Goal: Task Accomplishment & Management: Use online tool/utility

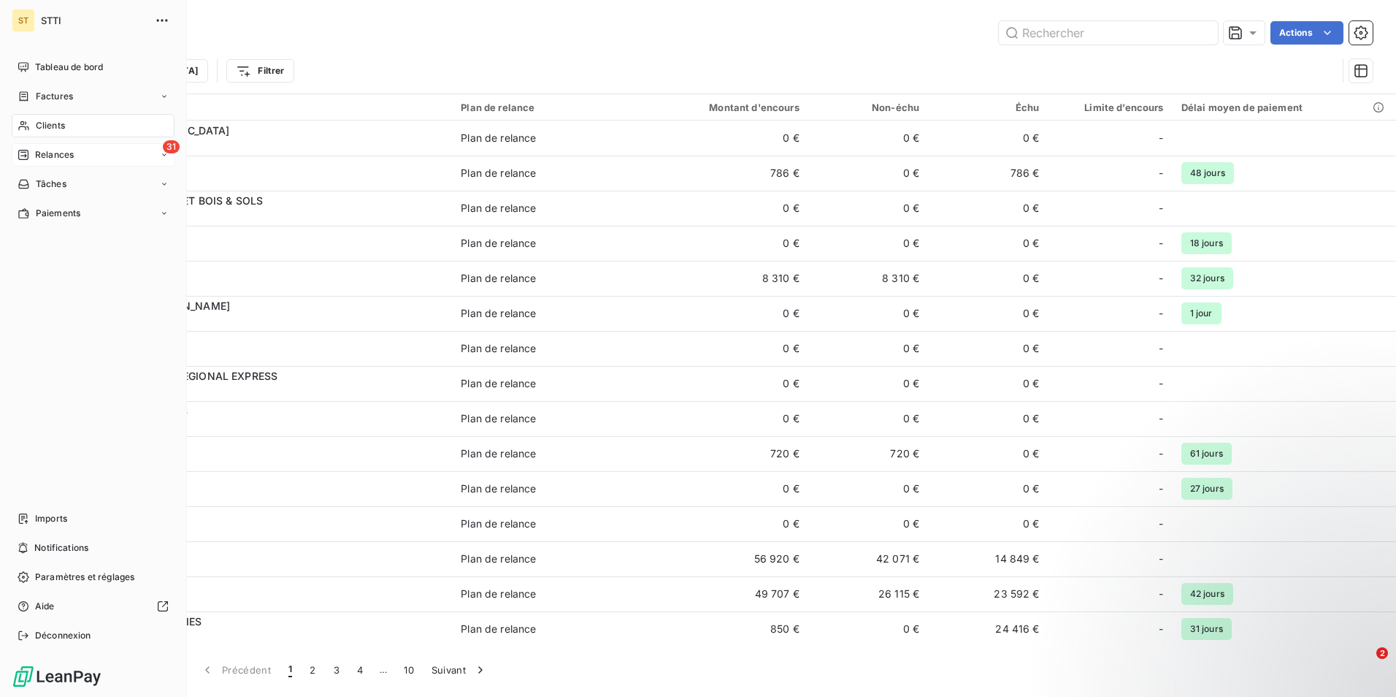
click at [34, 158] on div "Relances" at bounding box center [46, 154] width 56 height 13
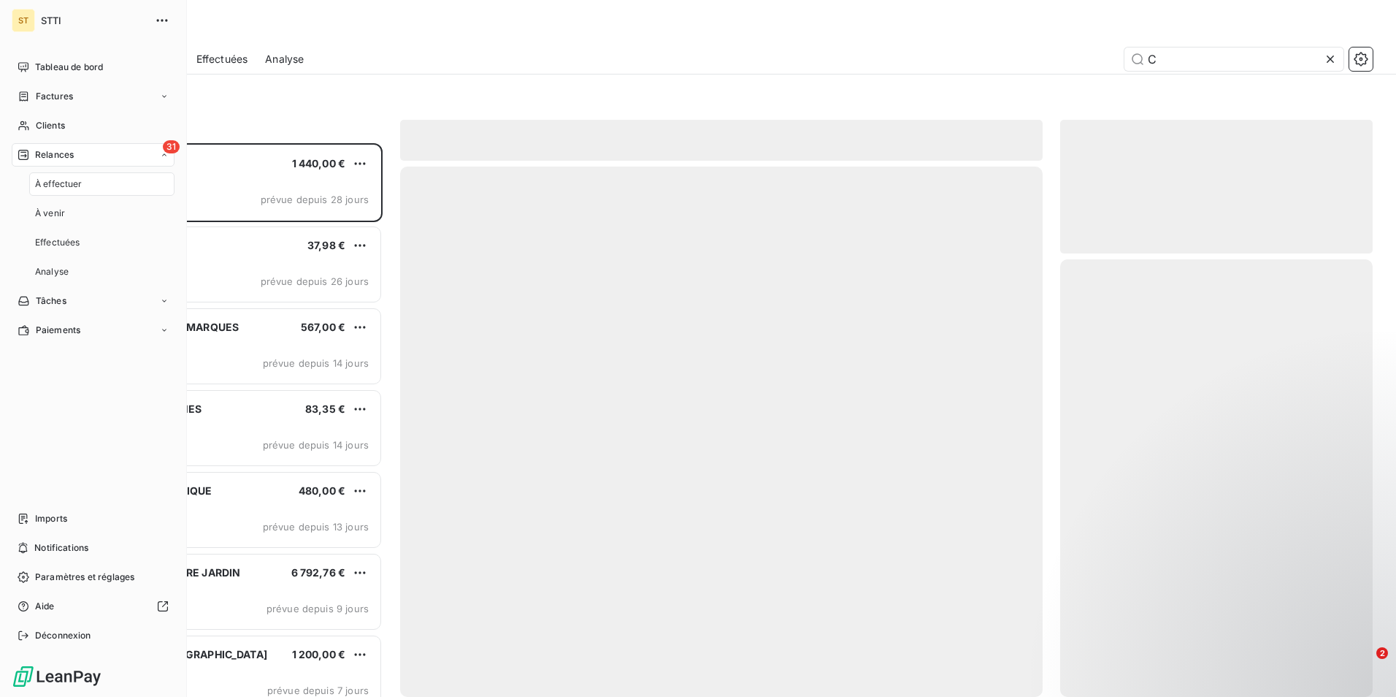
click at [59, 156] on span "Relances" at bounding box center [54, 154] width 39 height 13
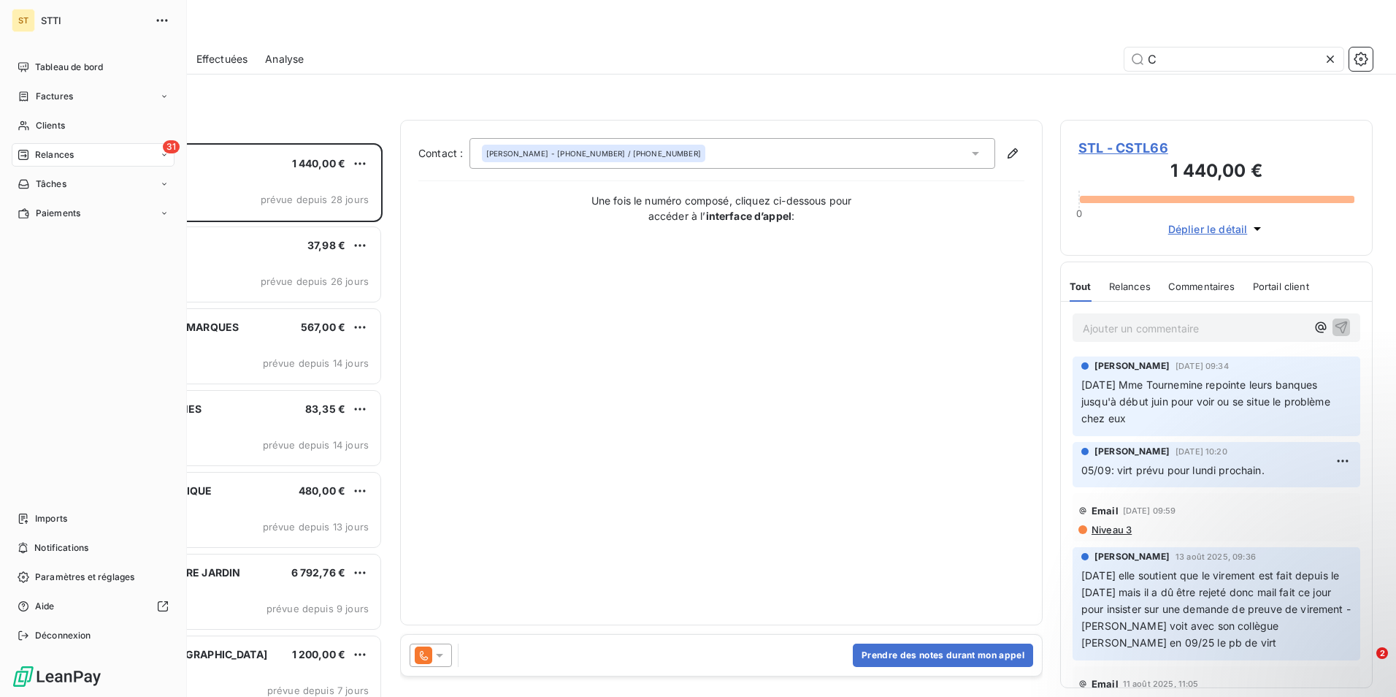
click at [82, 151] on div "31 Relances" at bounding box center [93, 154] width 163 height 23
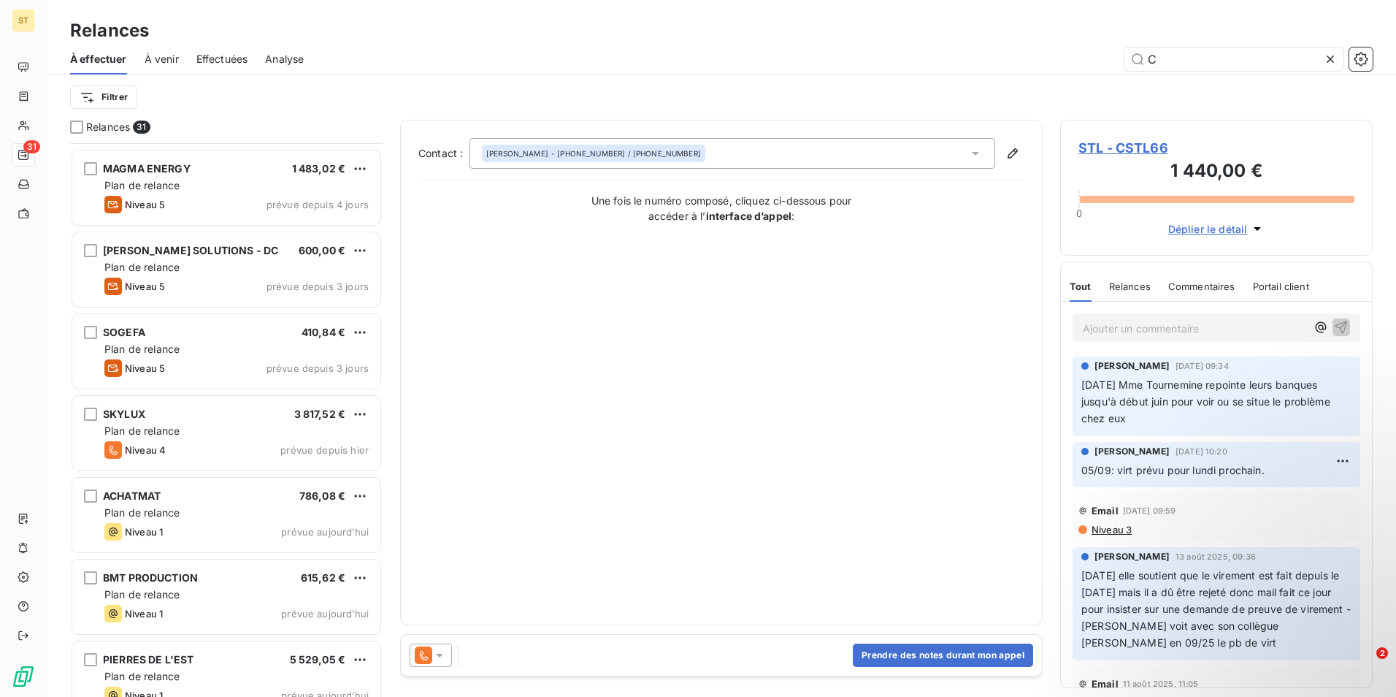
scroll to position [731, 0]
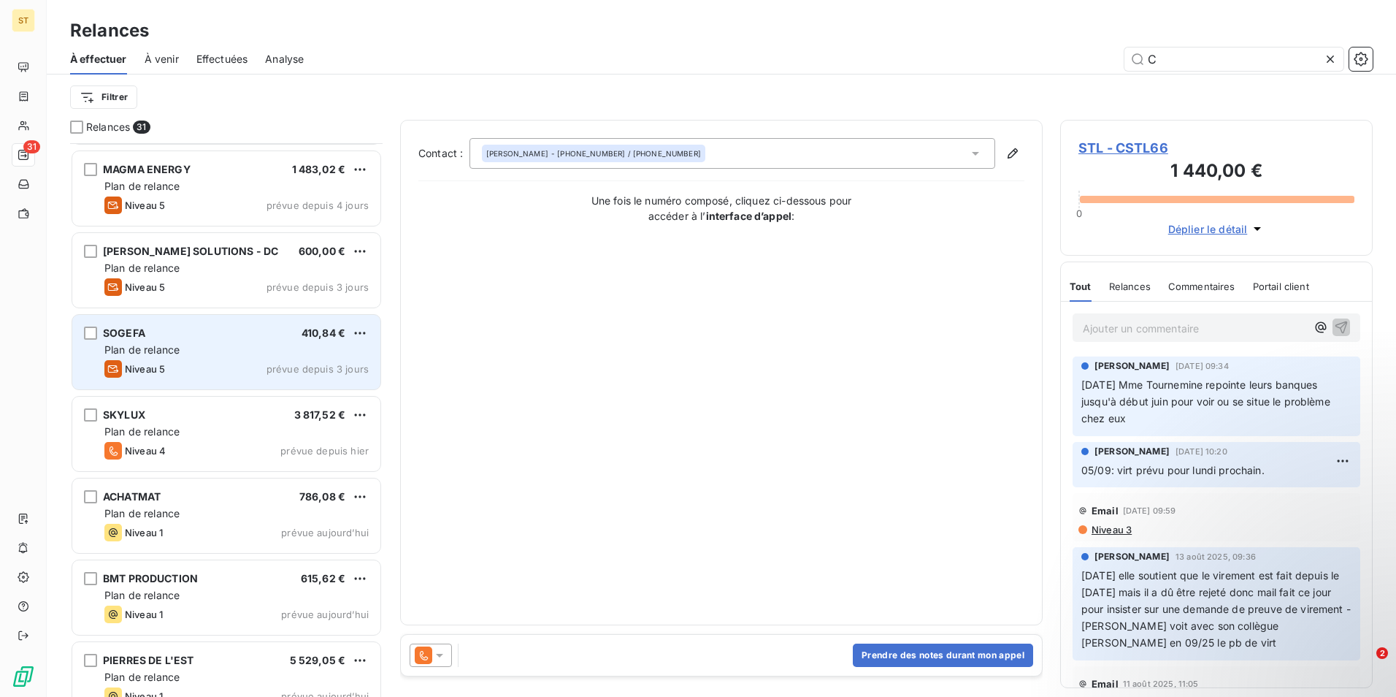
click at [181, 362] on div "Niveau 5 prévue depuis 3 jours" at bounding box center [236, 369] width 264 height 18
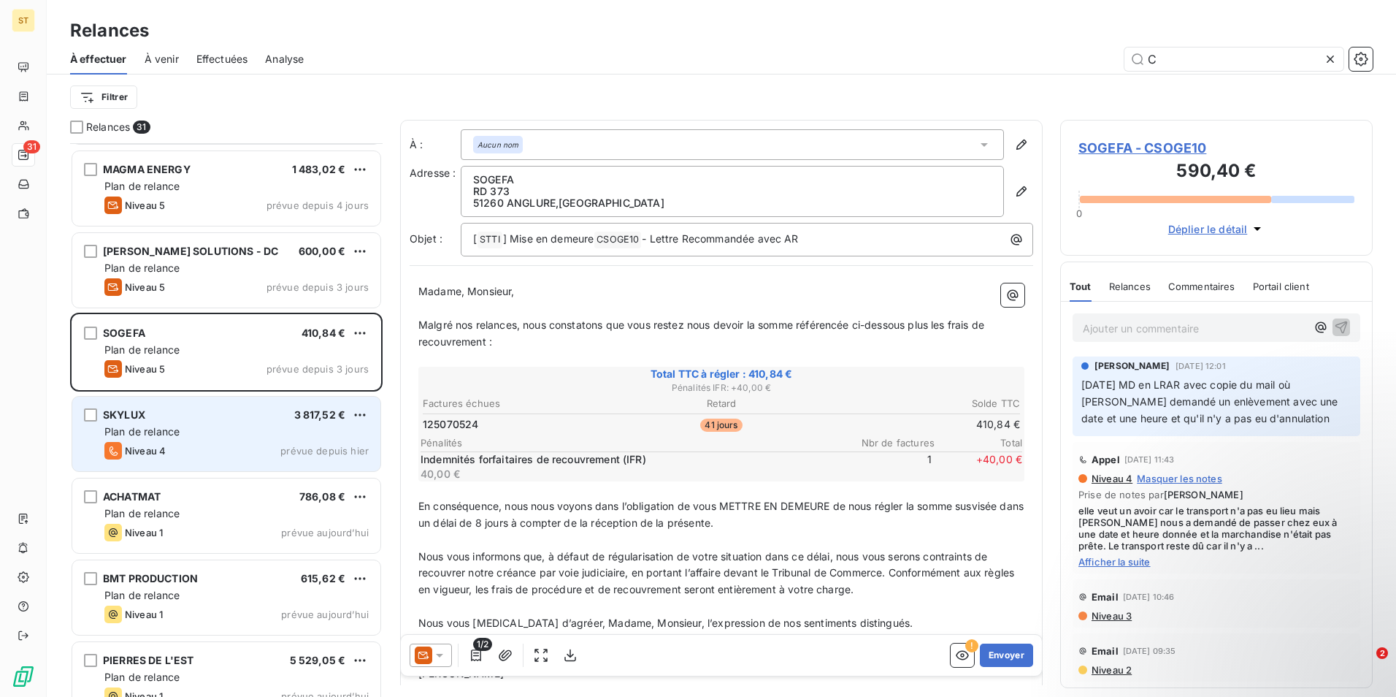
click at [149, 432] on span "Plan de relance" at bounding box center [141, 431] width 75 height 12
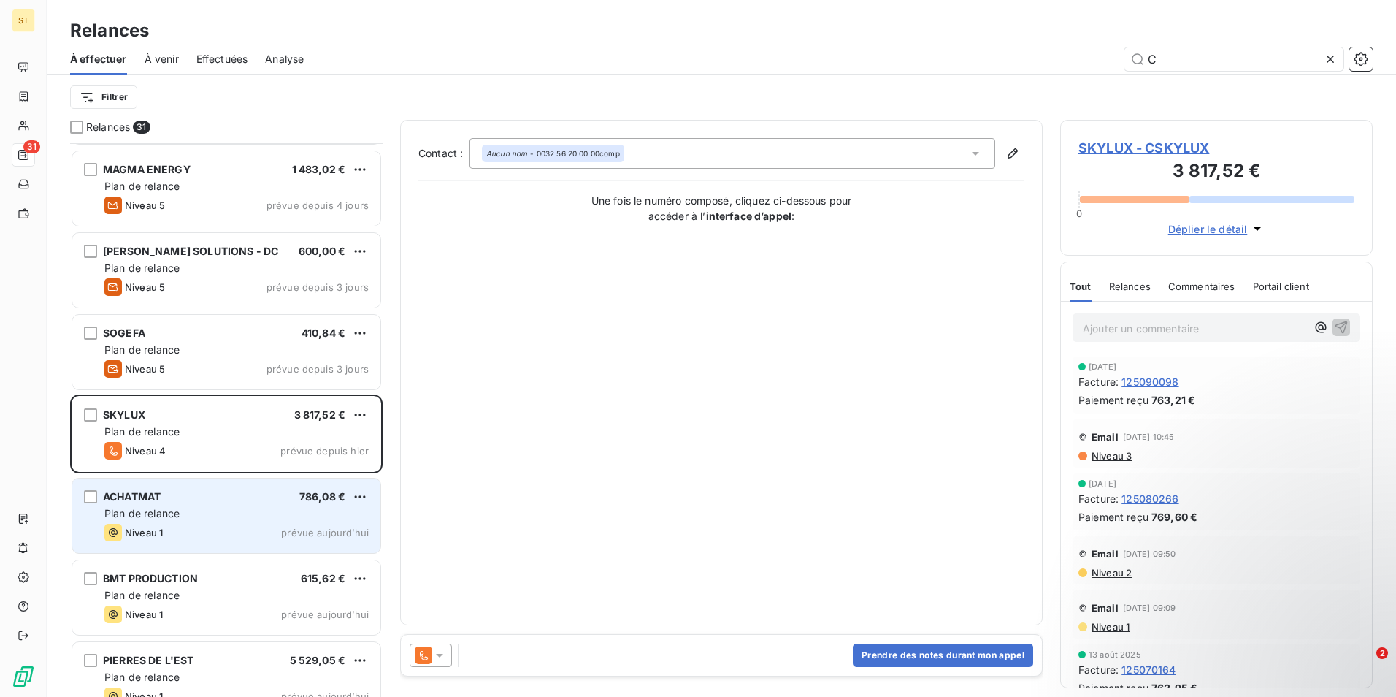
click at [177, 509] on span "Plan de relance" at bounding box center [141, 513] width 75 height 12
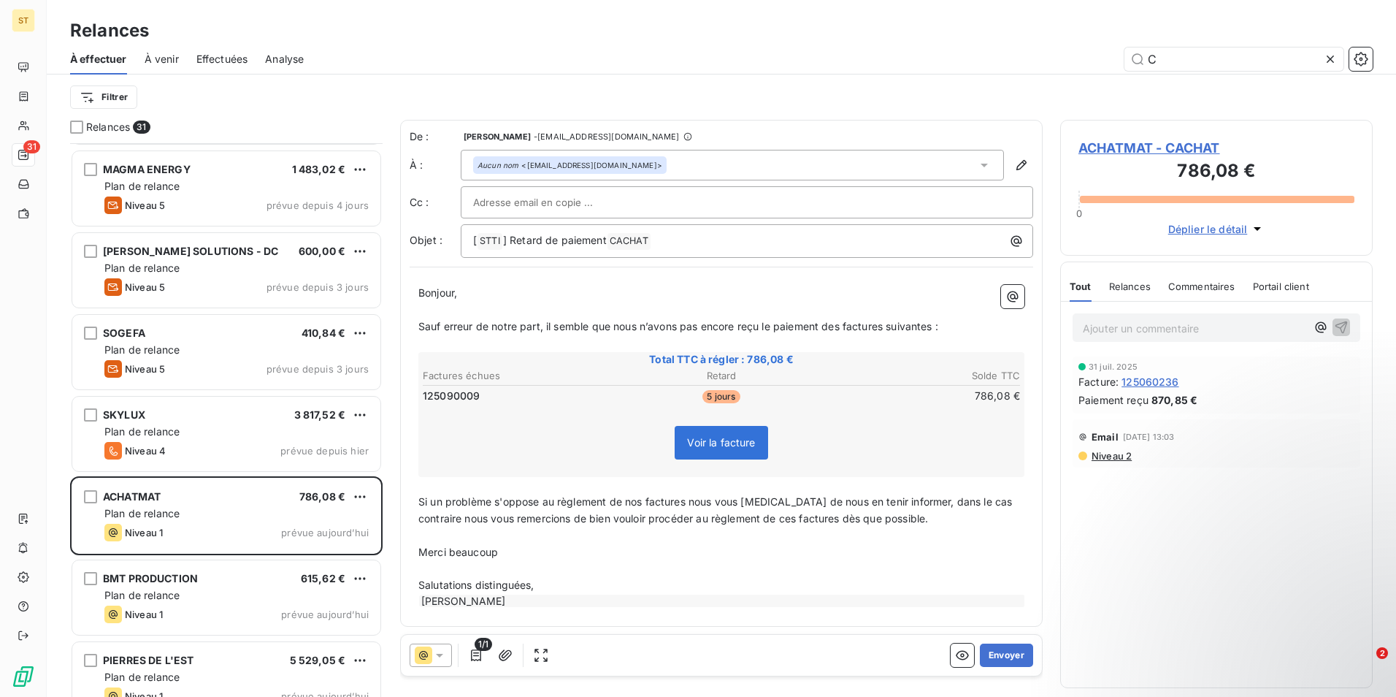
scroll to position [2, 0]
click at [1004, 652] on button "Envoyer" at bounding box center [1006, 654] width 53 height 23
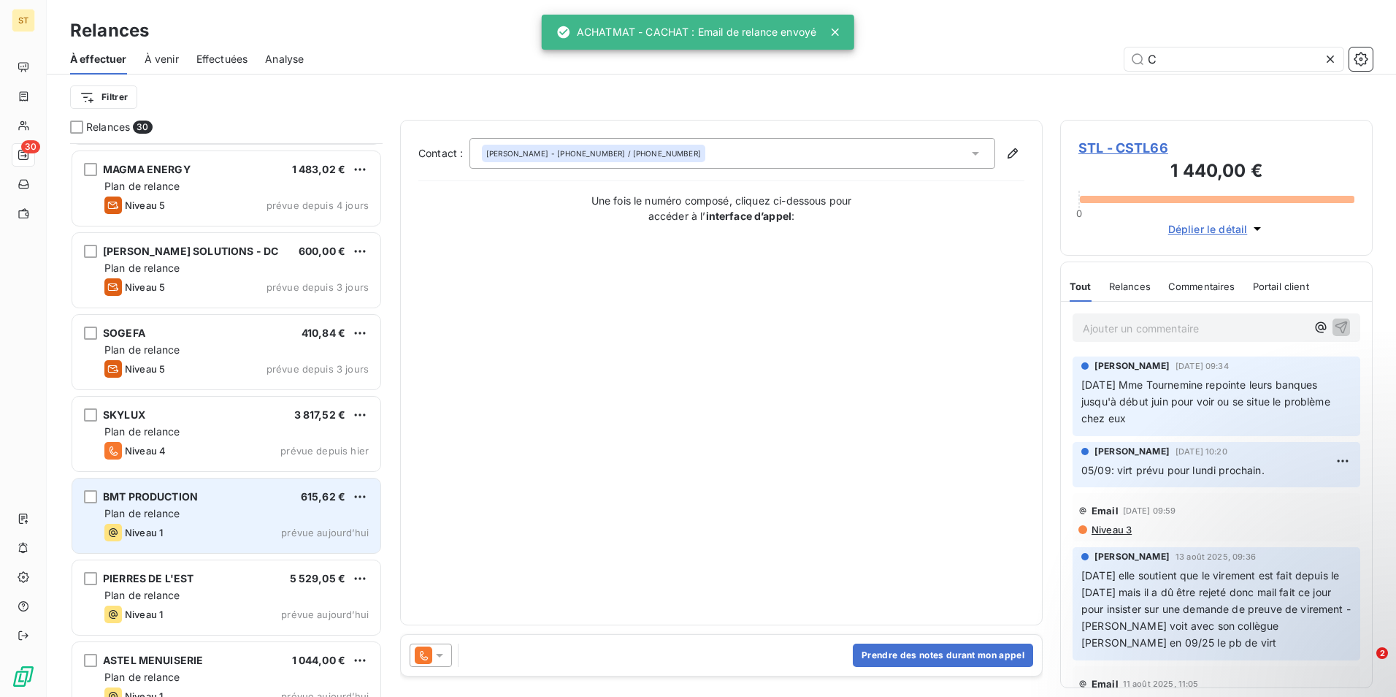
click at [109, 502] on span "BMT PRODUCTION" at bounding box center [150, 496] width 95 height 12
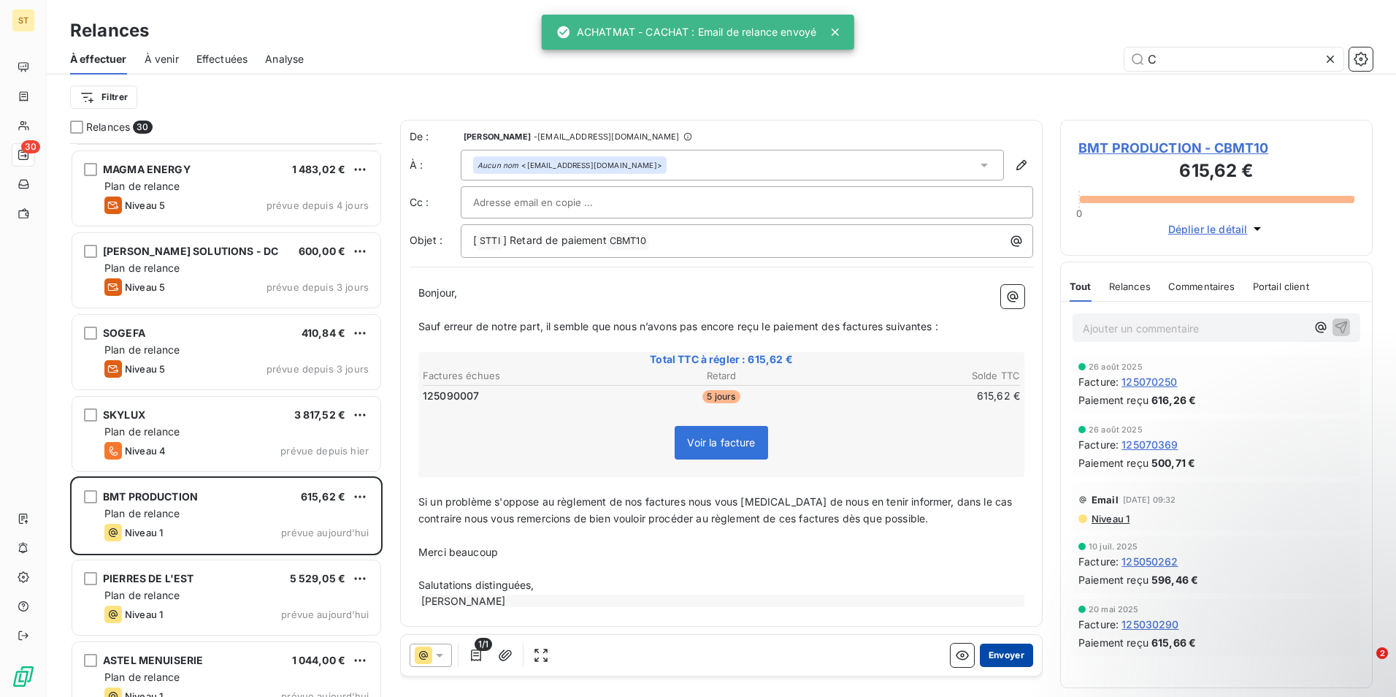
click at [995, 649] on button "Envoyer" at bounding box center [1006, 654] width 53 height 23
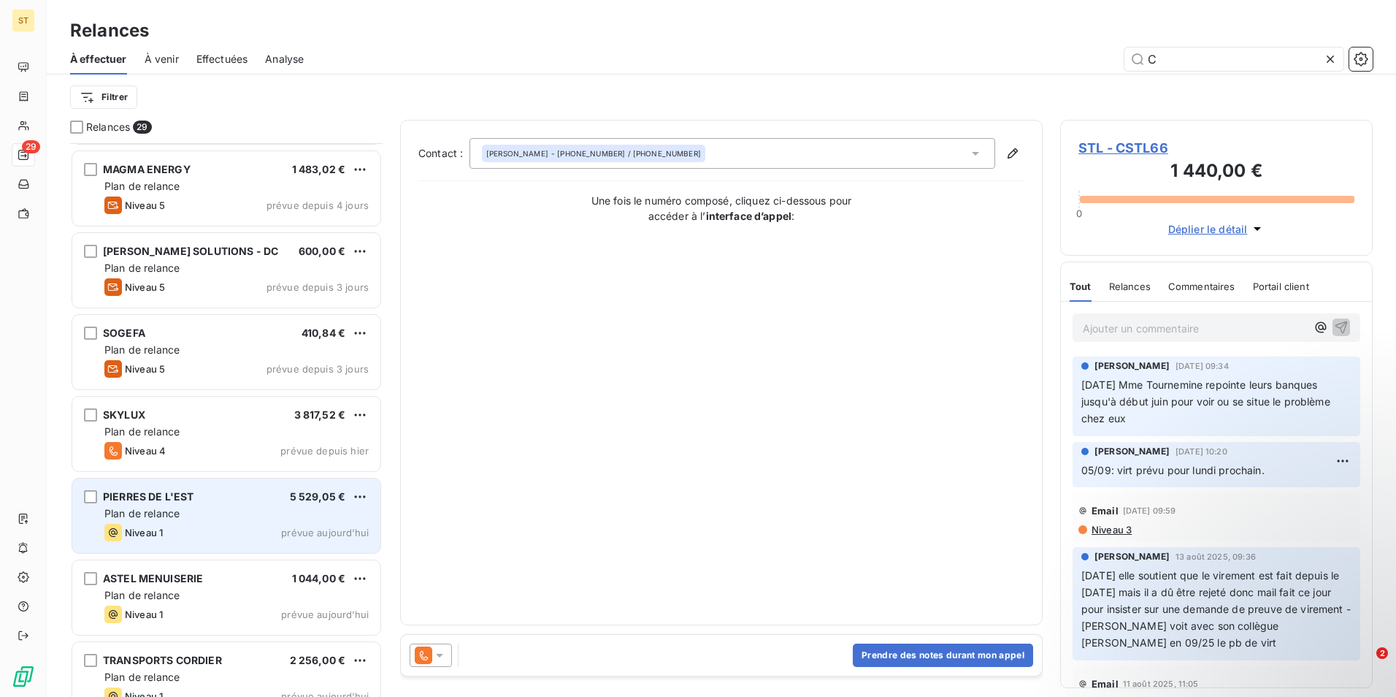
click at [194, 535] on div "Niveau 1 prévue aujourd’hui" at bounding box center [236, 533] width 264 height 18
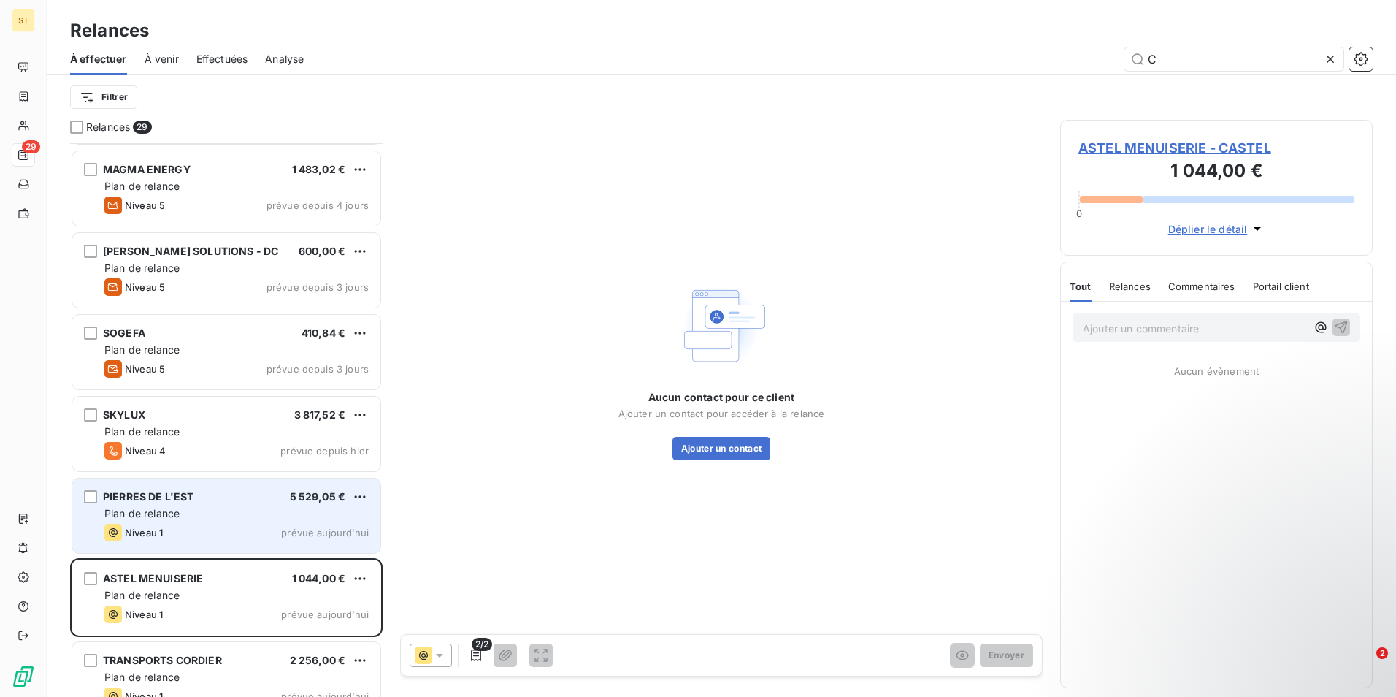
click at [183, 515] on div "Plan de relance" at bounding box center [236, 513] width 264 height 15
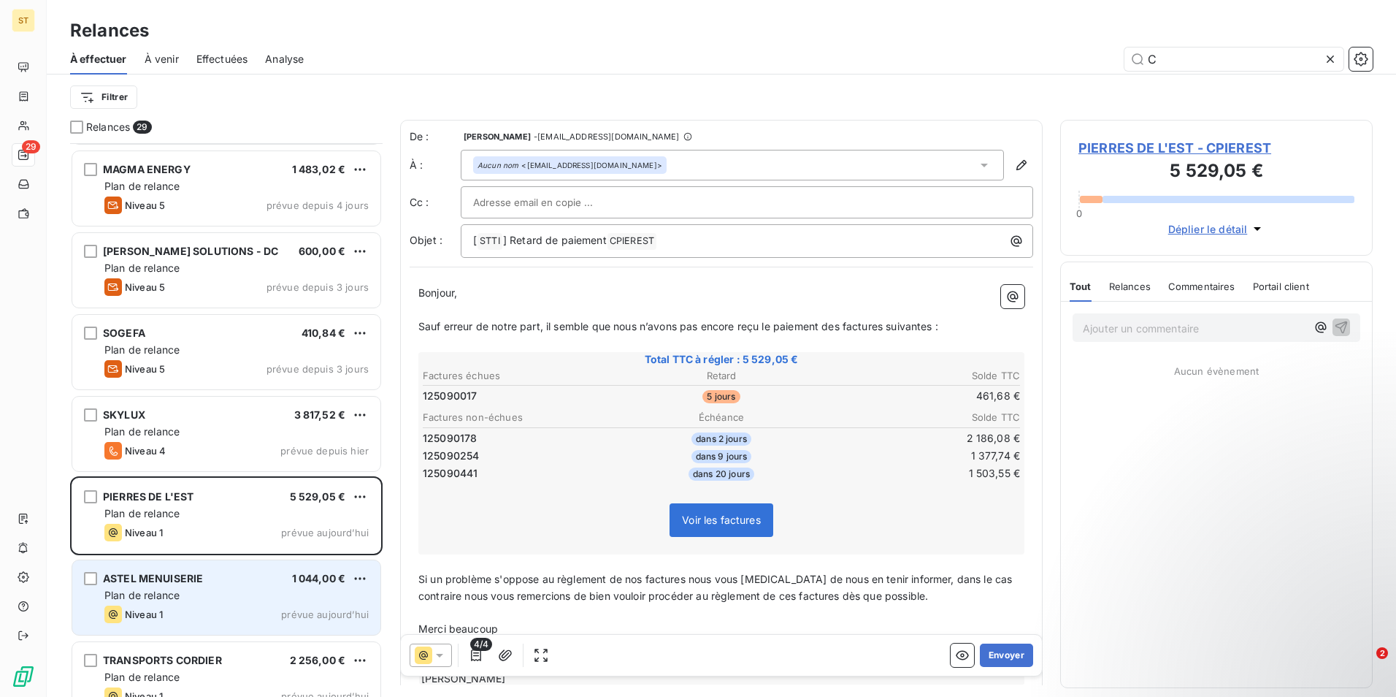
click at [185, 597] on div "Plan de relance" at bounding box center [236, 595] width 264 height 15
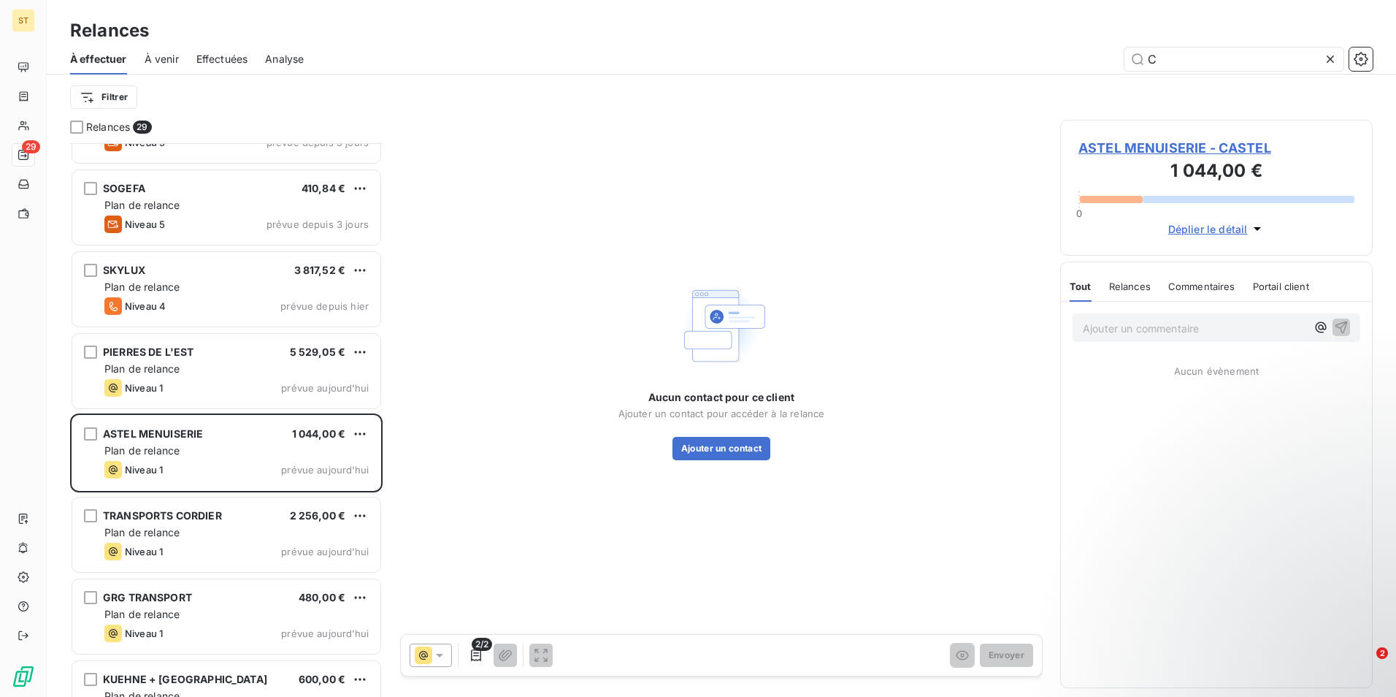
scroll to position [877, 0]
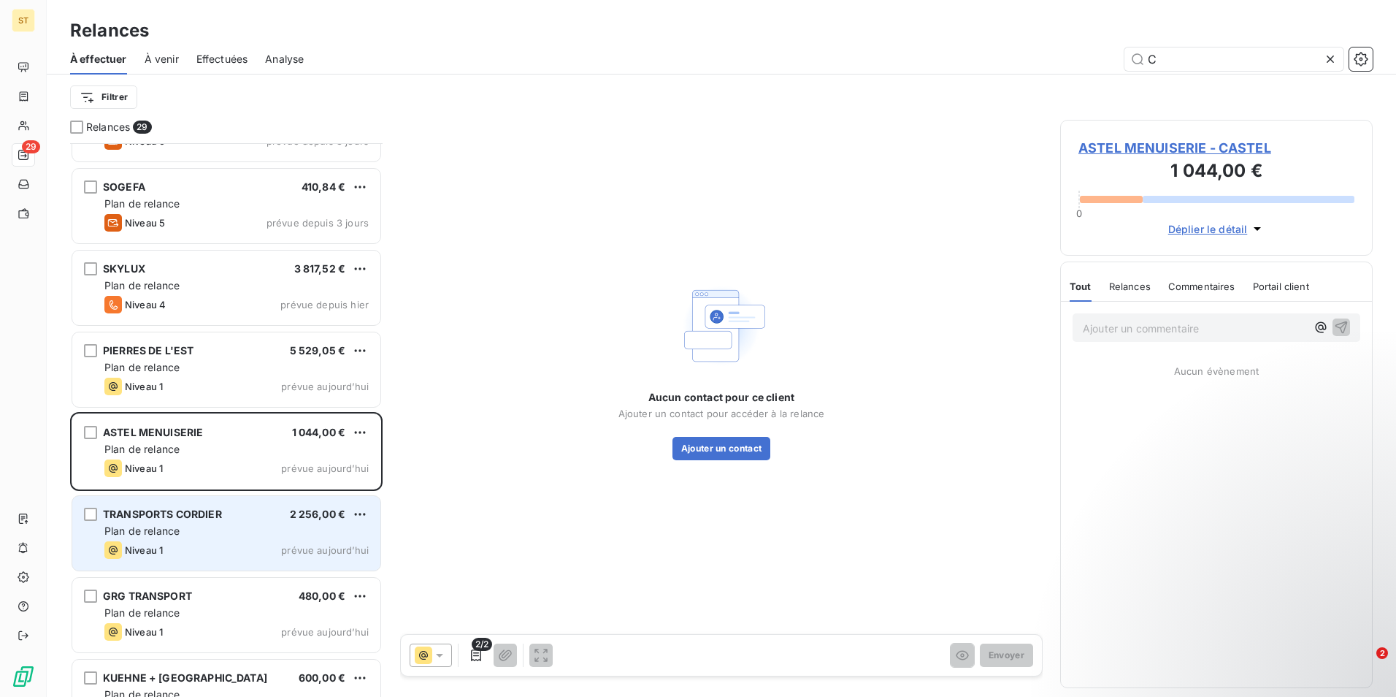
click at [202, 518] on span "TRANSPORTS CORDIER" at bounding box center [162, 514] width 119 height 12
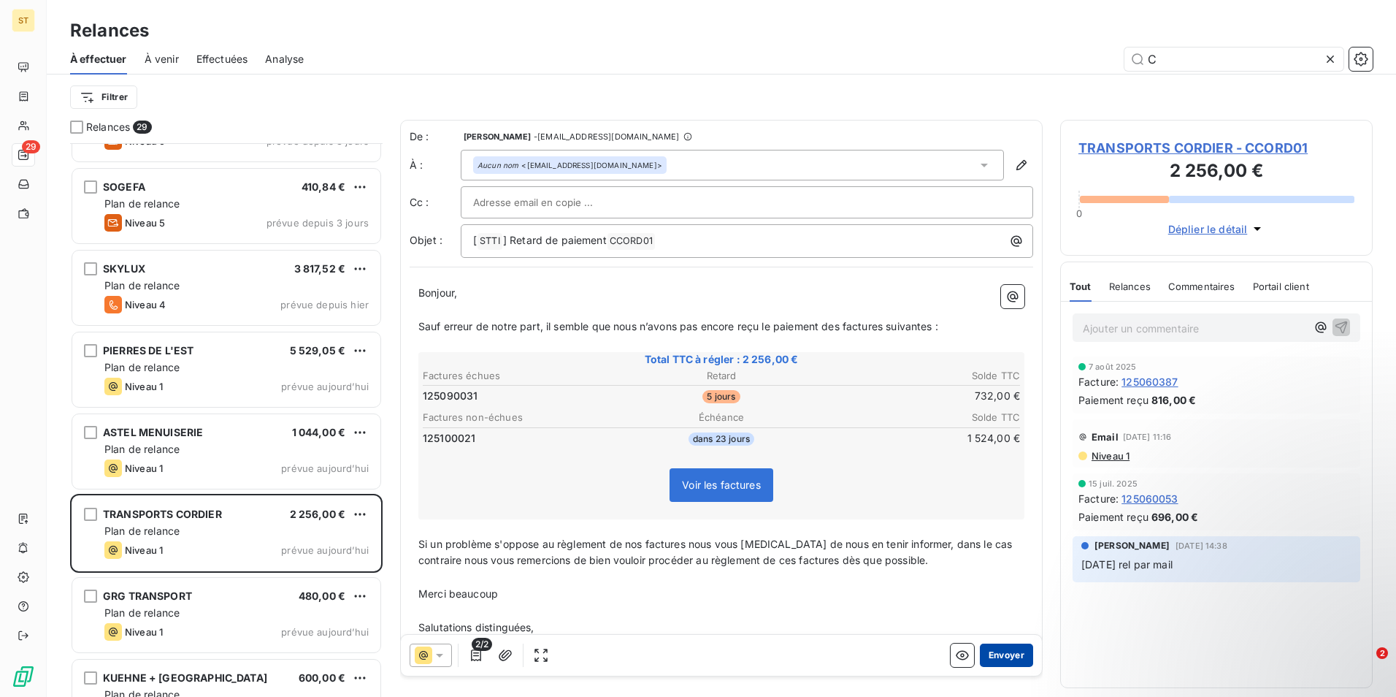
click at [1003, 657] on button "Envoyer" at bounding box center [1006, 654] width 53 height 23
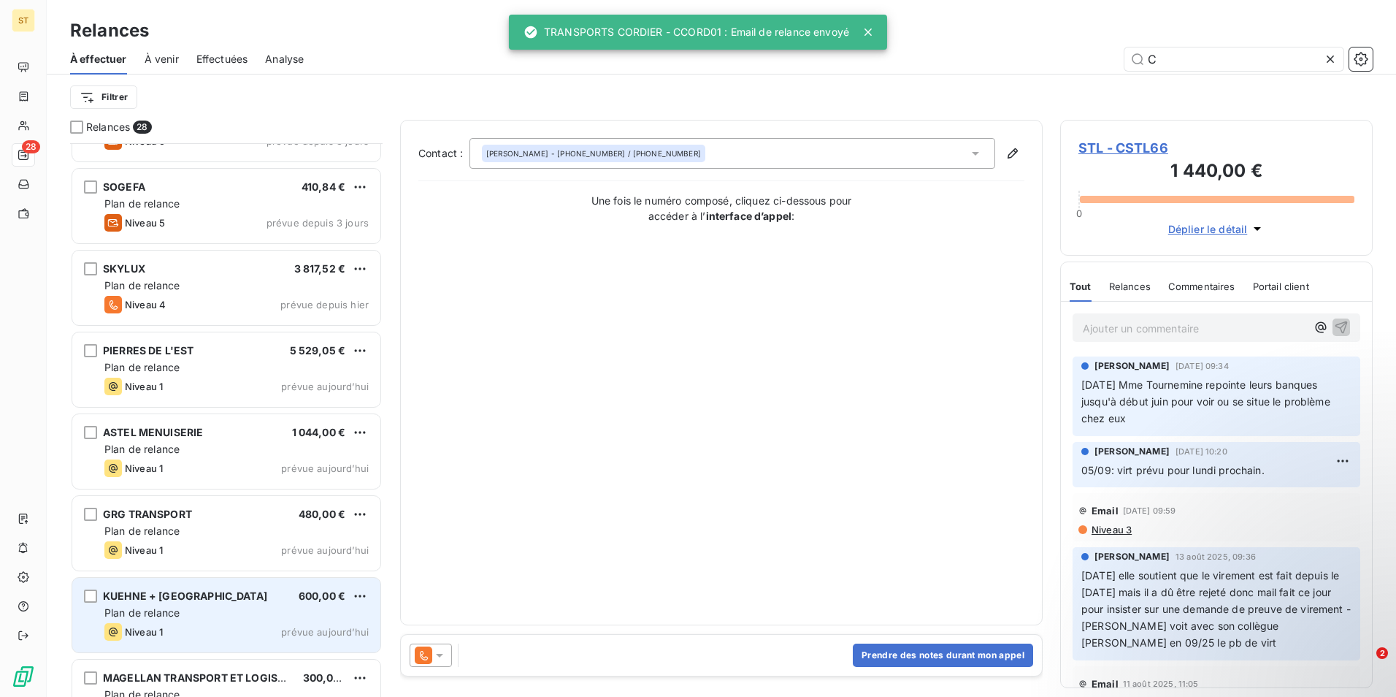
click at [176, 602] on div "KUEHNE + [GEOGRAPHIC_DATA]" at bounding box center [185, 596] width 164 height 15
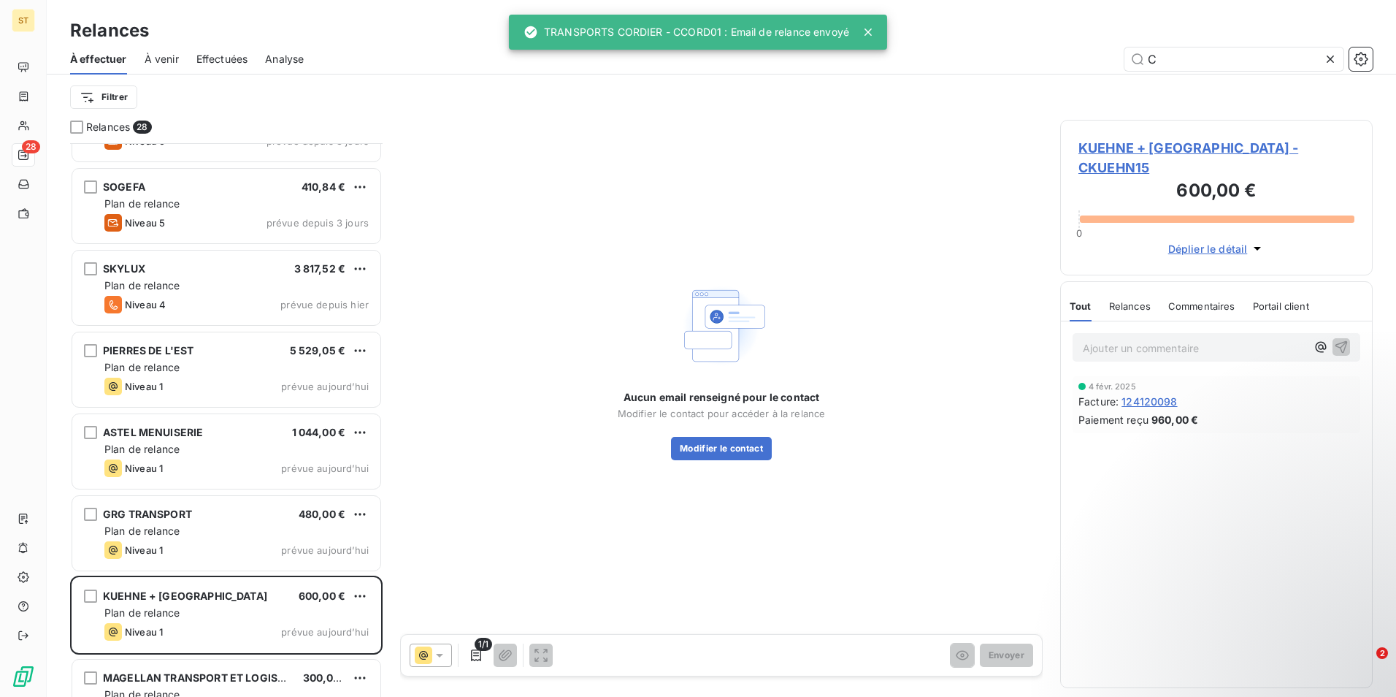
scroll to position [1096, 0]
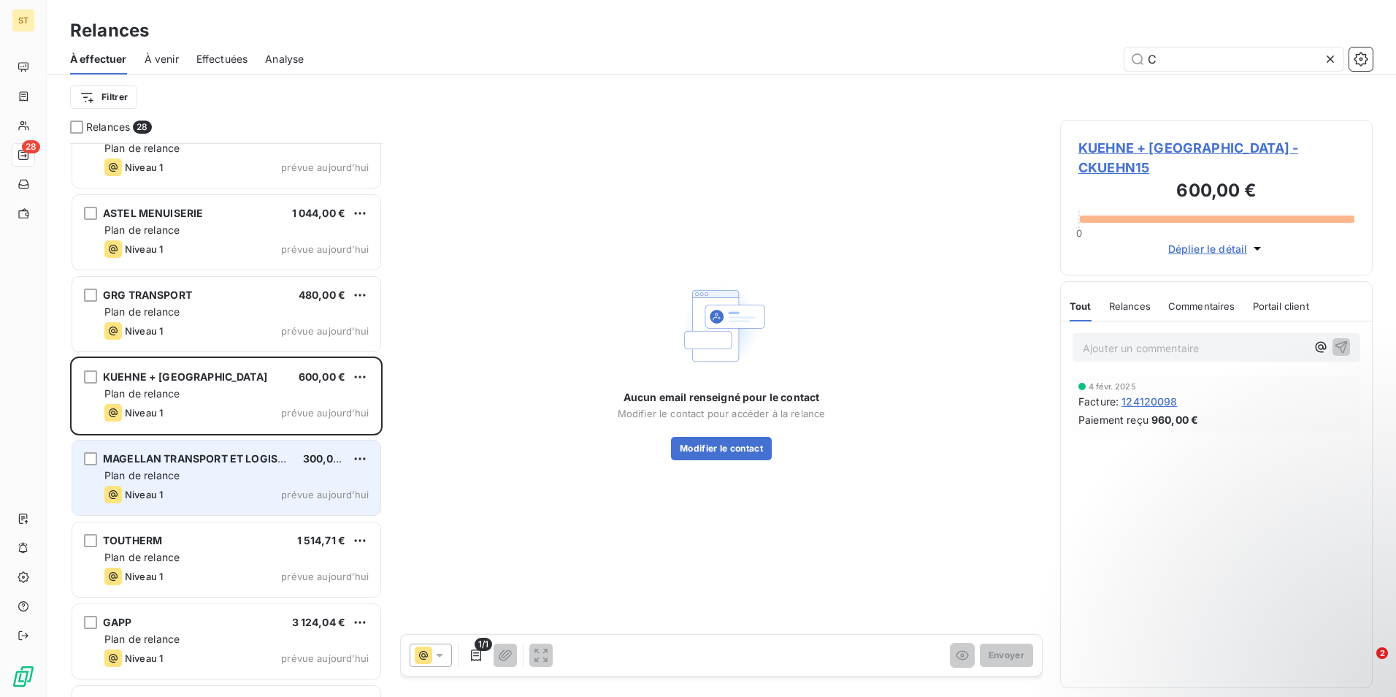
click at [195, 485] on div "MAGELLAN TRANSPORT ET LOGISTIQUE 300,00 € Plan de relance Niveau 1 prévue [DATE]" at bounding box center [226, 477] width 308 height 74
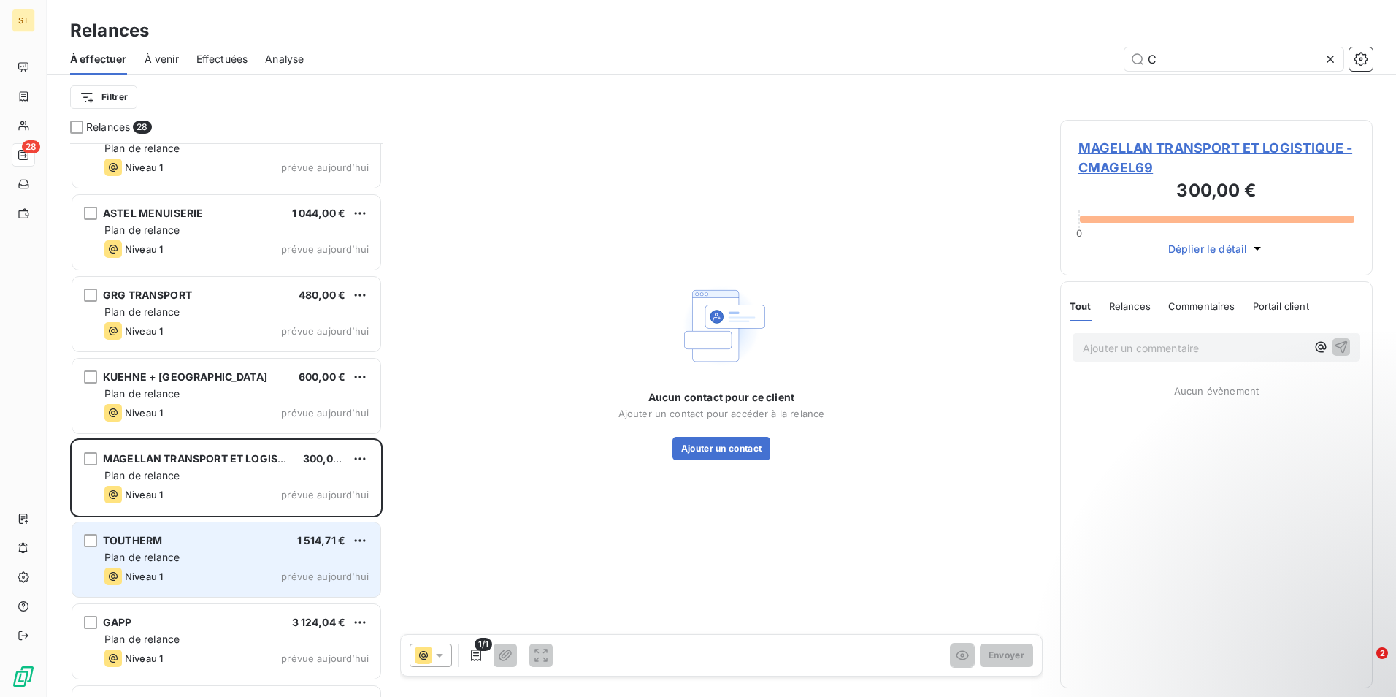
click at [189, 564] on div "TOUTHERM 1 514,71 € Plan de relance Niveau 1 prévue [DATE]" at bounding box center [226, 559] width 308 height 74
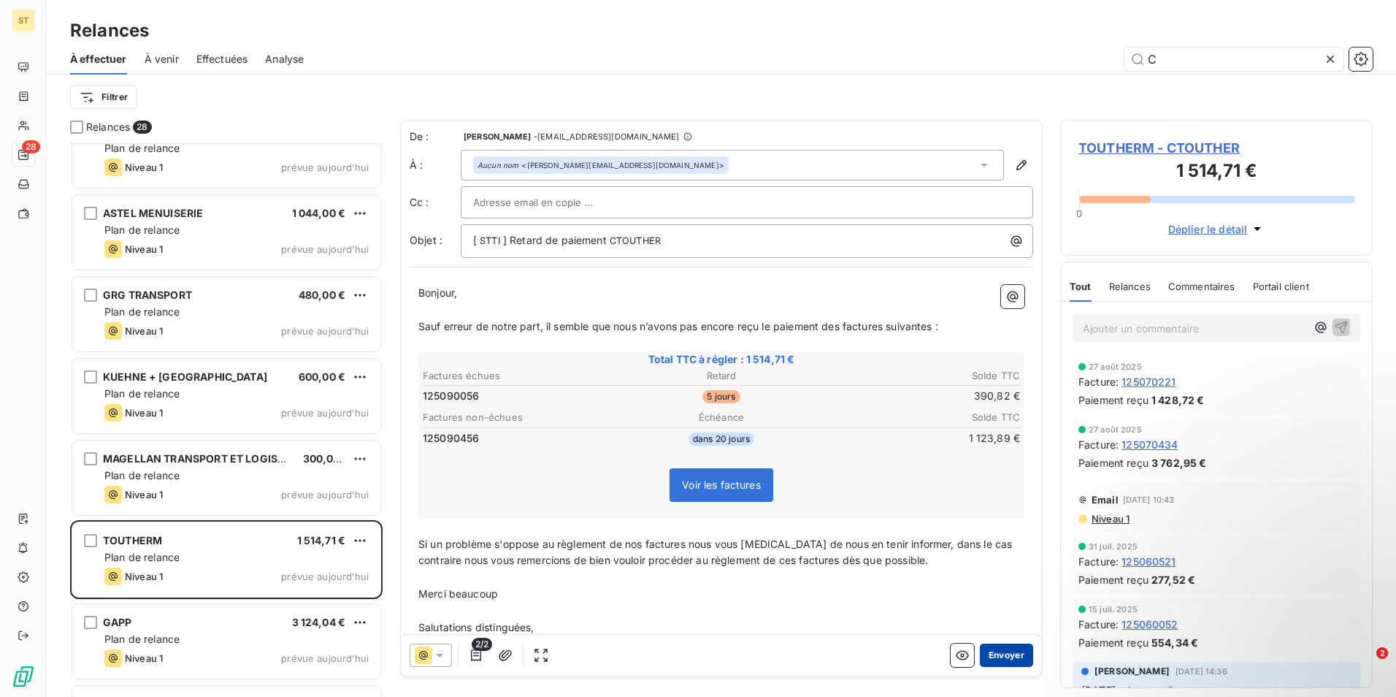
click at [1000, 661] on button "Envoyer" at bounding box center [1006, 654] width 53 height 23
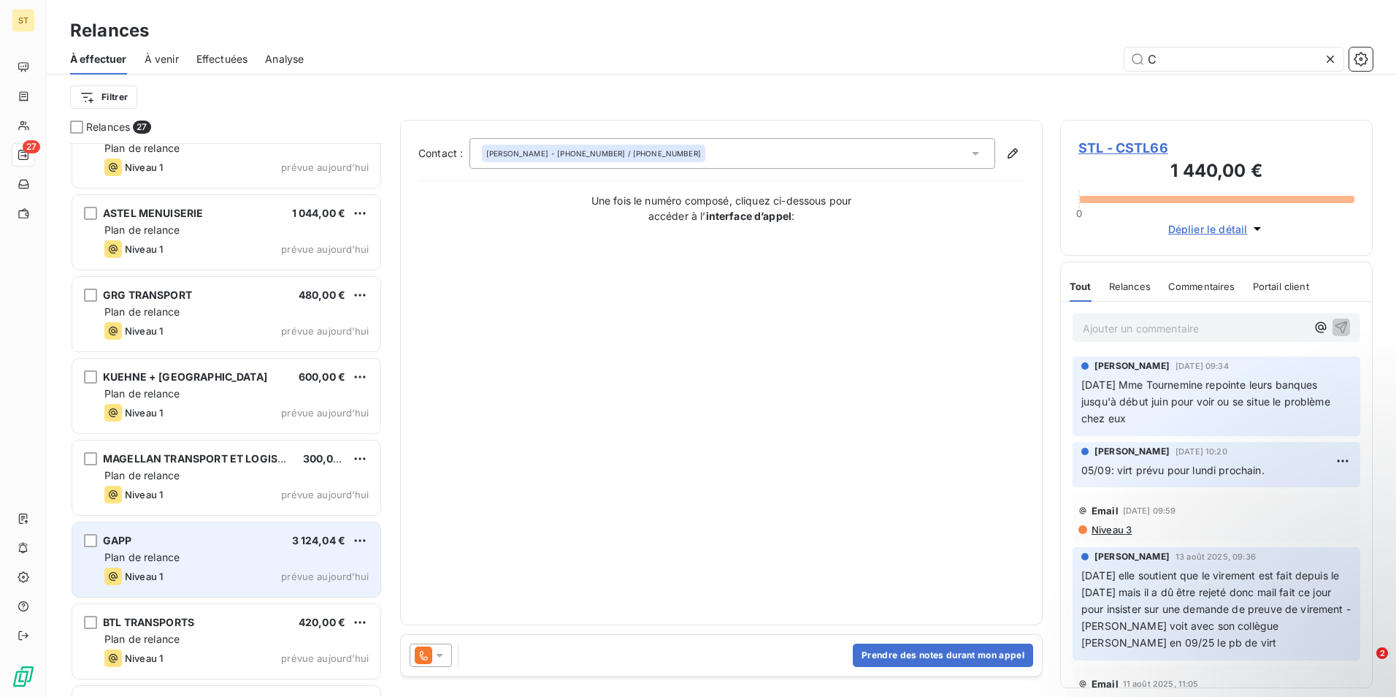
click at [167, 570] on div "Niveau 1 prévue aujourd’hui" at bounding box center [236, 576] width 264 height 18
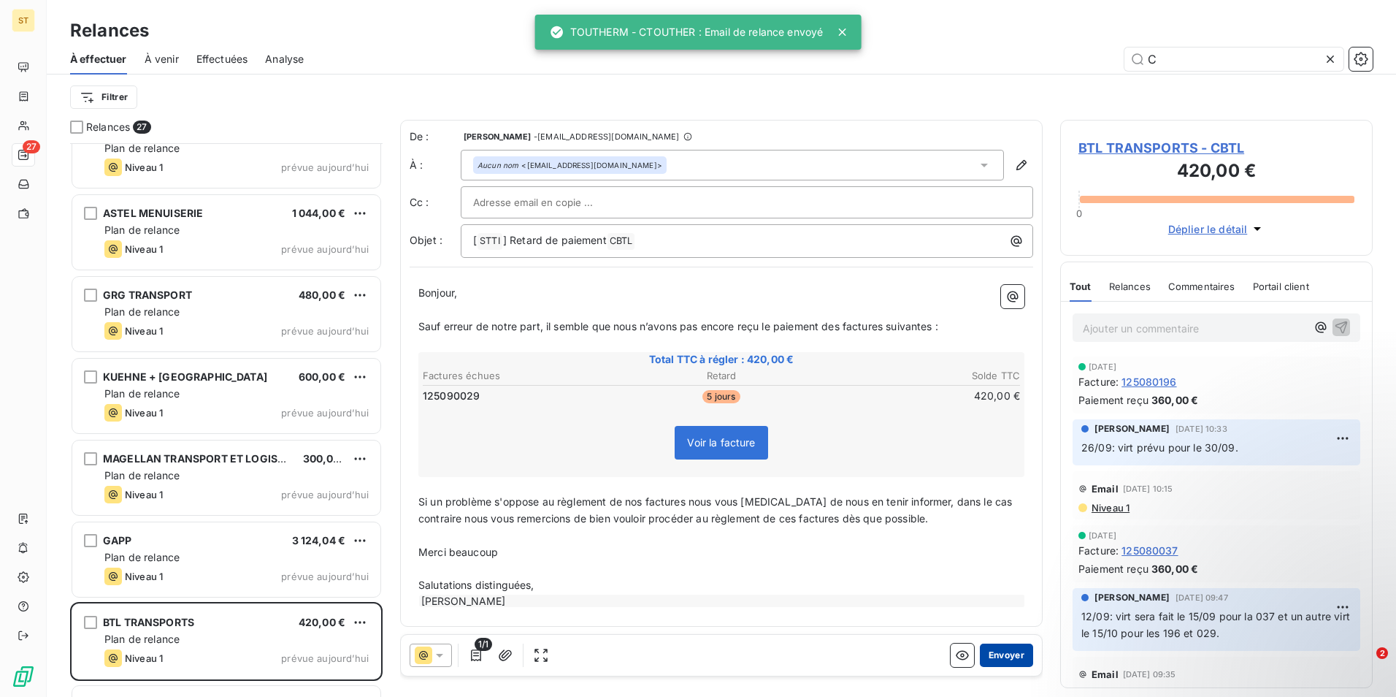
click at [1000, 649] on button "Envoyer" at bounding box center [1006, 654] width 53 height 23
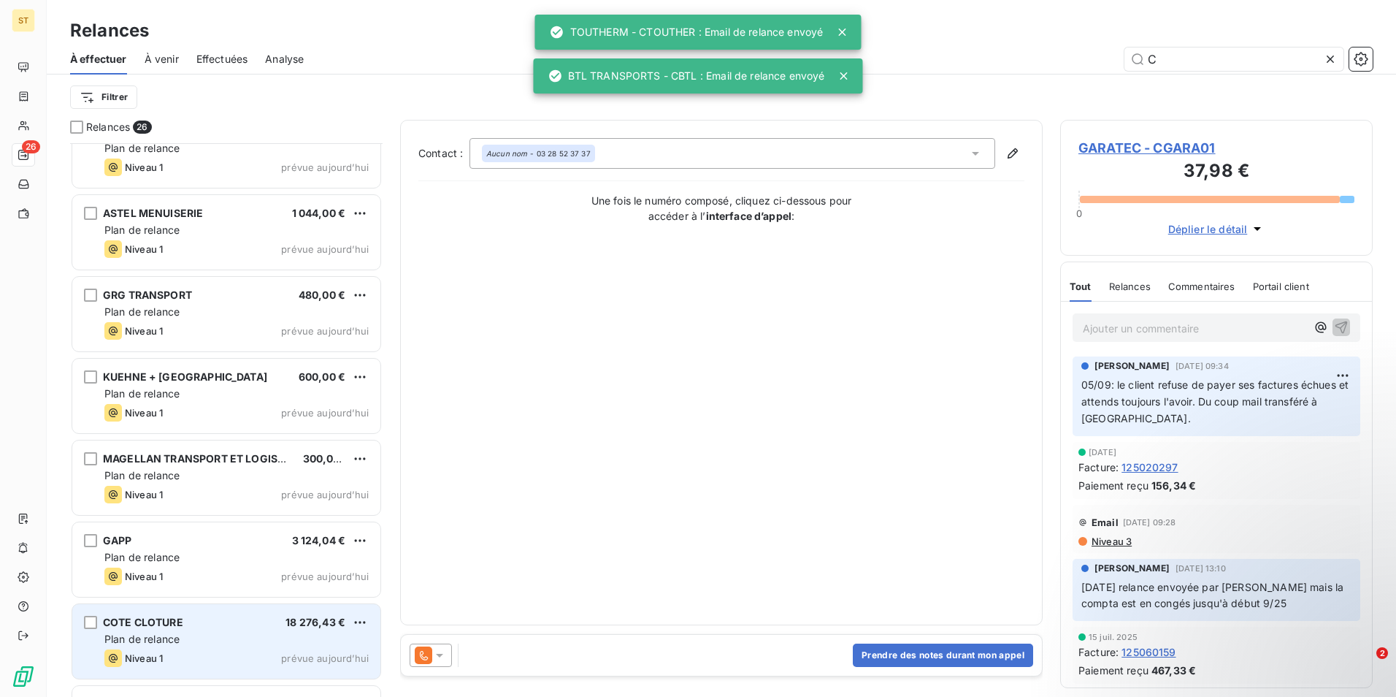
click at [195, 640] on div "Plan de relance" at bounding box center [236, 639] width 264 height 15
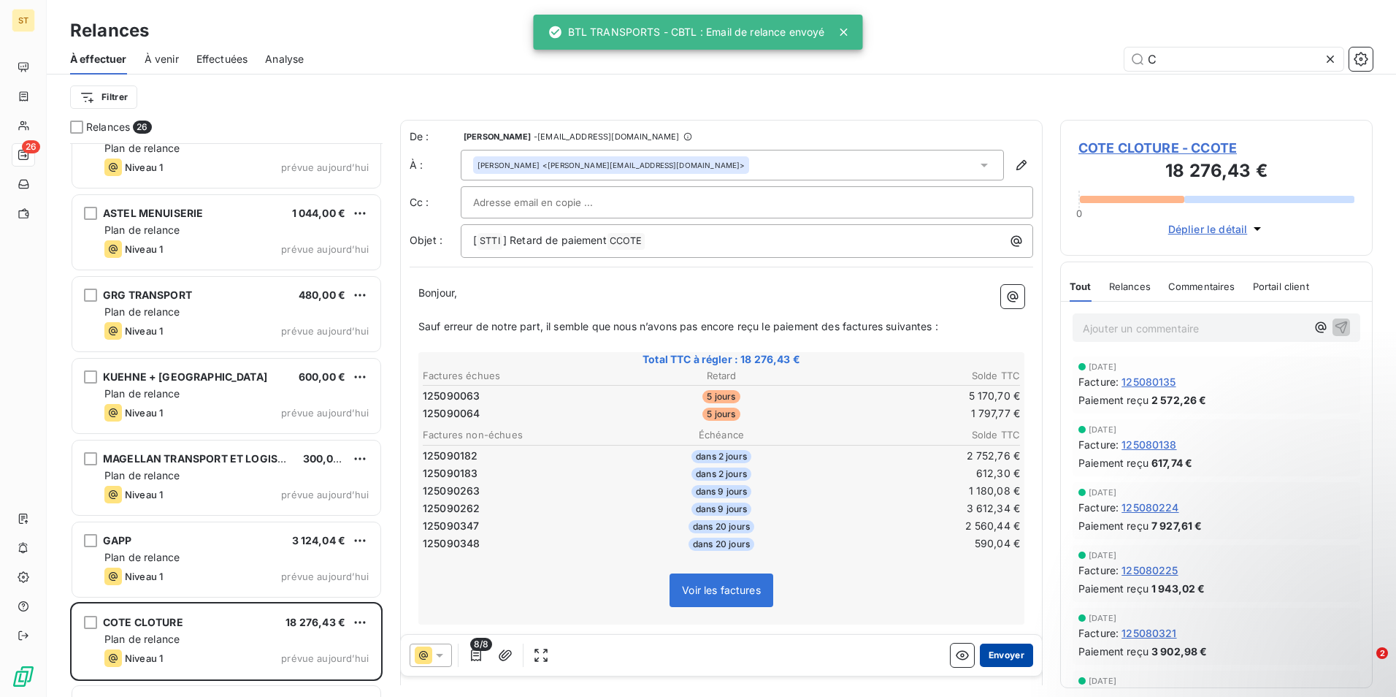
click at [992, 659] on button "Envoyer" at bounding box center [1006, 654] width 53 height 23
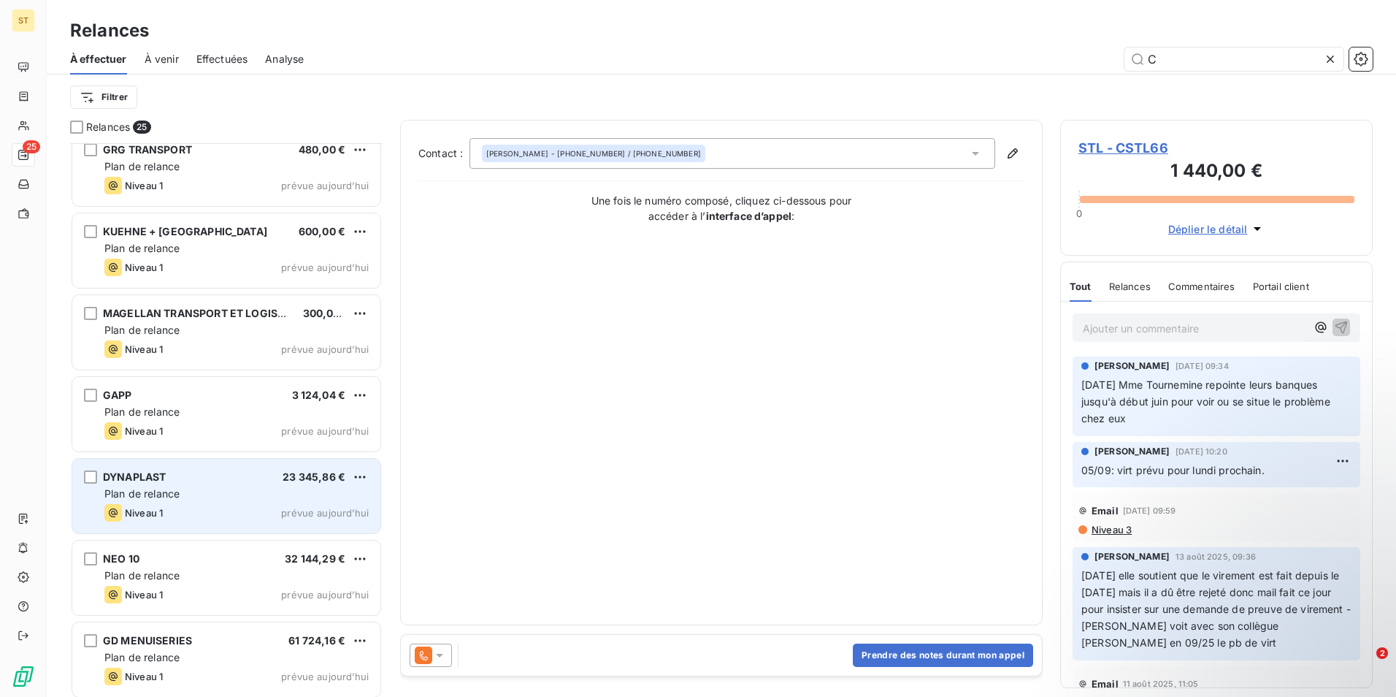
scroll to position [1242, 0]
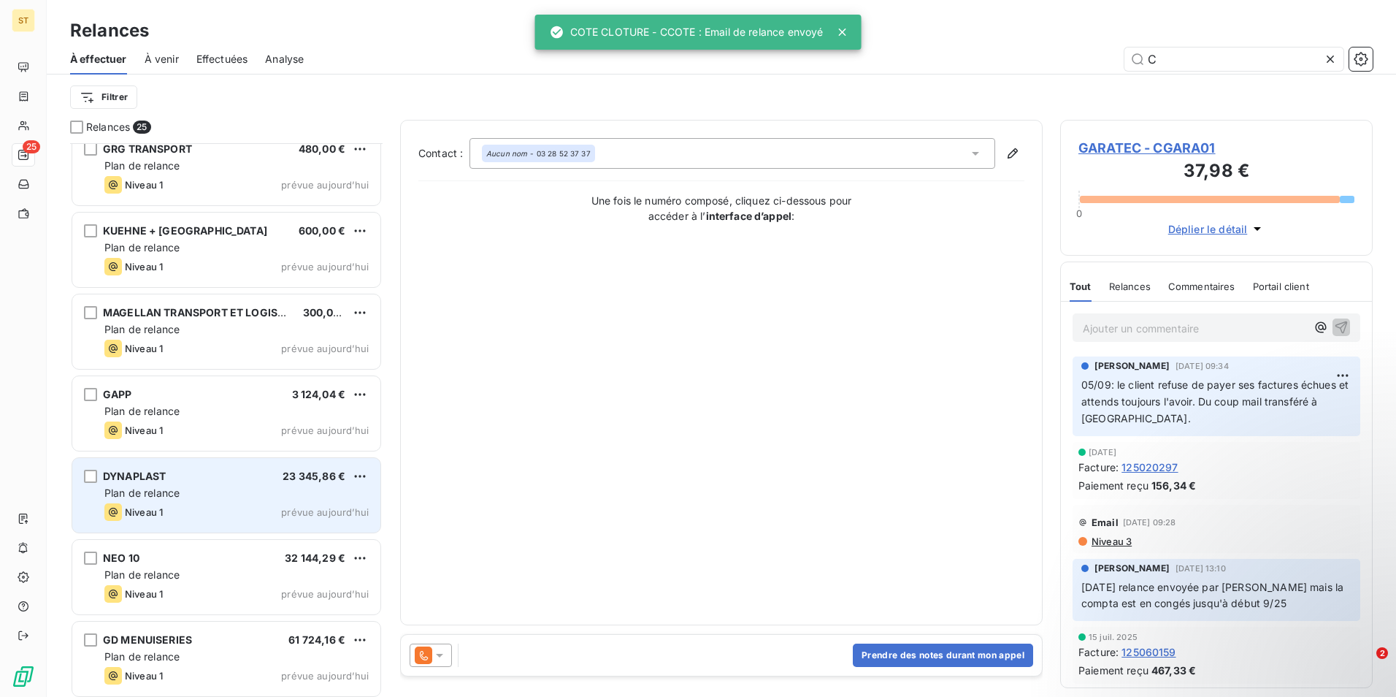
click at [156, 489] on span "Plan de relance" at bounding box center [141, 492] width 75 height 12
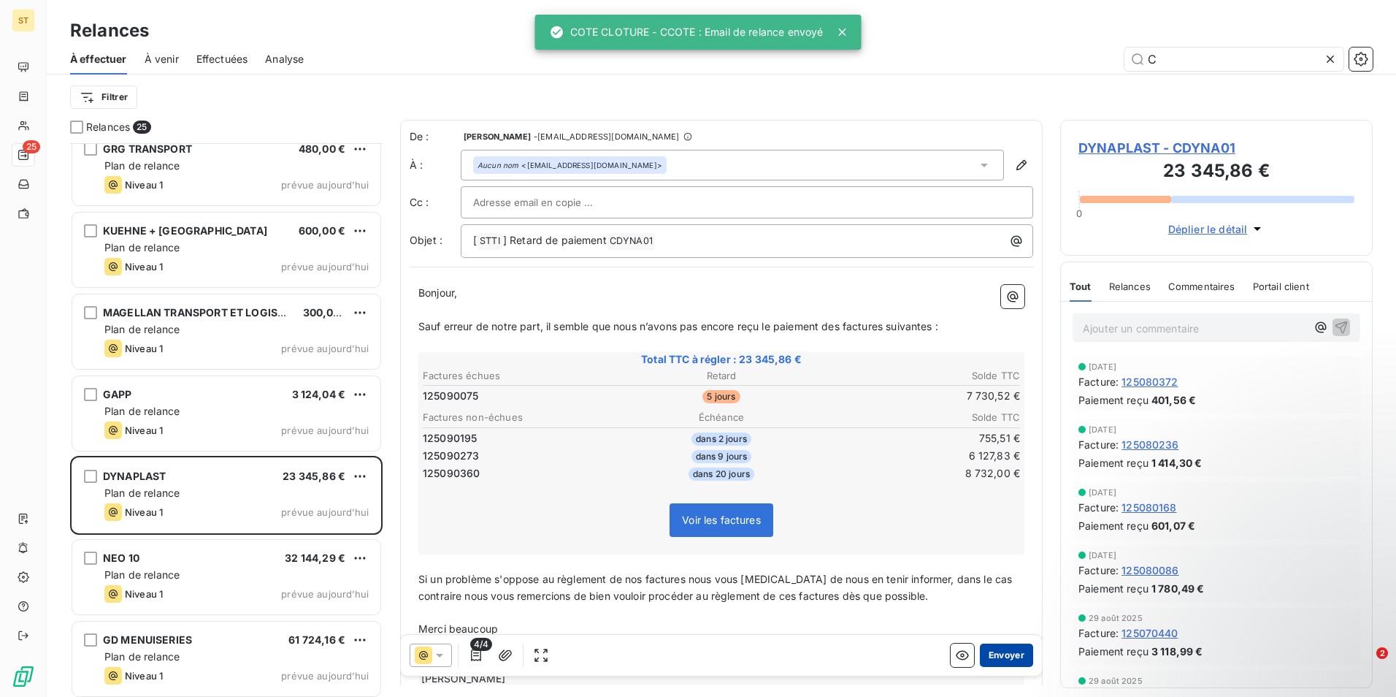
click at [1000, 651] on button "Envoyer" at bounding box center [1006, 654] width 53 height 23
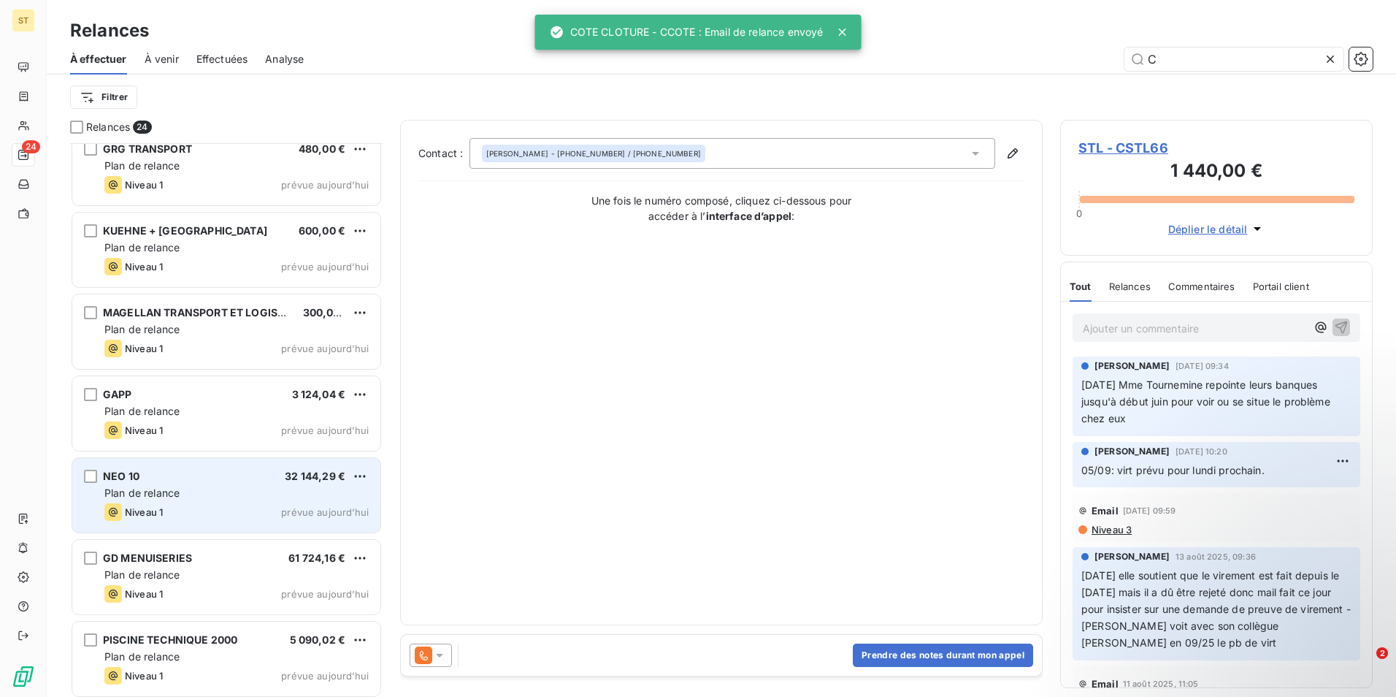
click at [210, 500] on div "NEO 10 32 144,29 € Plan de relance Niveau 1 prévue [DATE]" at bounding box center [226, 495] width 308 height 74
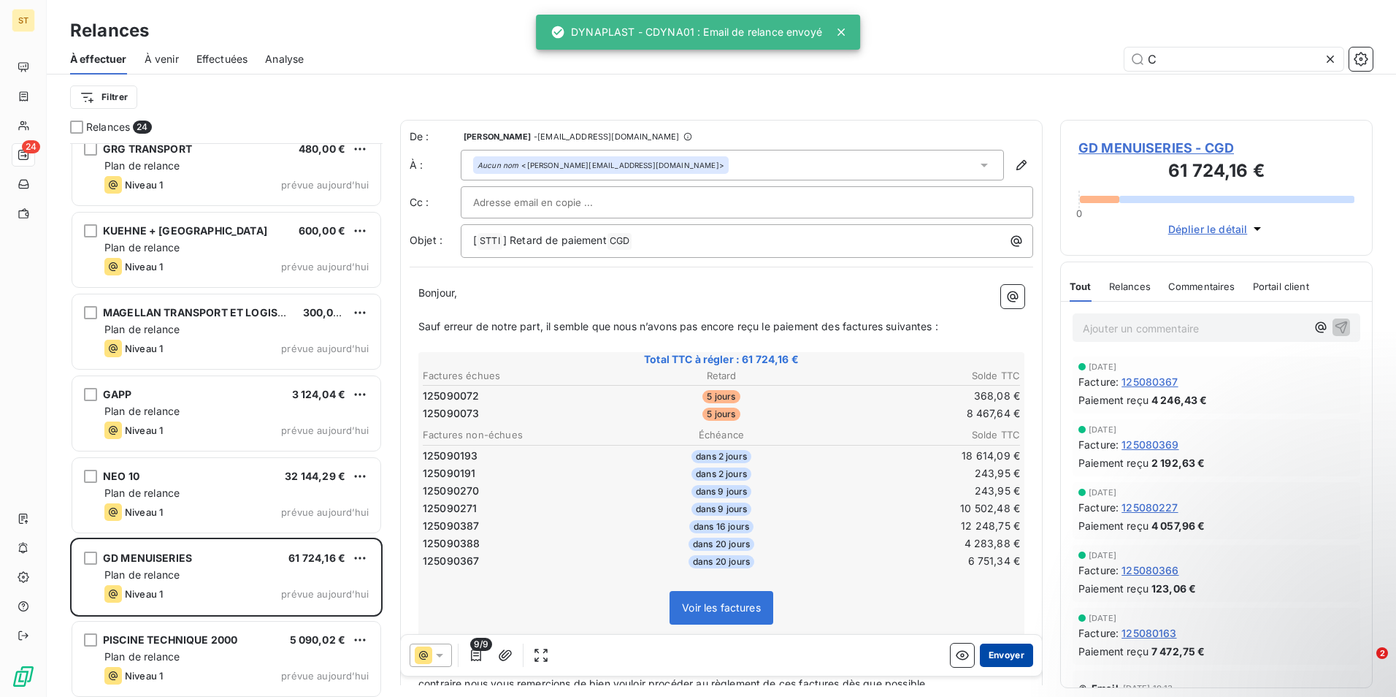
click at [1006, 656] on button "Envoyer" at bounding box center [1006, 654] width 53 height 23
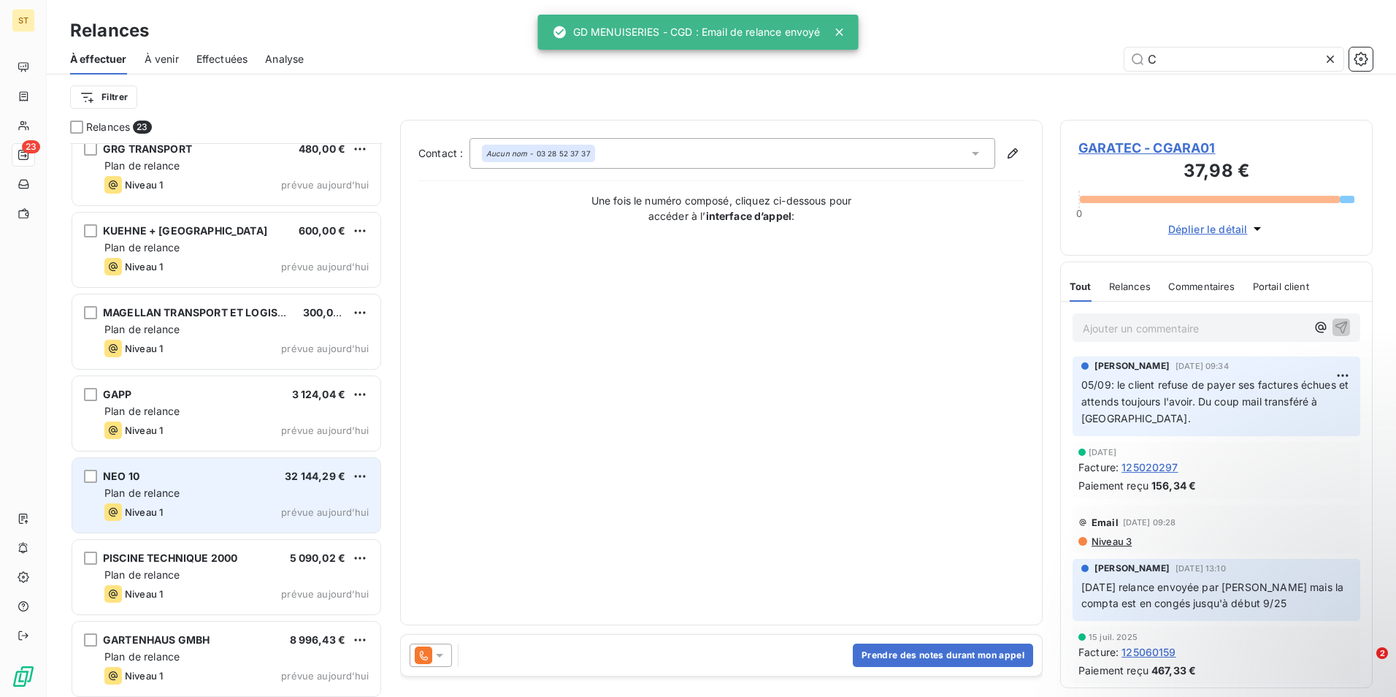
click at [168, 500] on div "NEO 10 32 144,29 € Plan de relance Niveau 1 prévue [DATE]" at bounding box center [226, 495] width 308 height 74
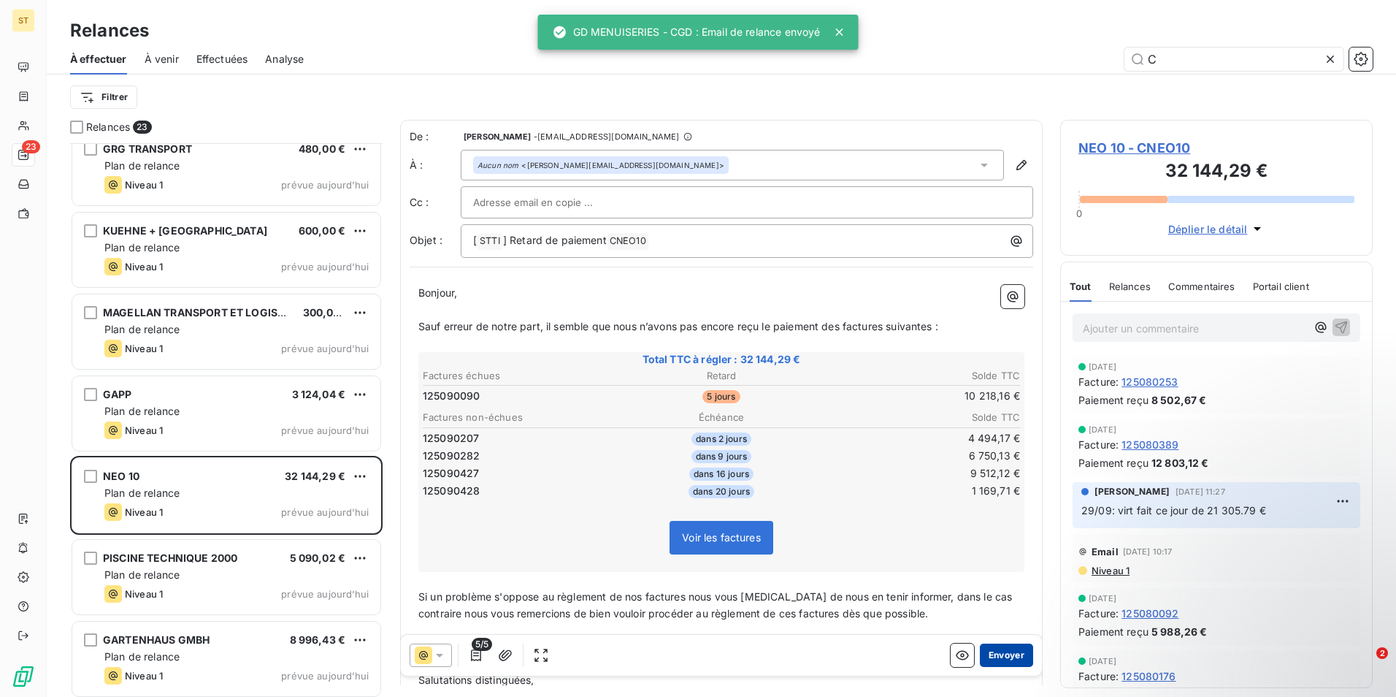
click at [1002, 655] on button "Envoyer" at bounding box center [1006, 654] width 53 height 23
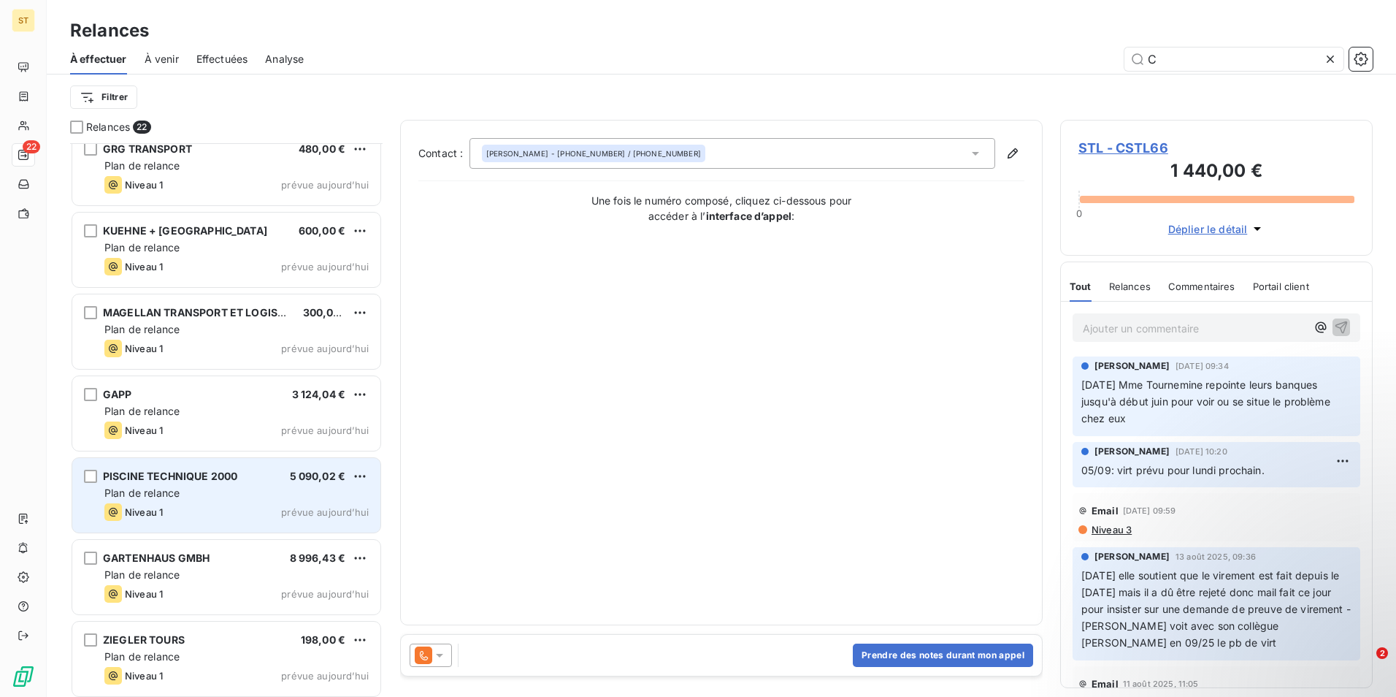
click at [204, 522] on div "PISCINE TECHNIQUE 2000 5 090,02 € Plan de relance Niveau 1 prévue [DATE]" at bounding box center [226, 495] width 308 height 74
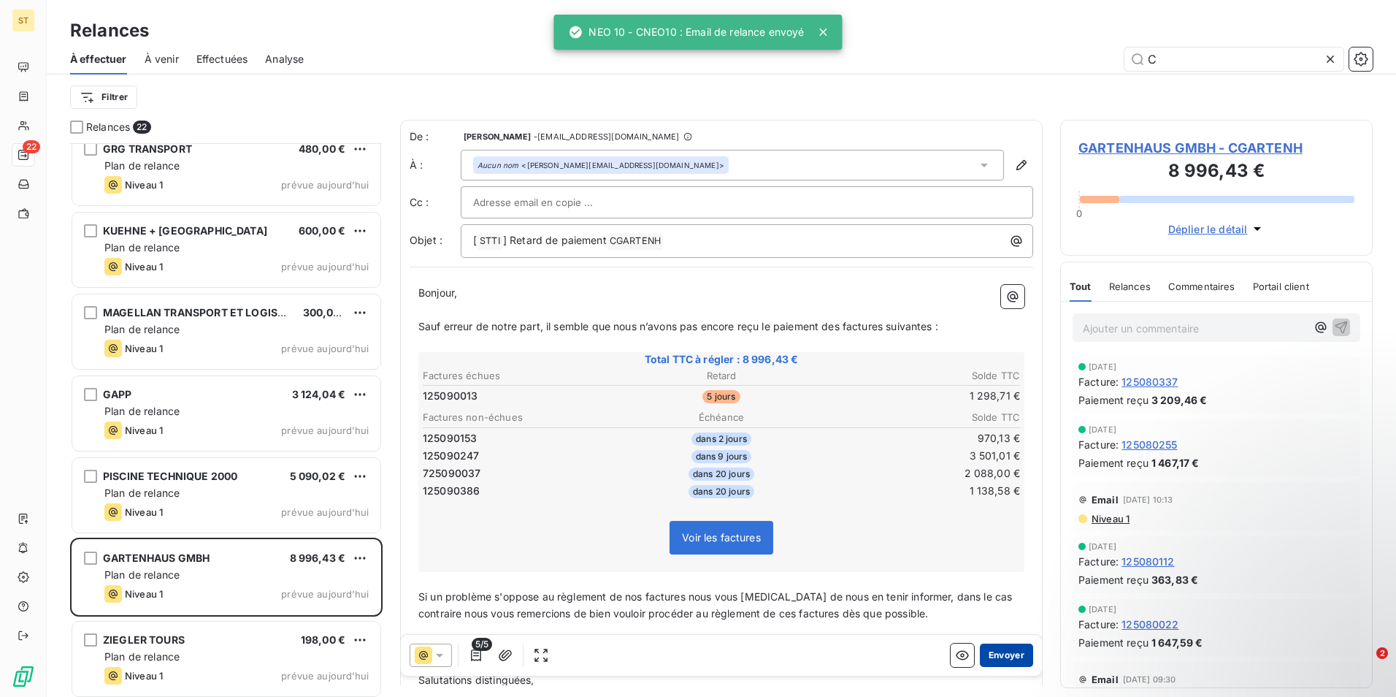
click at [1003, 658] on button "Envoyer" at bounding box center [1006, 654] width 53 height 23
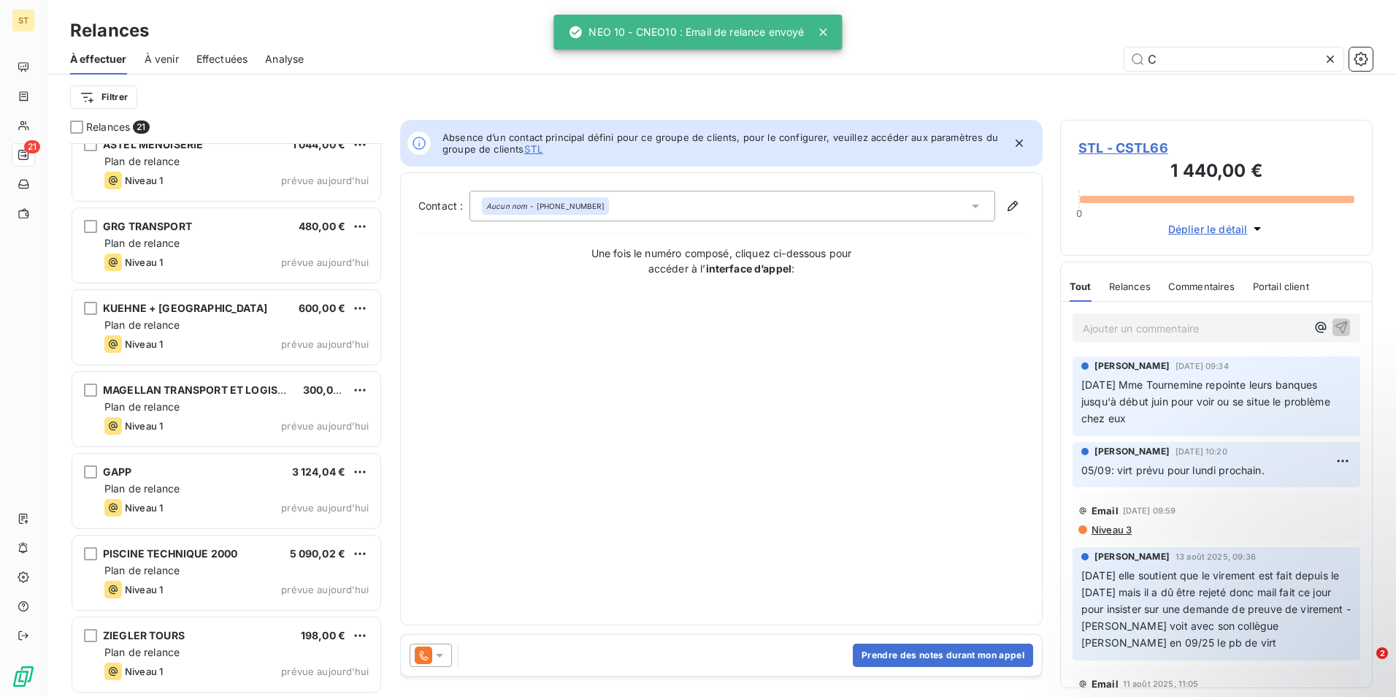
scroll to position [1164, 0]
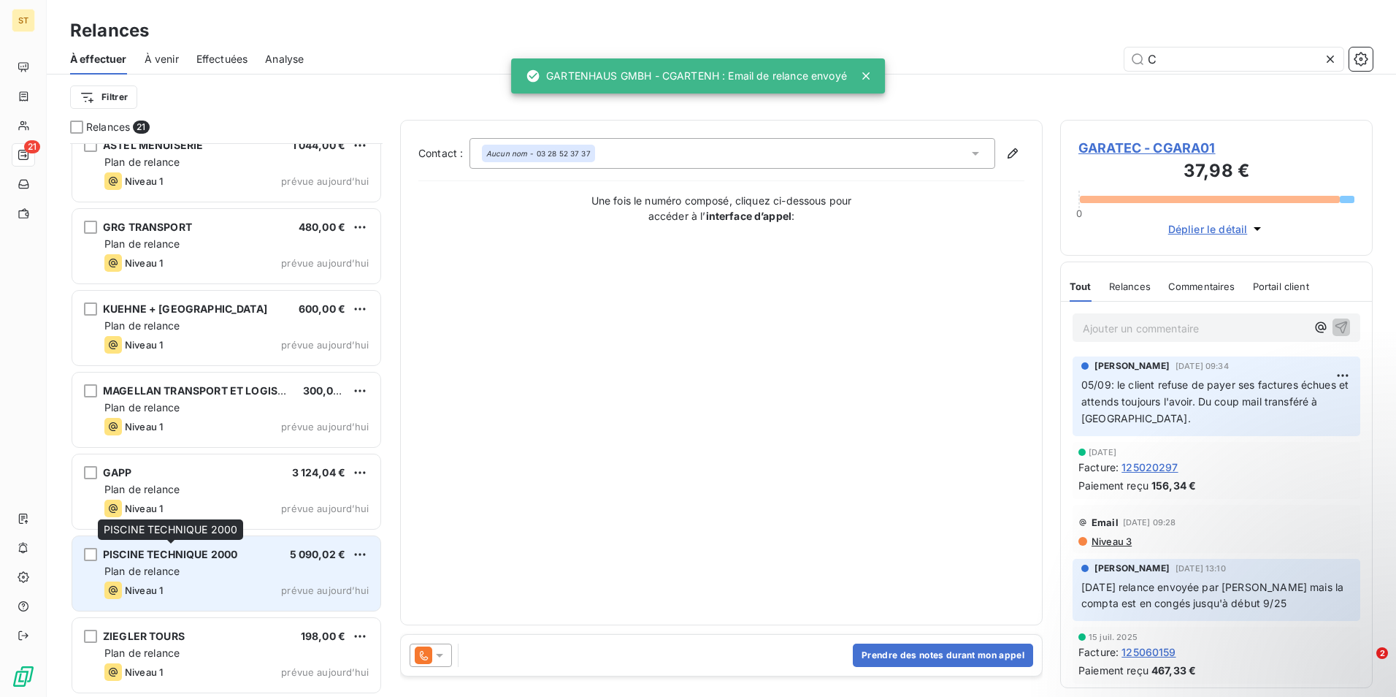
click at [194, 562] on div "PISCINE TECHNIQUE 2000" at bounding box center [170, 554] width 134 height 15
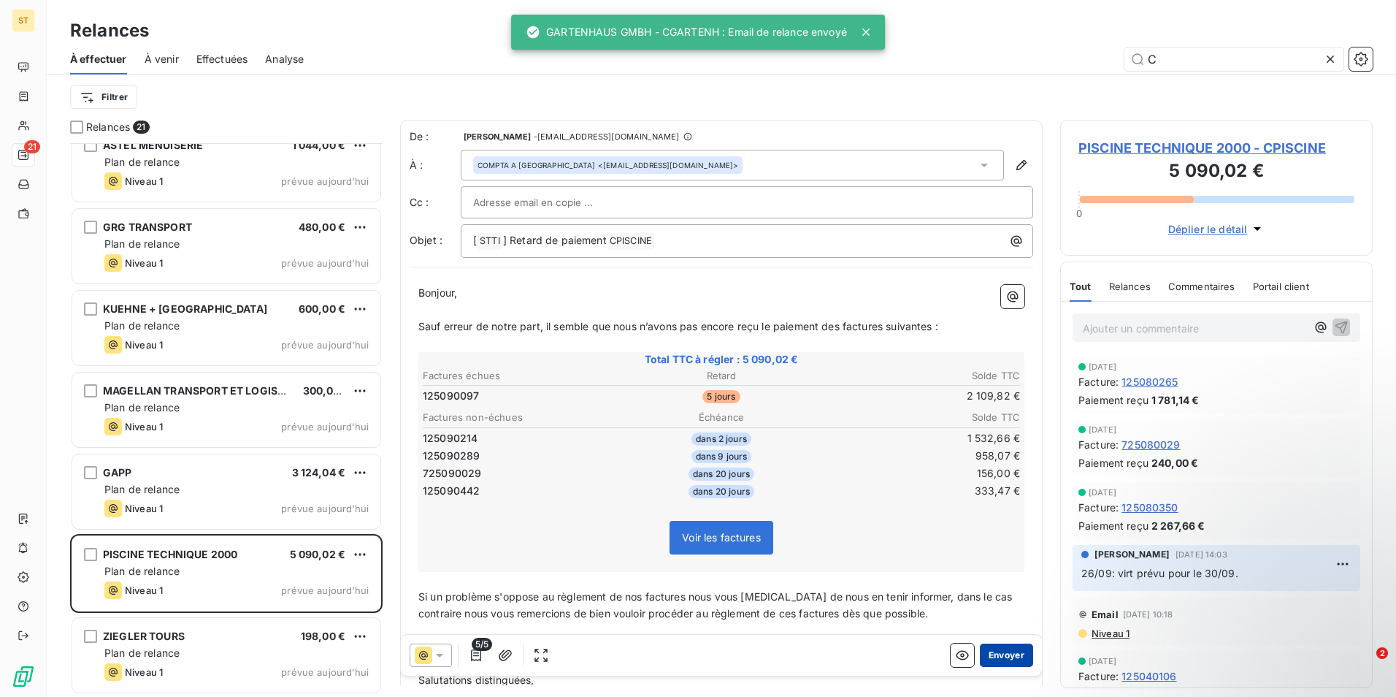
click at [988, 656] on button "Envoyer" at bounding box center [1006, 654] width 53 height 23
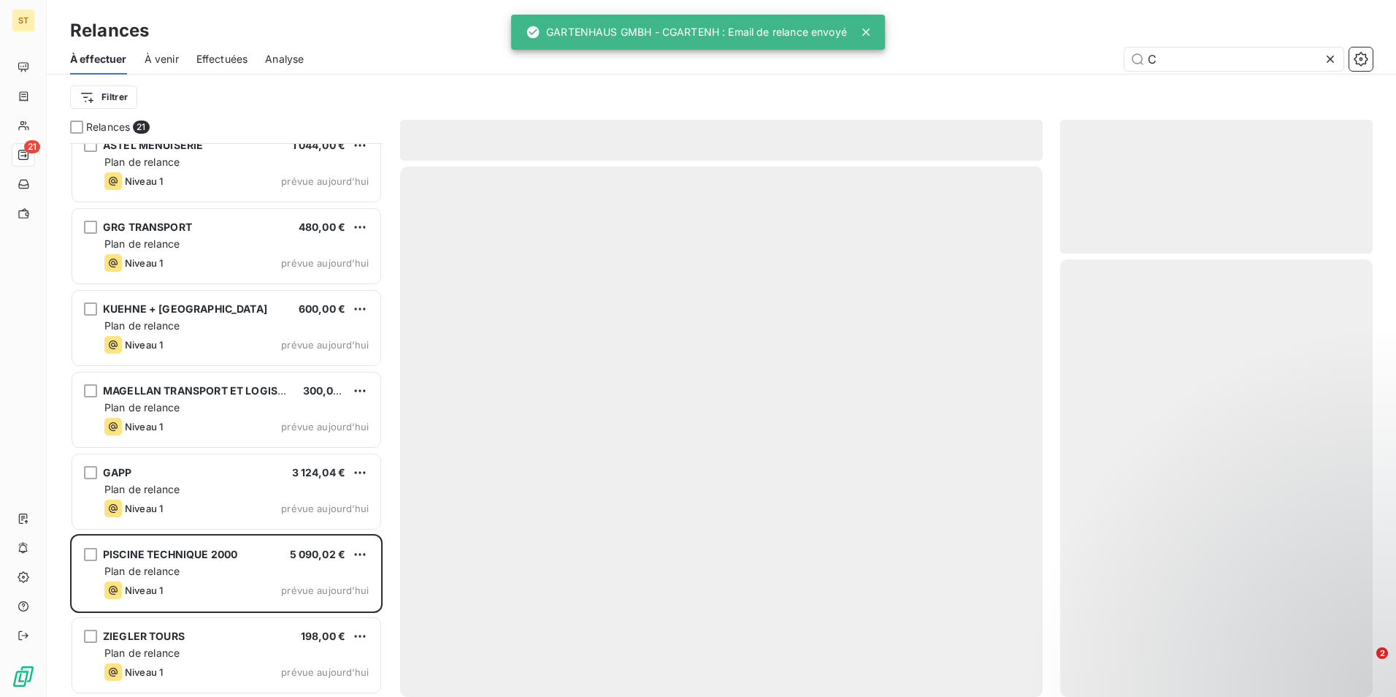
scroll to position [1082, 0]
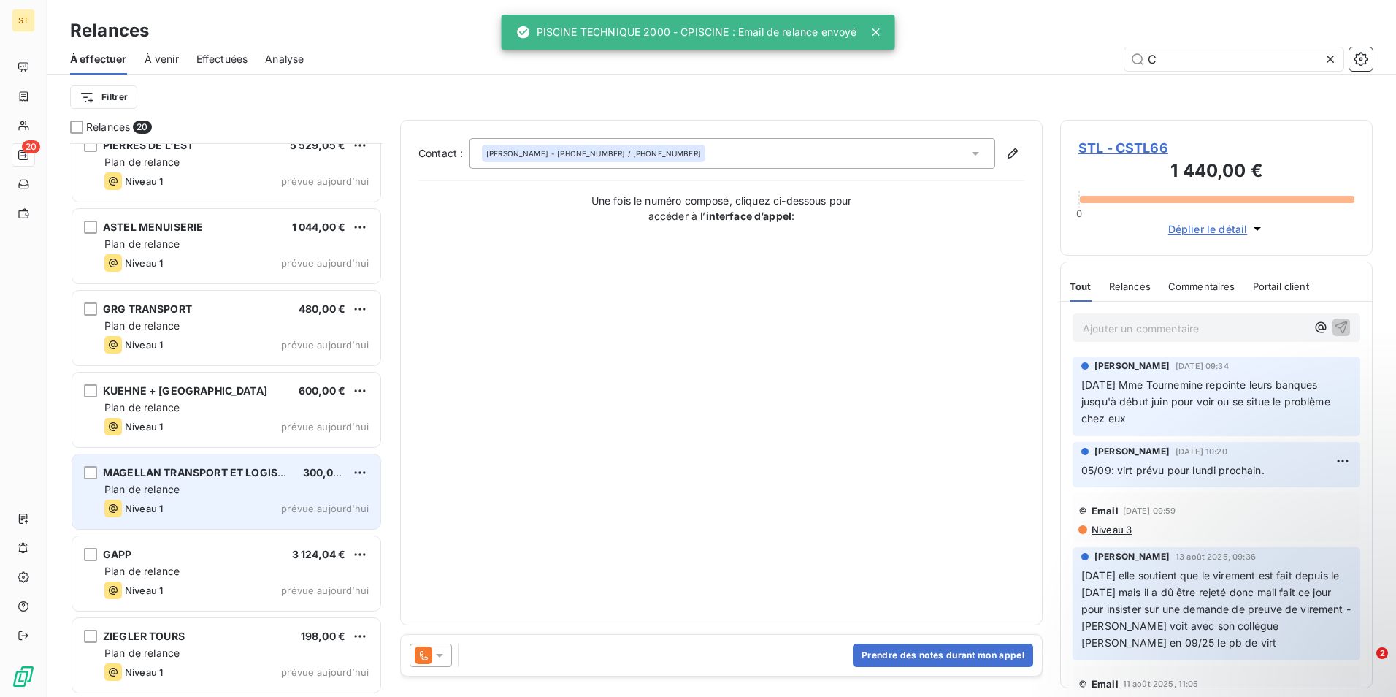
click at [174, 490] on span "Plan de relance" at bounding box center [141, 489] width 75 height 12
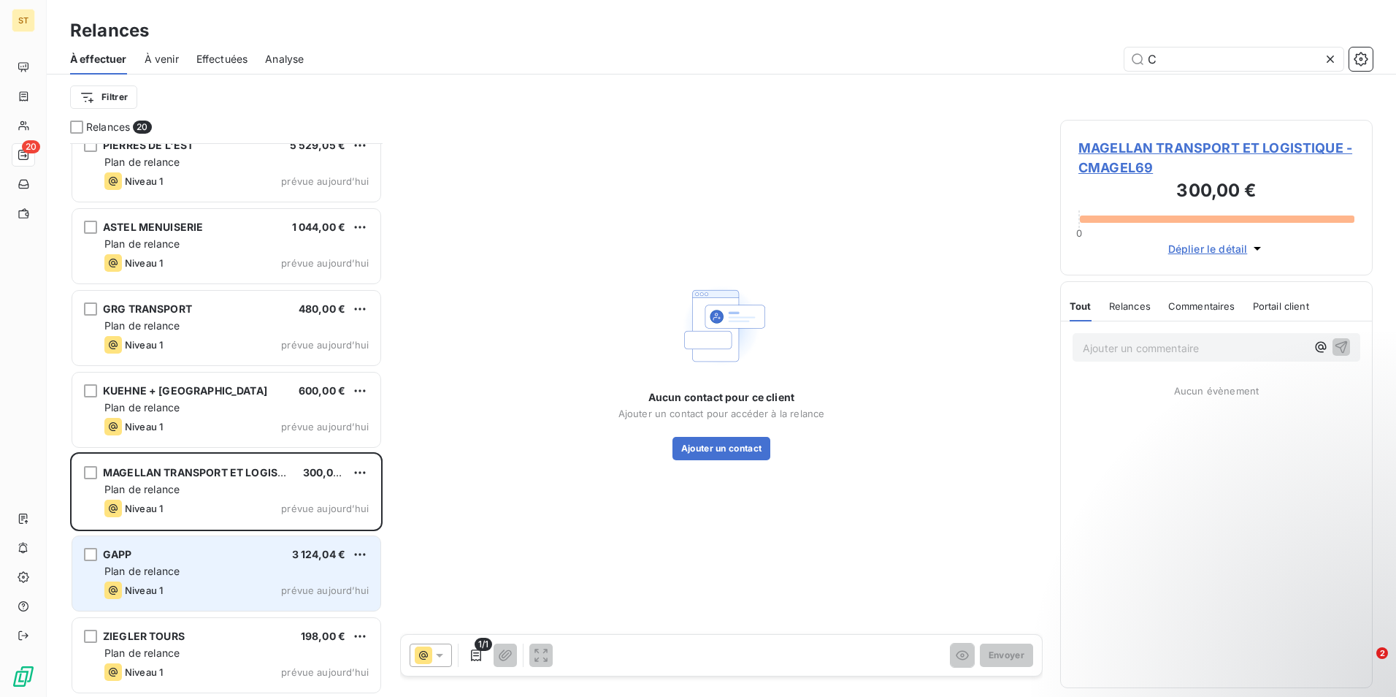
click at [203, 588] on div "Niveau 1 prévue aujourd’hui" at bounding box center [236, 590] width 264 height 18
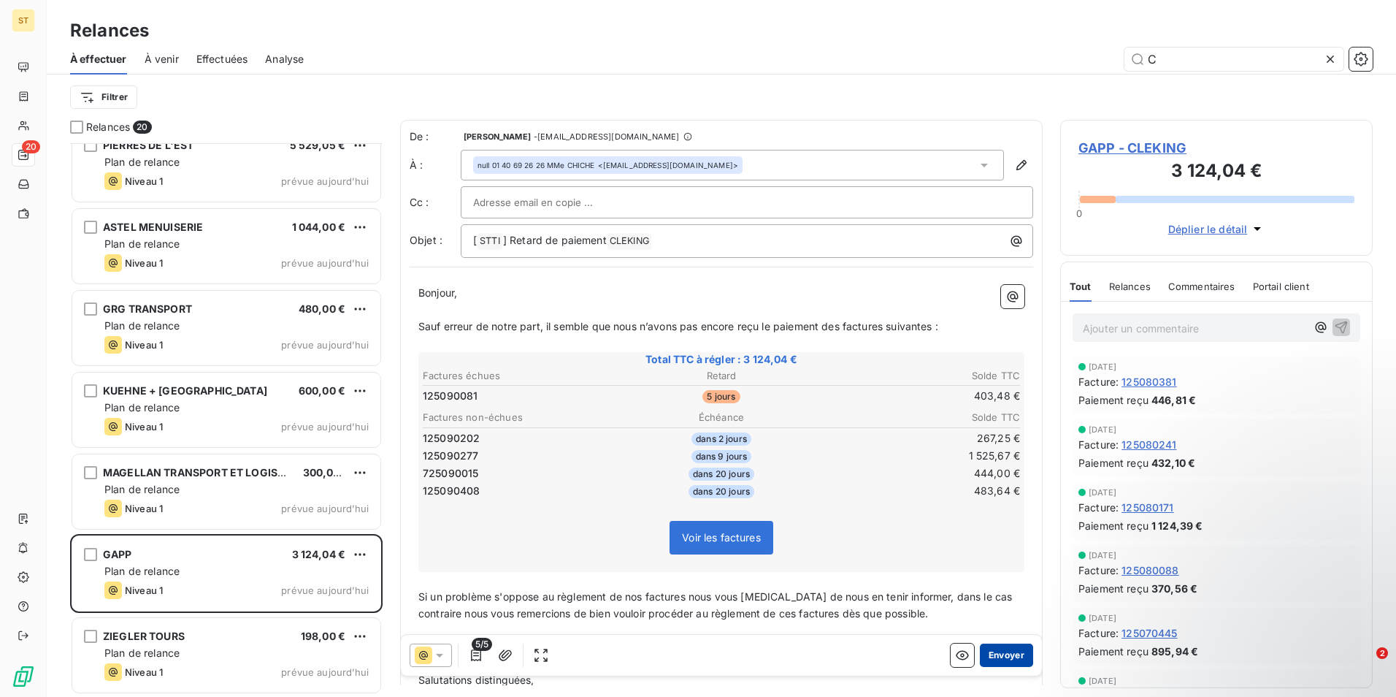
click at [1003, 659] on button "Envoyer" at bounding box center [1006, 654] width 53 height 23
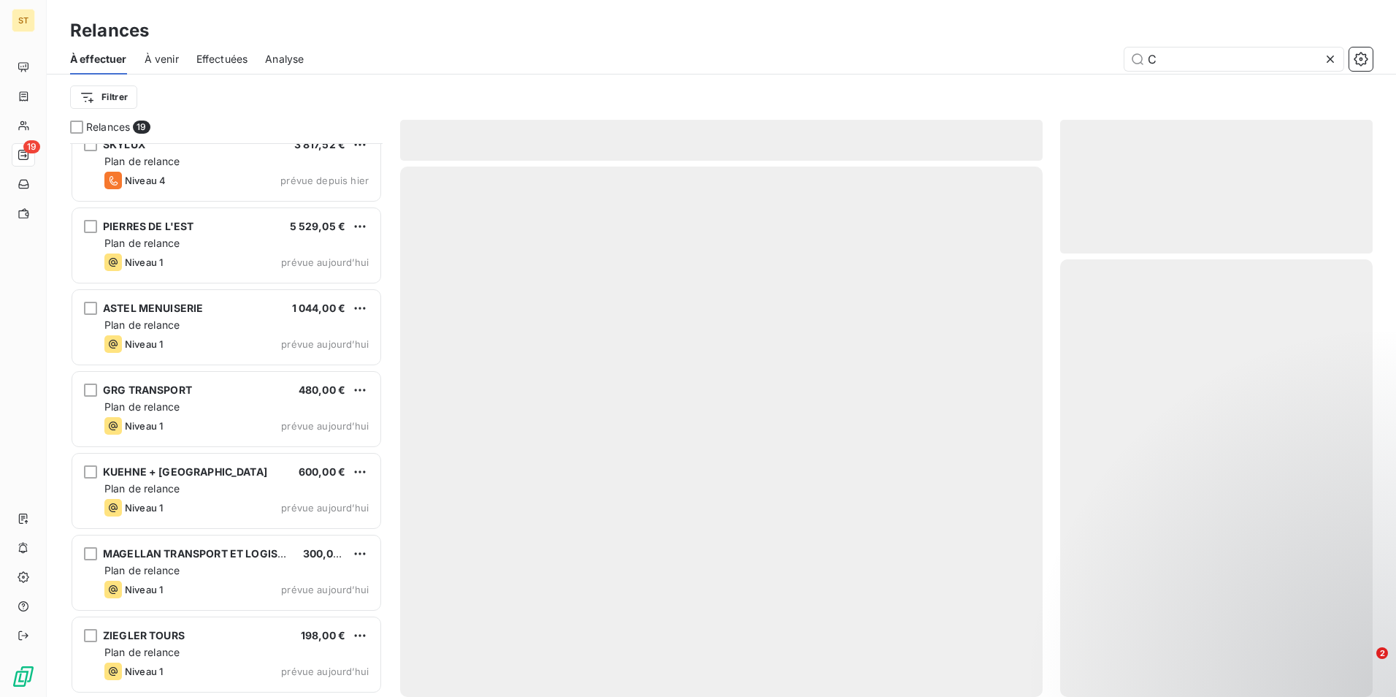
scroll to position [1000, 0]
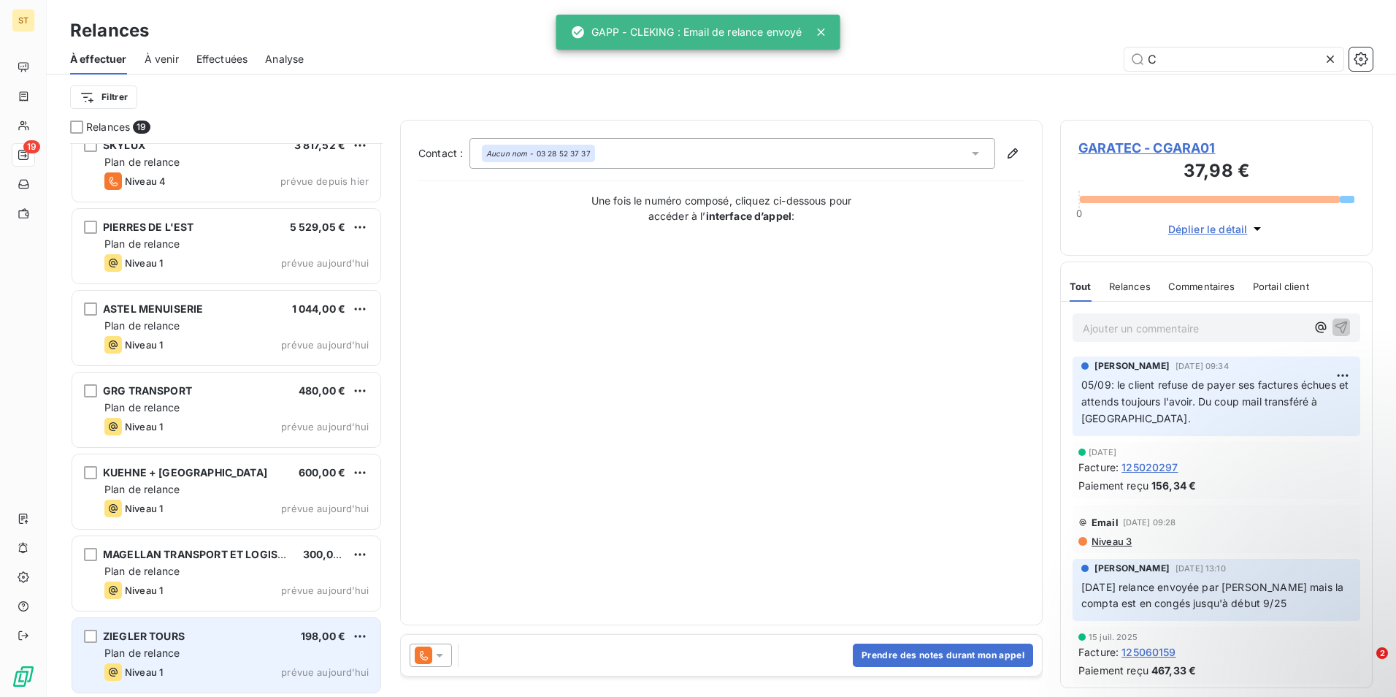
click at [211, 663] on div "Niveau 1 prévue aujourd’hui" at bounding box center [236, 672] width 264 height 18
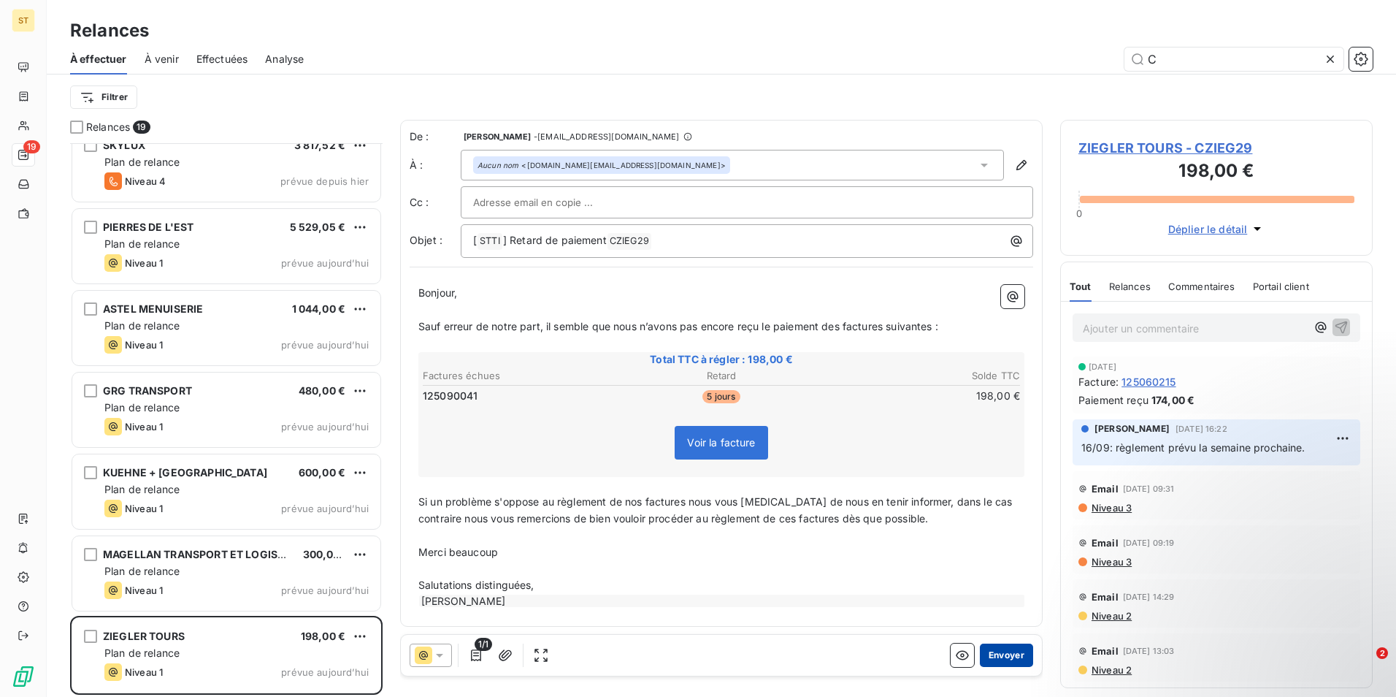
click at [992, 656] on button "Envoyer" at bounding box center [1006, 654] width 53 height 23
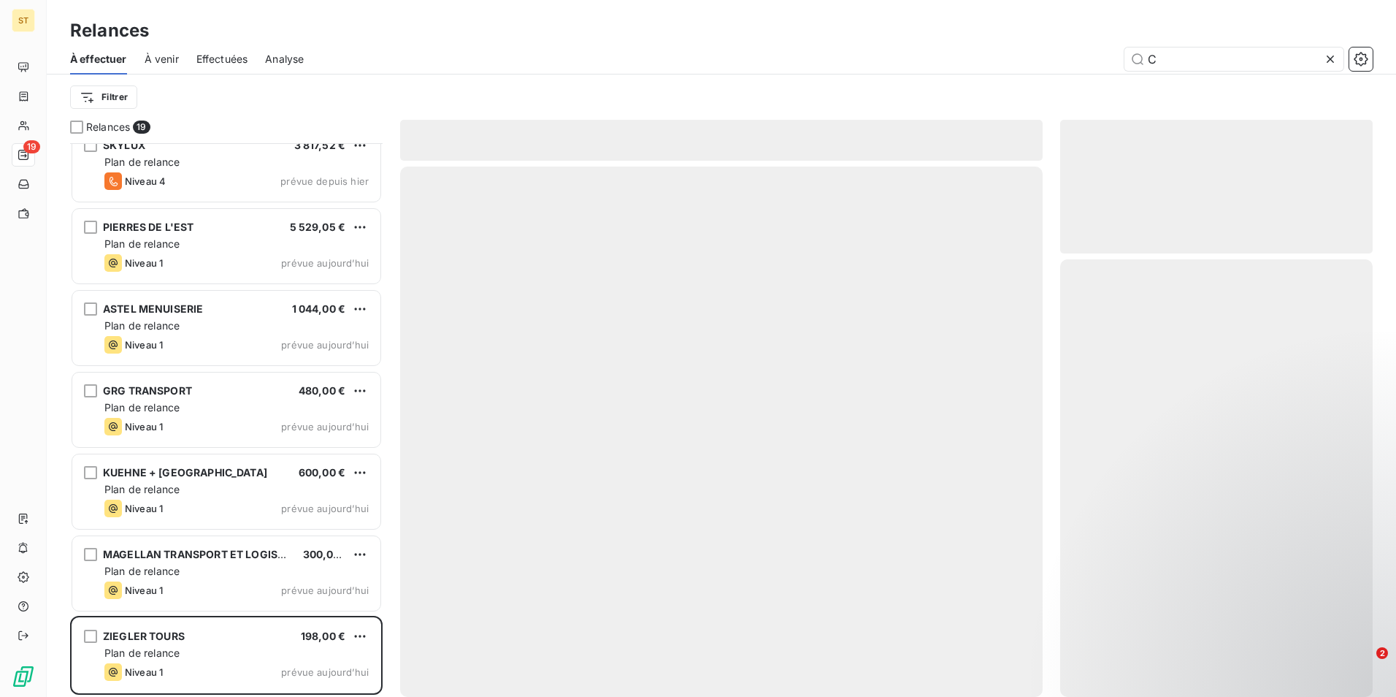
scroll to position [919, 0]
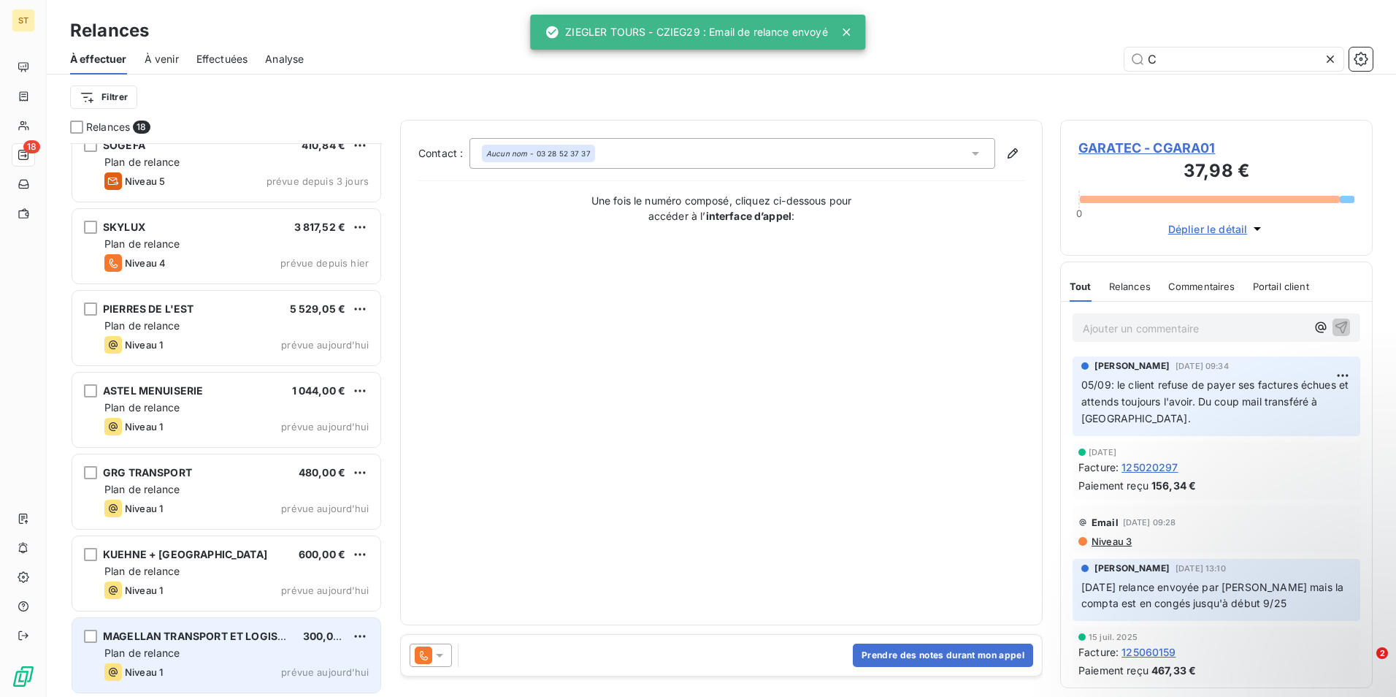
click at [160, 661] on div "MAGELLAN TRANSPORT ET LOGISTIQUE 300,00 € Plan de relance Niveau 1 prévue [DATE]" at bounding box center [226, 655] width 308 height 74
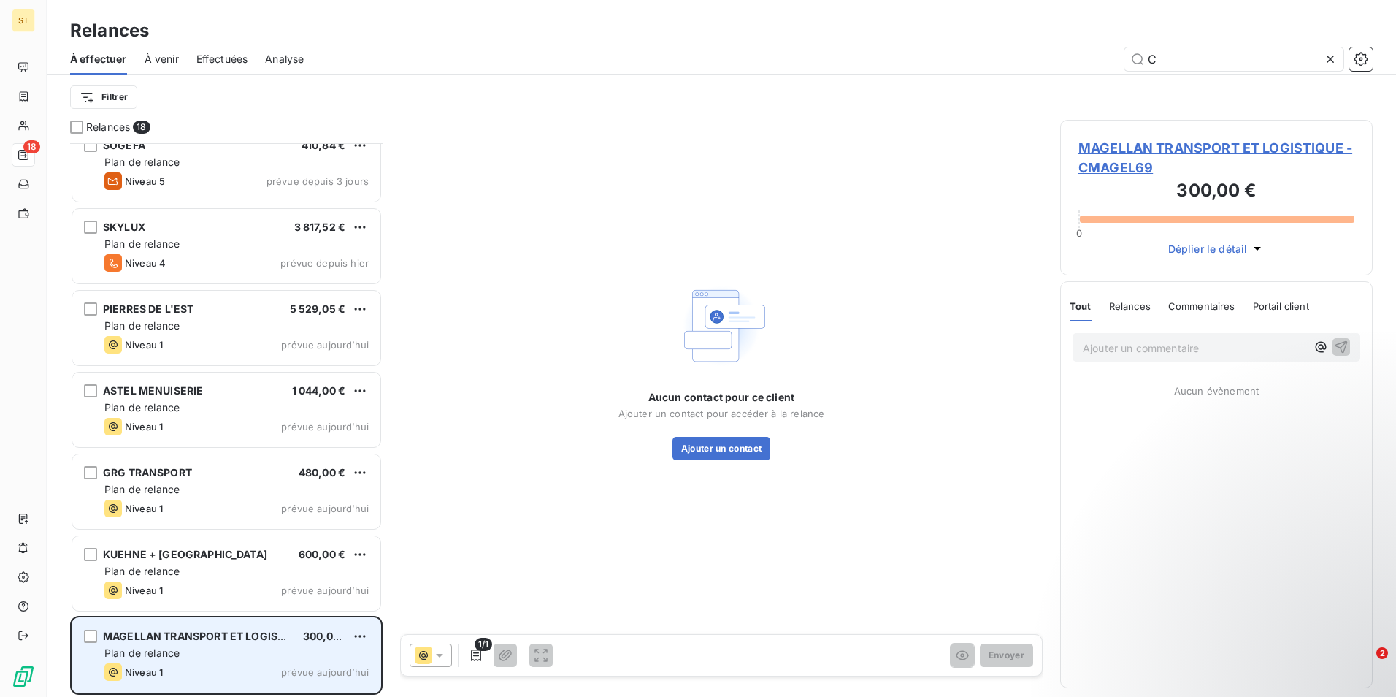
scroll to position [919, 0]
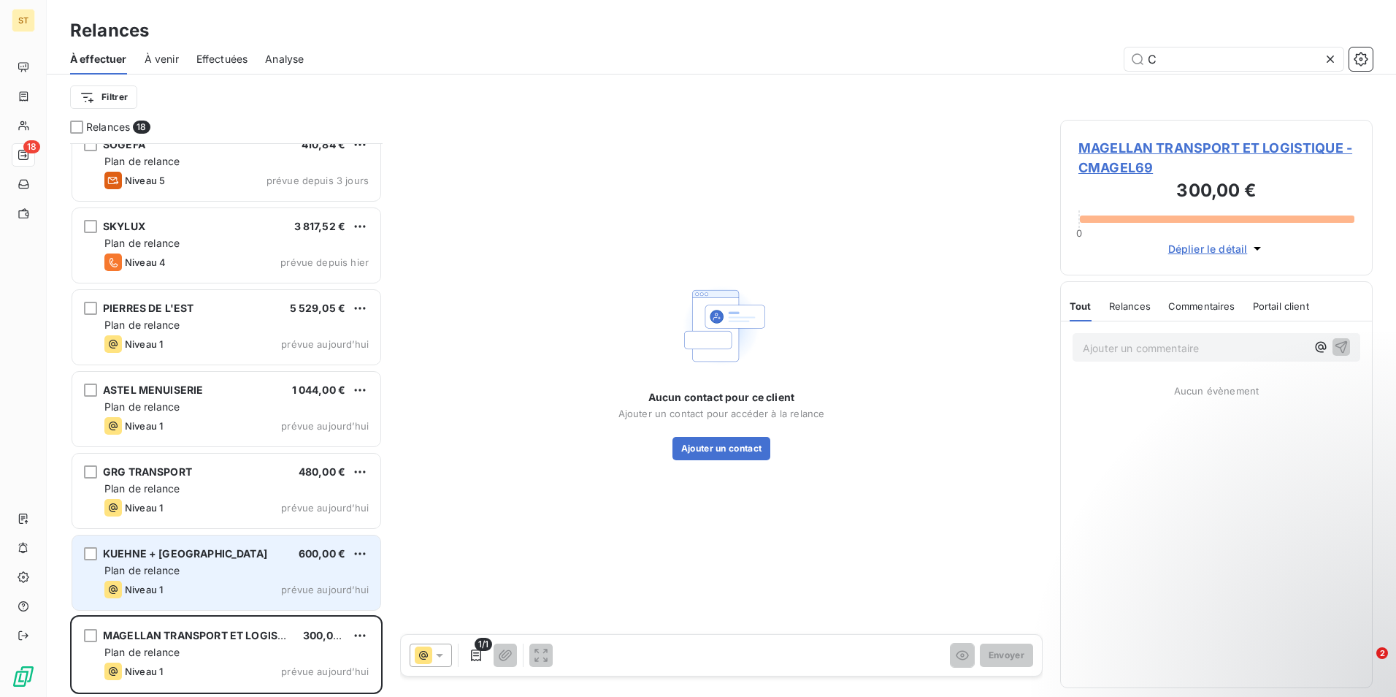
click at [157, 590] on span "Niveau 1" at bounding box center [144, 589] width 38 height 12
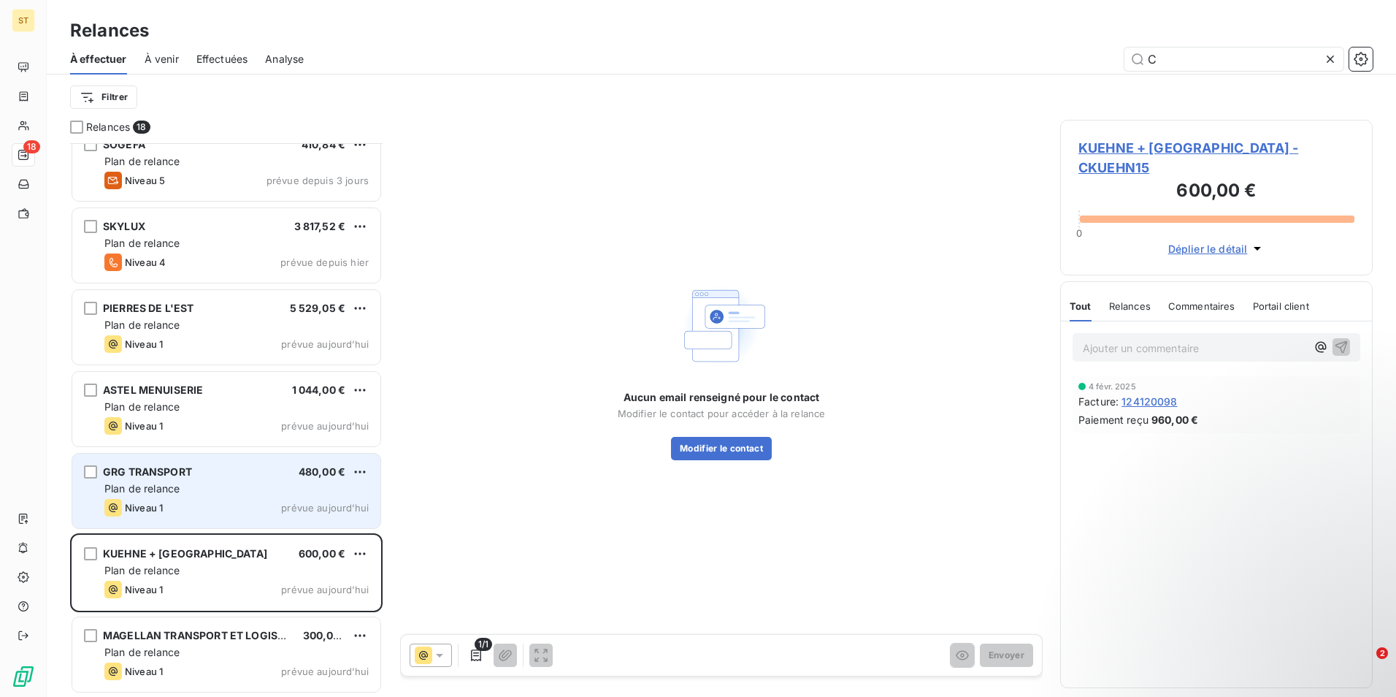
click at [162, 491] on span "Plan de relance" at bounding box center [141, 488] width 75 height 12
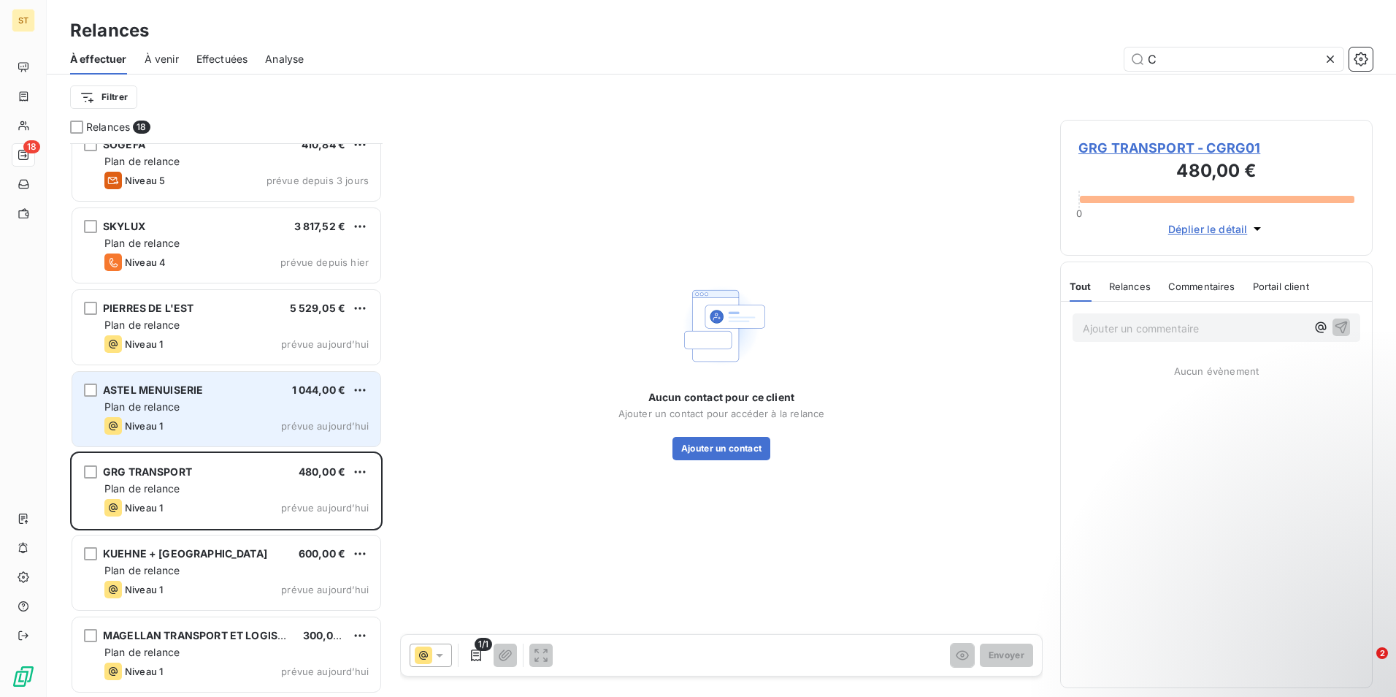
click at [173, 424] on div "Niveau 1 prévue aujourd’hui" at bounding box center [236, 426] width 264 height 18
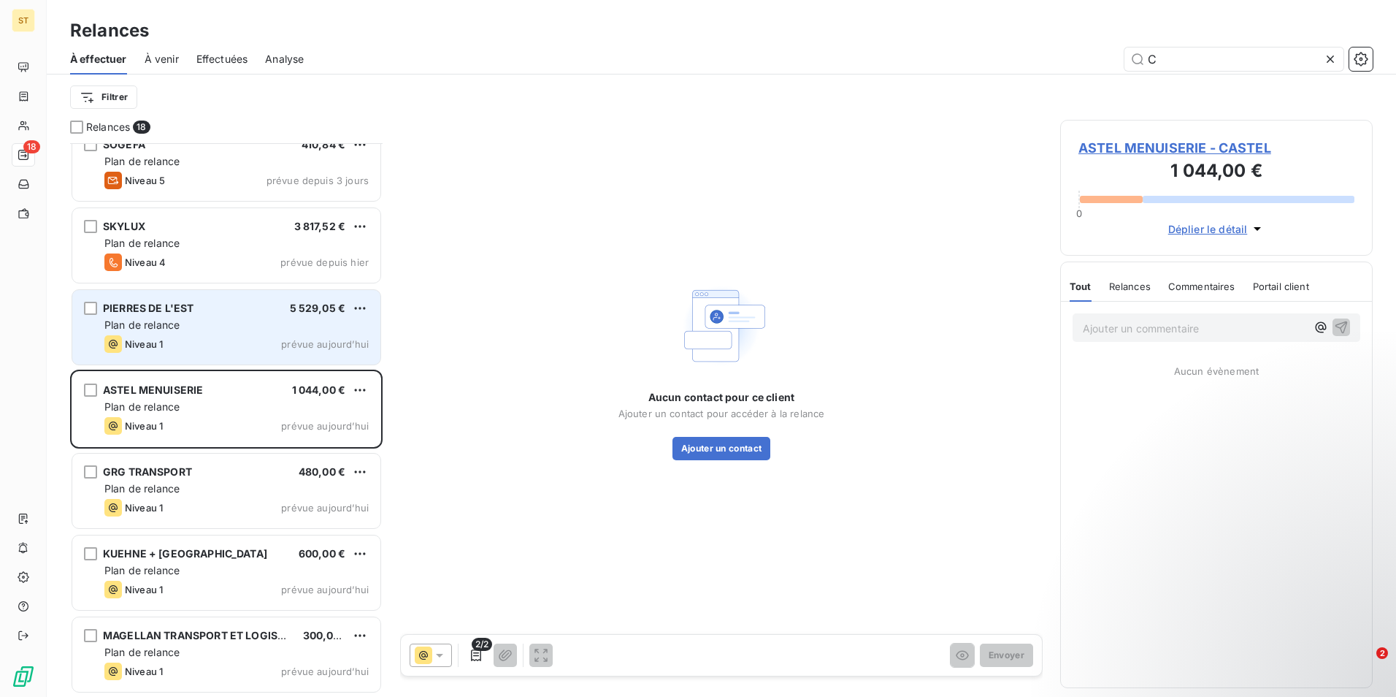
click at [169, 328] on span "Plan de relance" at bounding box center [141, 324] width 75 height 12
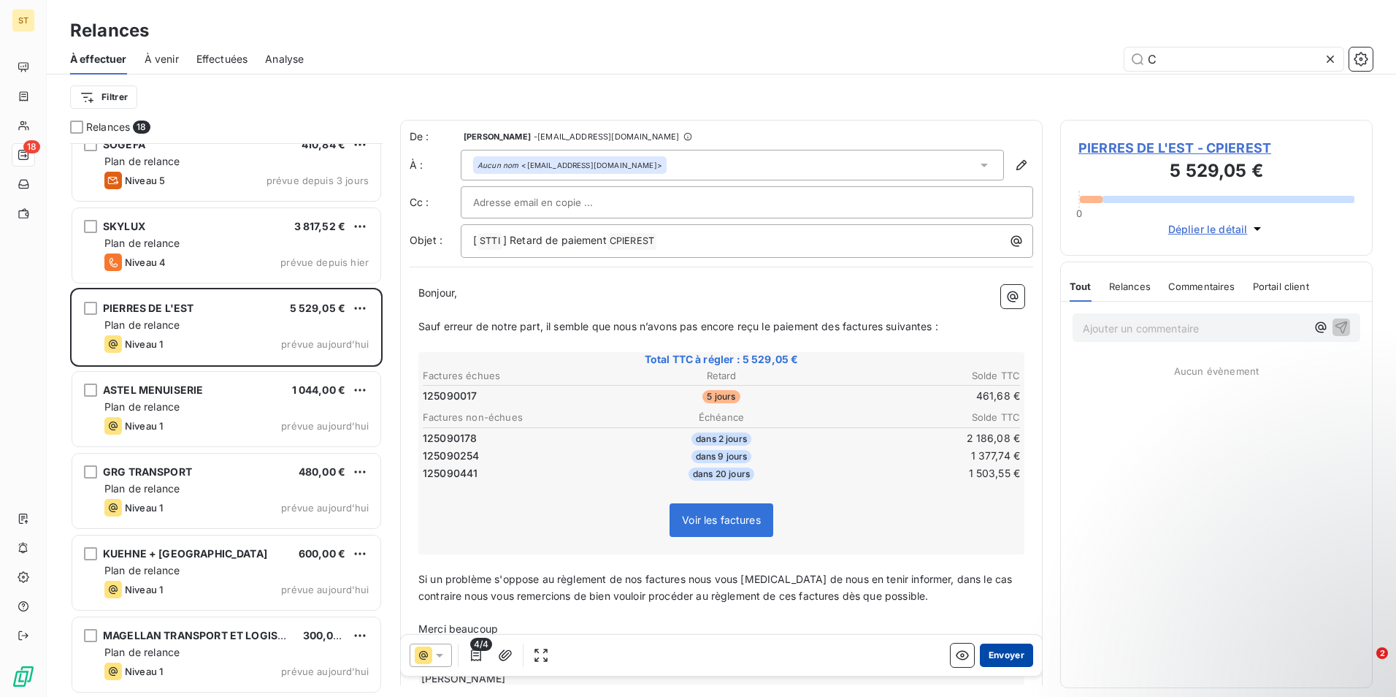
click at [995, 654] on button "Envoyer" at bounding box center [1006, 654] width 53 height 23
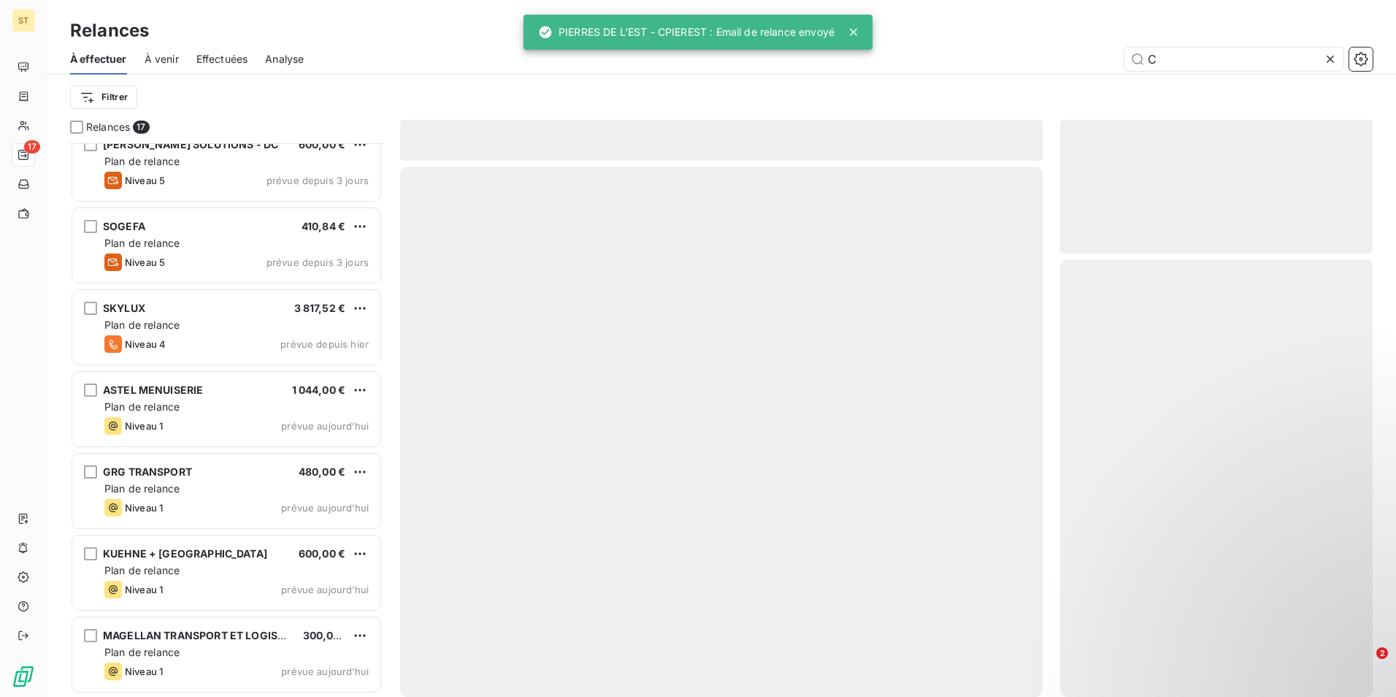
scroll to position [837, 0]
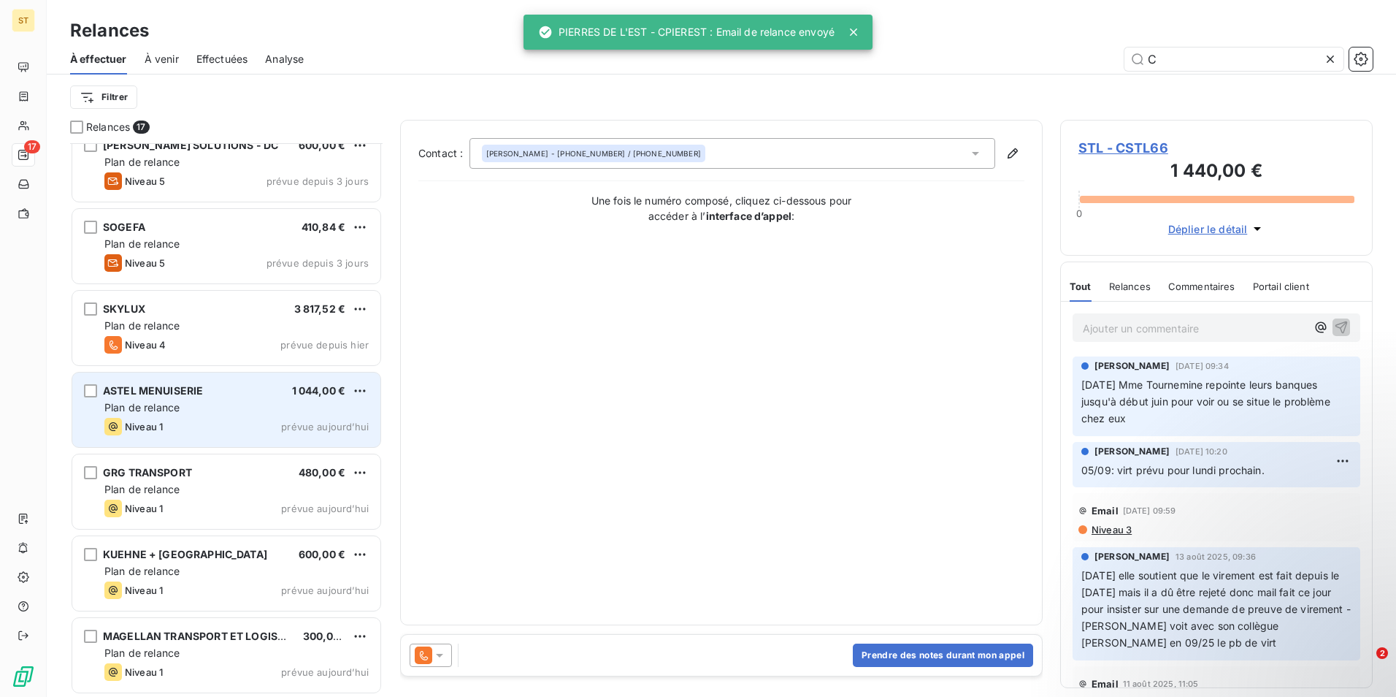
click at [145, 414] on div "Plan de relance" at bounding box center [236, 407] width 264 height 15
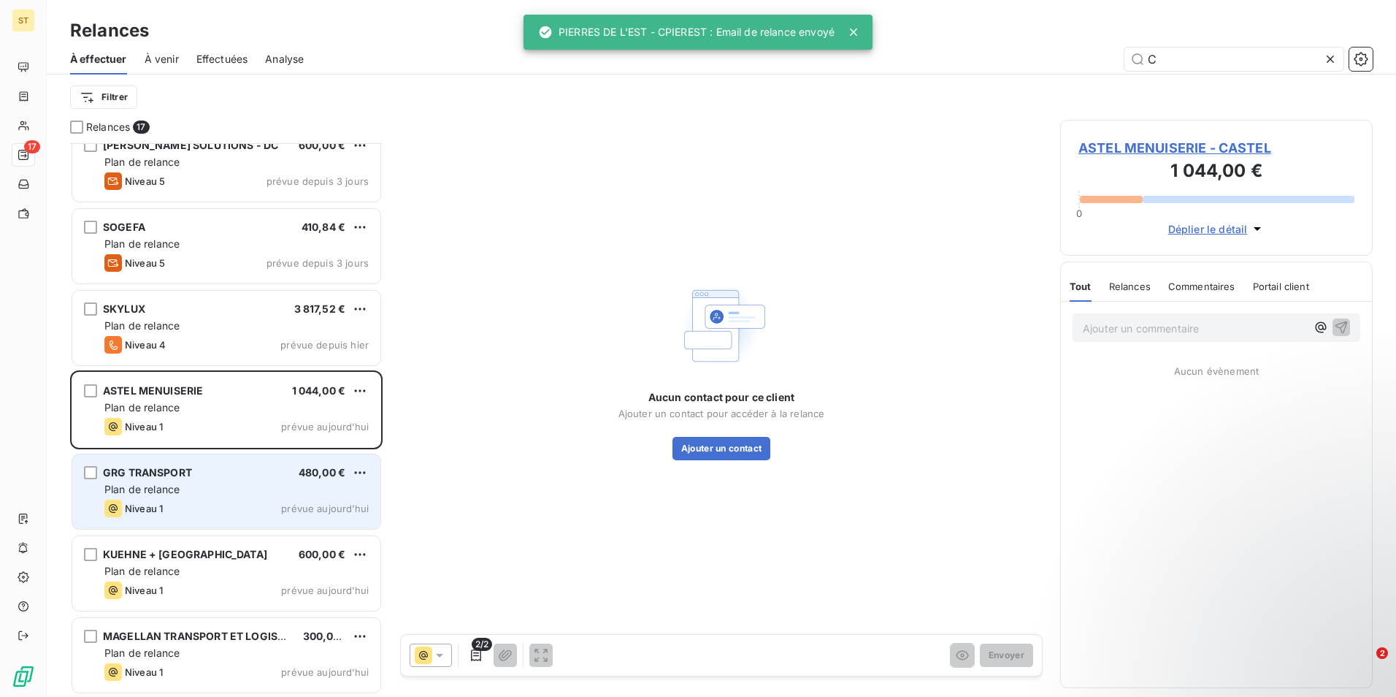
click at [183, 489] on div "Plan de relance" at bounding box center [236, 489] width 264 height 15
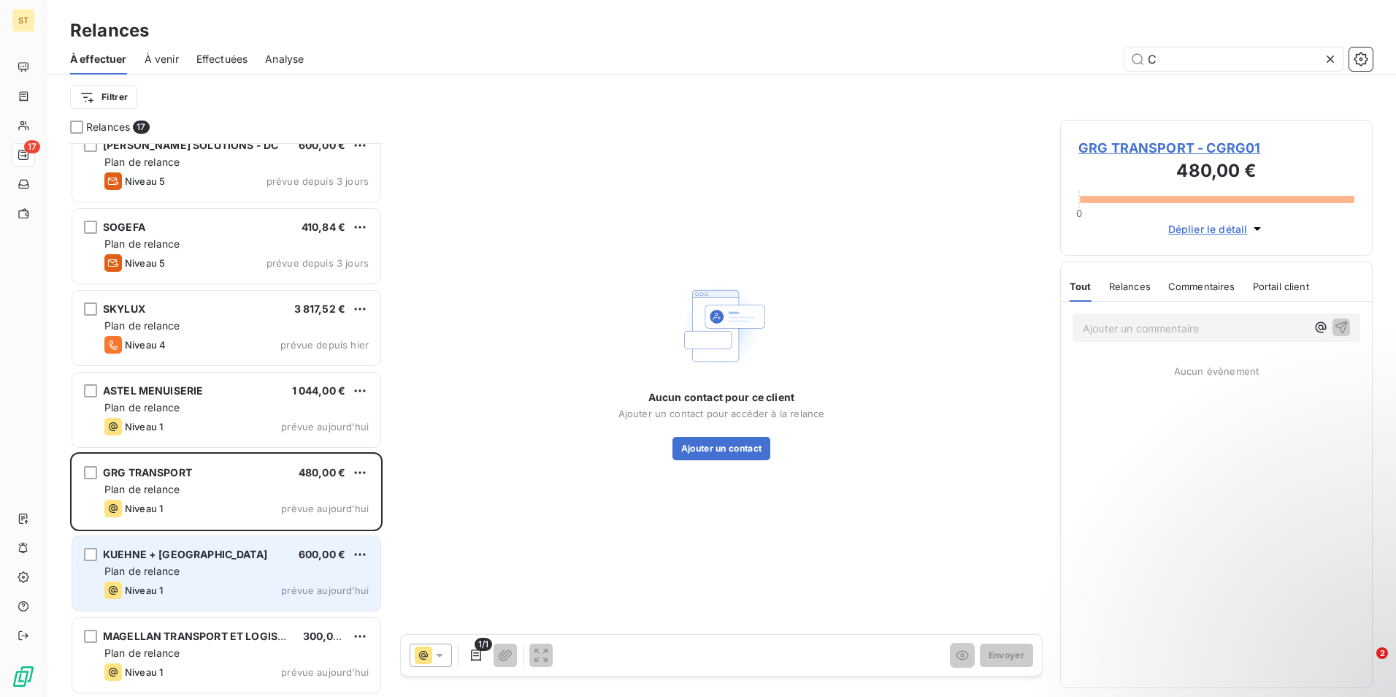
click at [154, 587] on span "Niveau 1" at bounding box center [144, 590] width 38 height 12
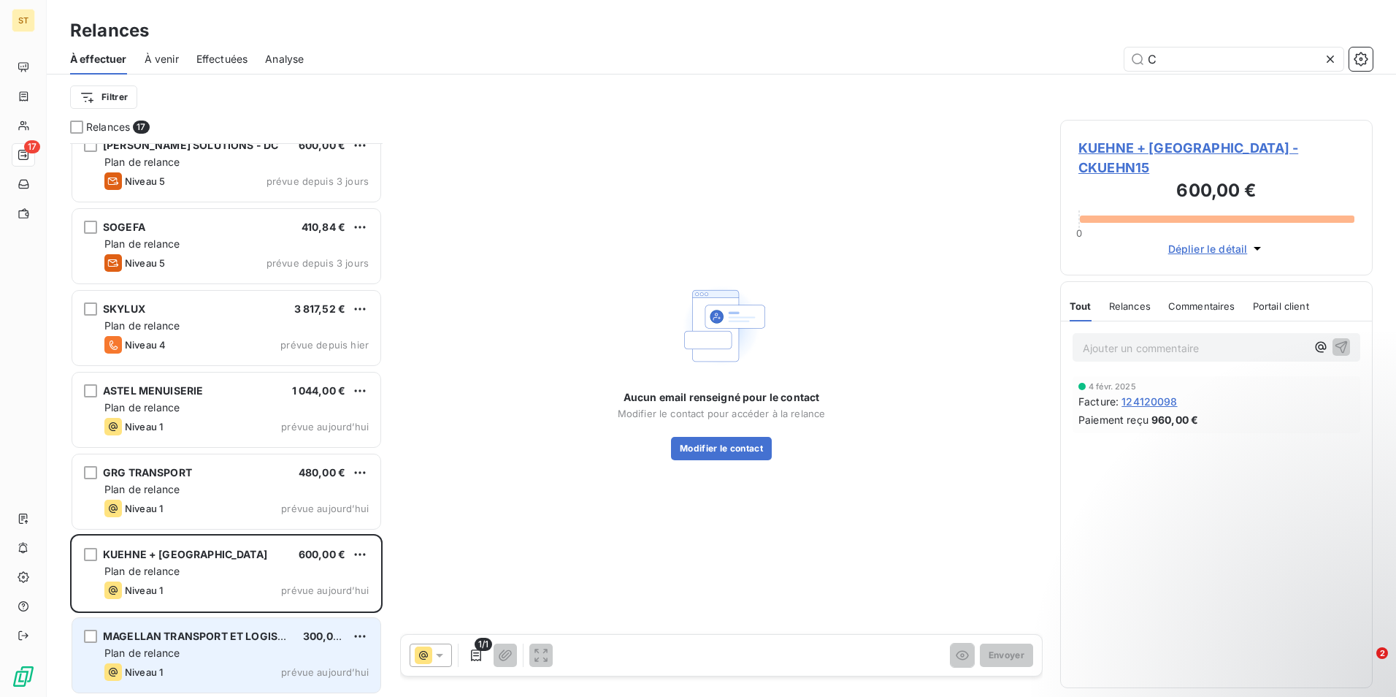
click at [161, 646] on div "Plan de relance" at bounding box center [236, 653] width 264 height 15
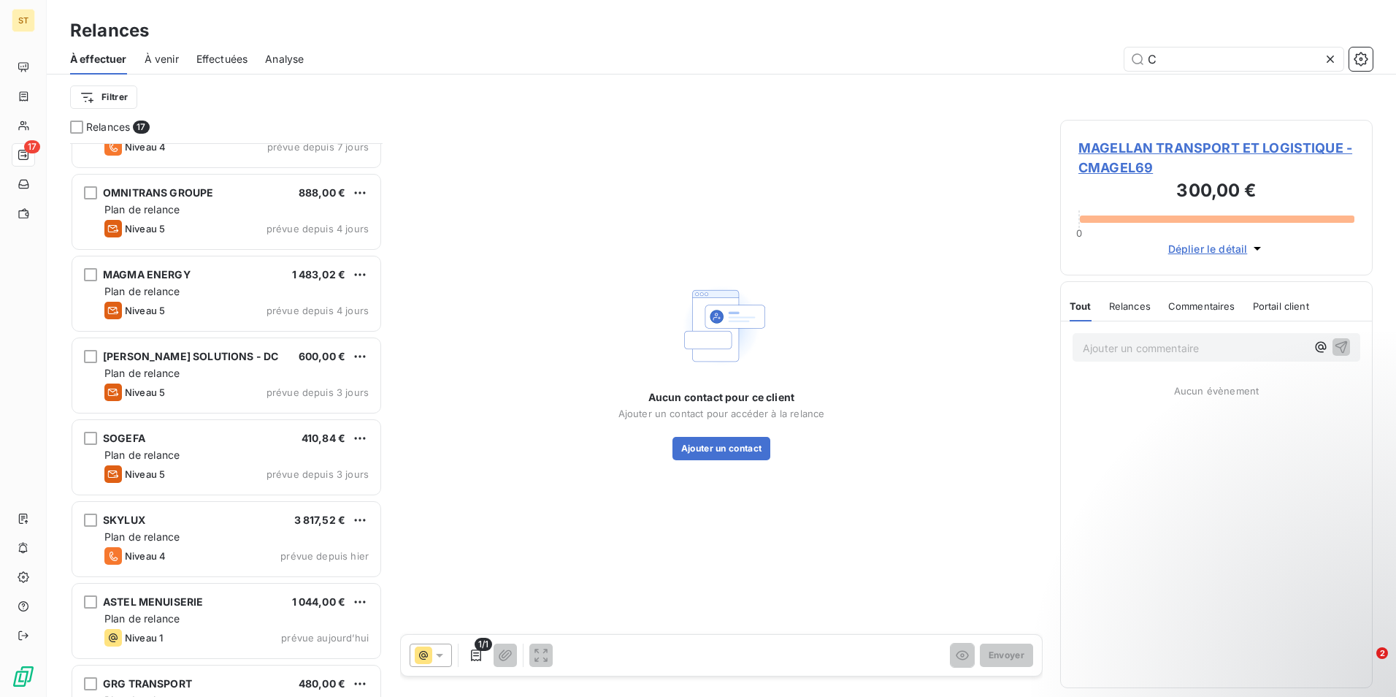
scroll to position [619, 0]
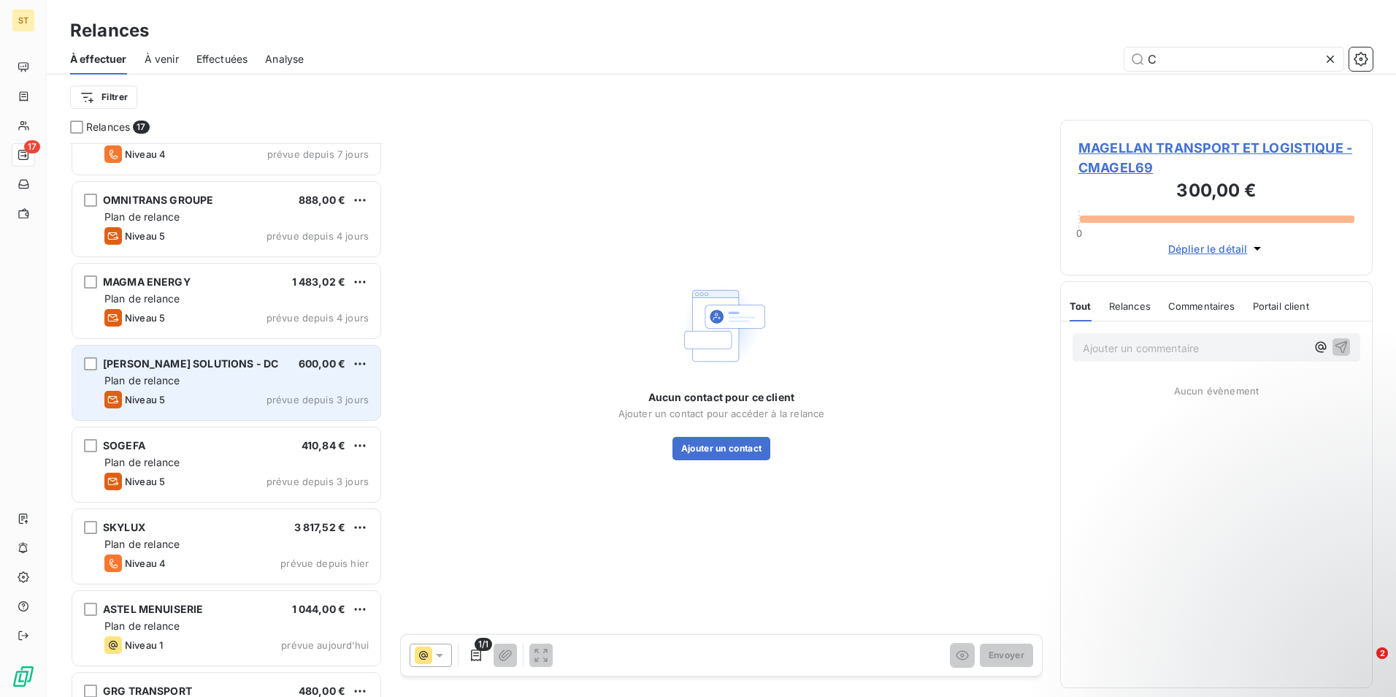
click at [180, 367] on span "[PERSON_NAME] SOLUTIONS - DC" at bounding box center [190, 363] width 175 height 12
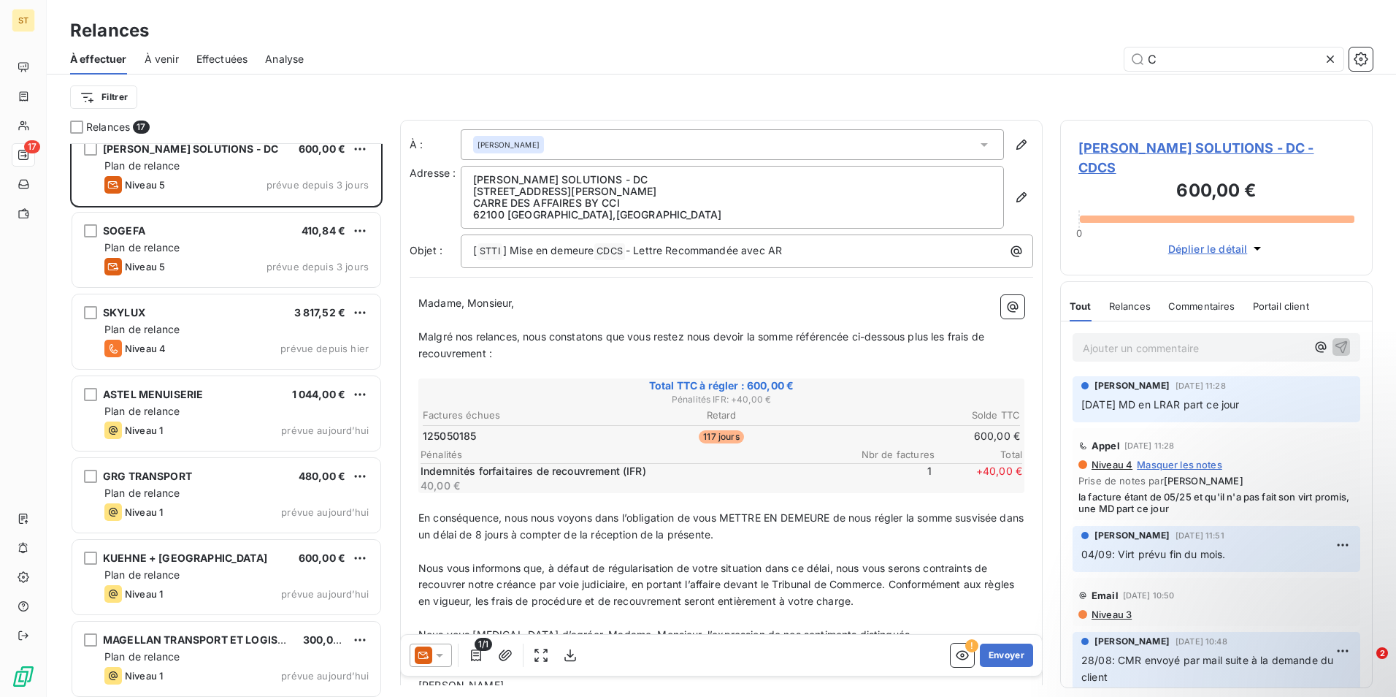
scroll to position [838, 0]
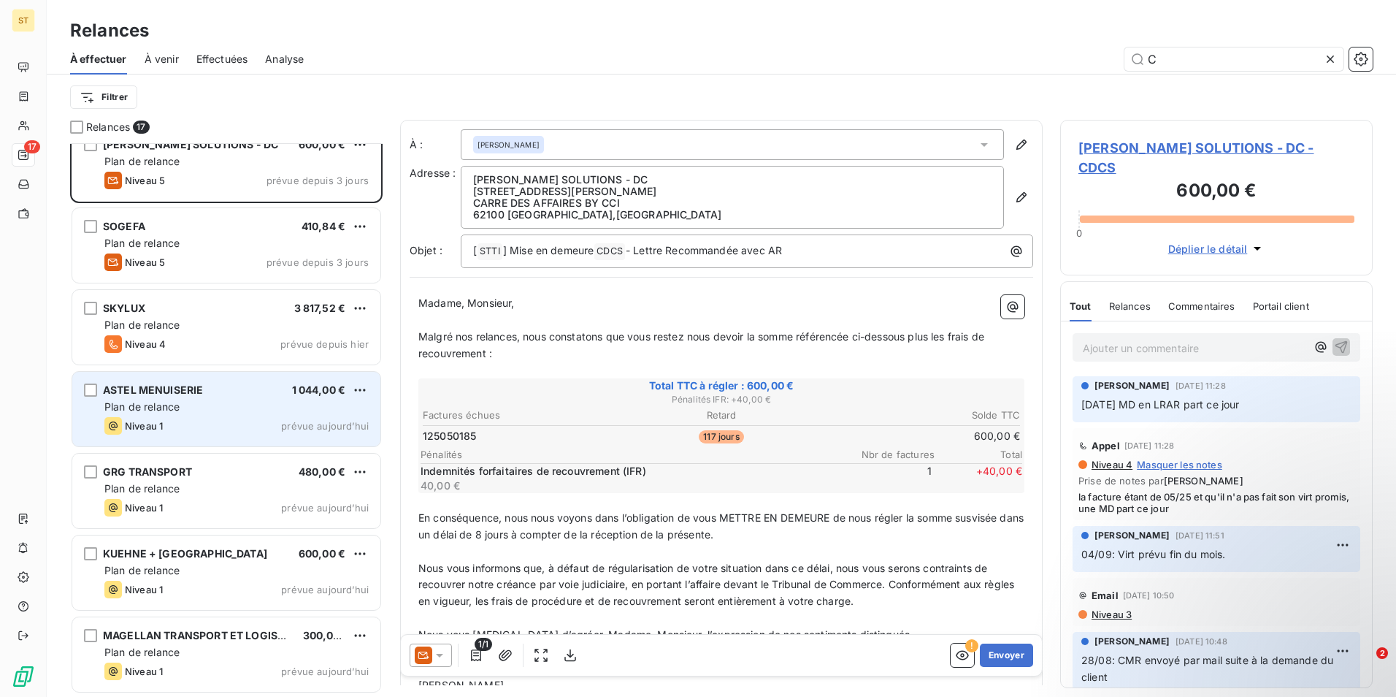
click at [158, 411] on span "Plan de relance" at bounding box center [141, 406] width 75 height 12
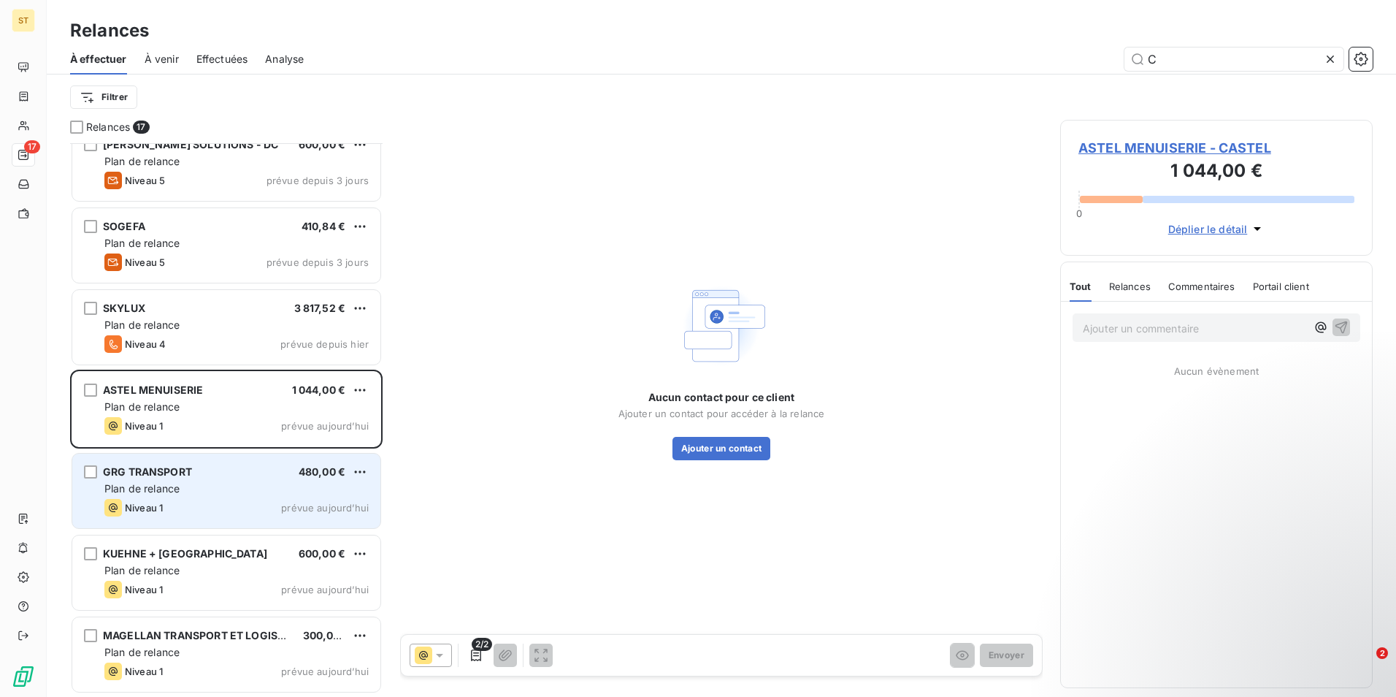
click at [142, 502] on span "Niveau 1" at bounding box center [144, 508] width 38 height 12
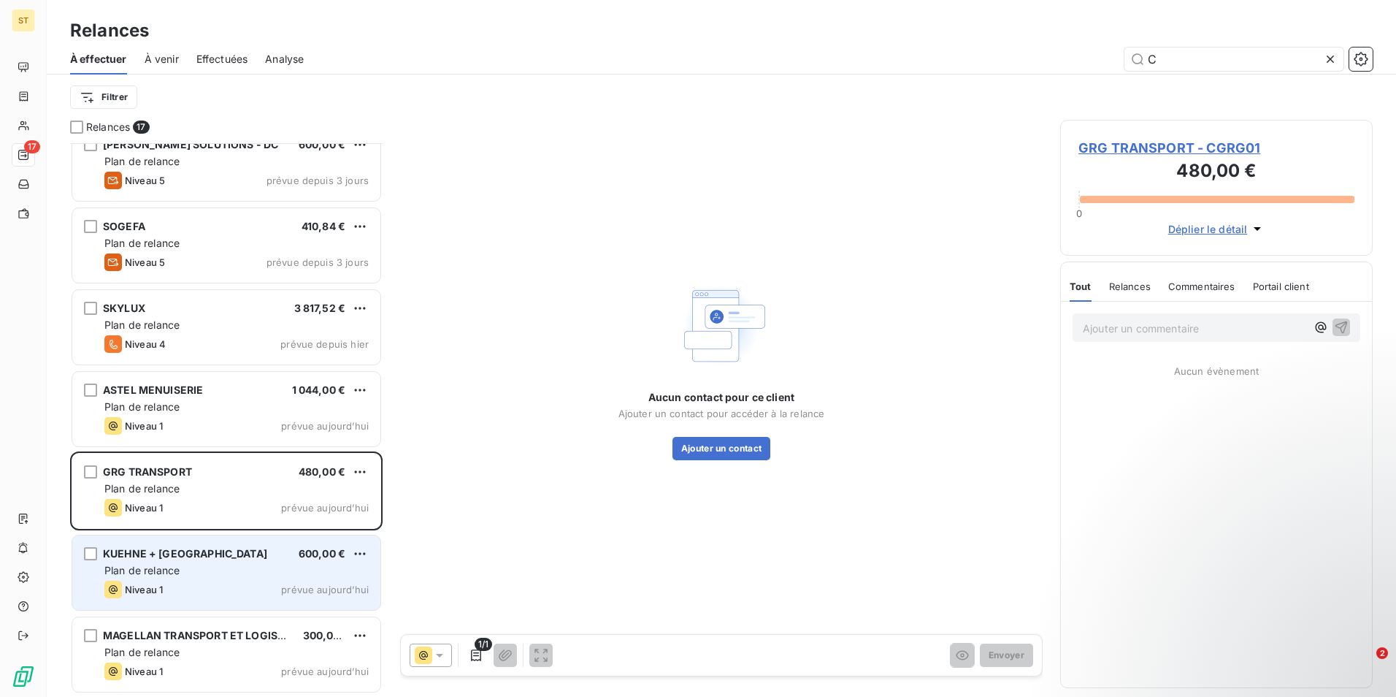
click at [161, 587] on span "Niveau 1" at bounding box center [144, 589] width 38 height 12
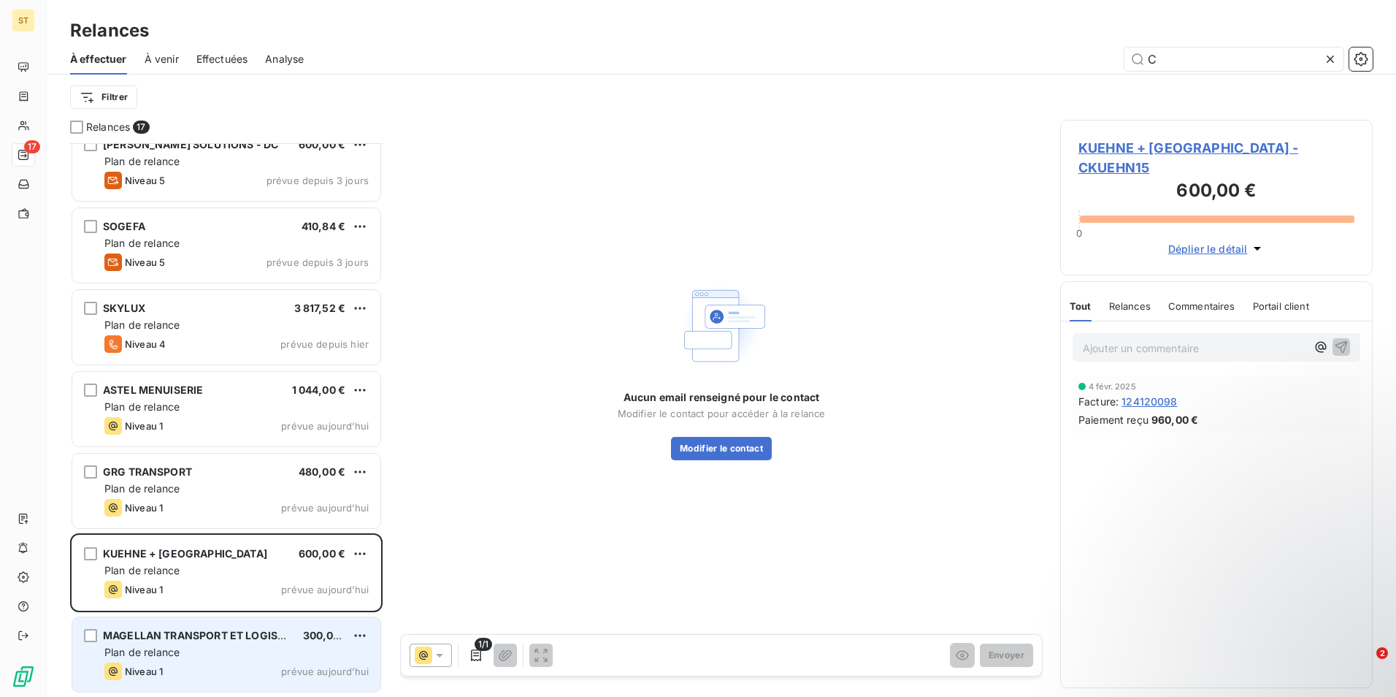
click at [212, 657] on div "Plan de relance" at bounding box center [236, 652] width 264 height 15
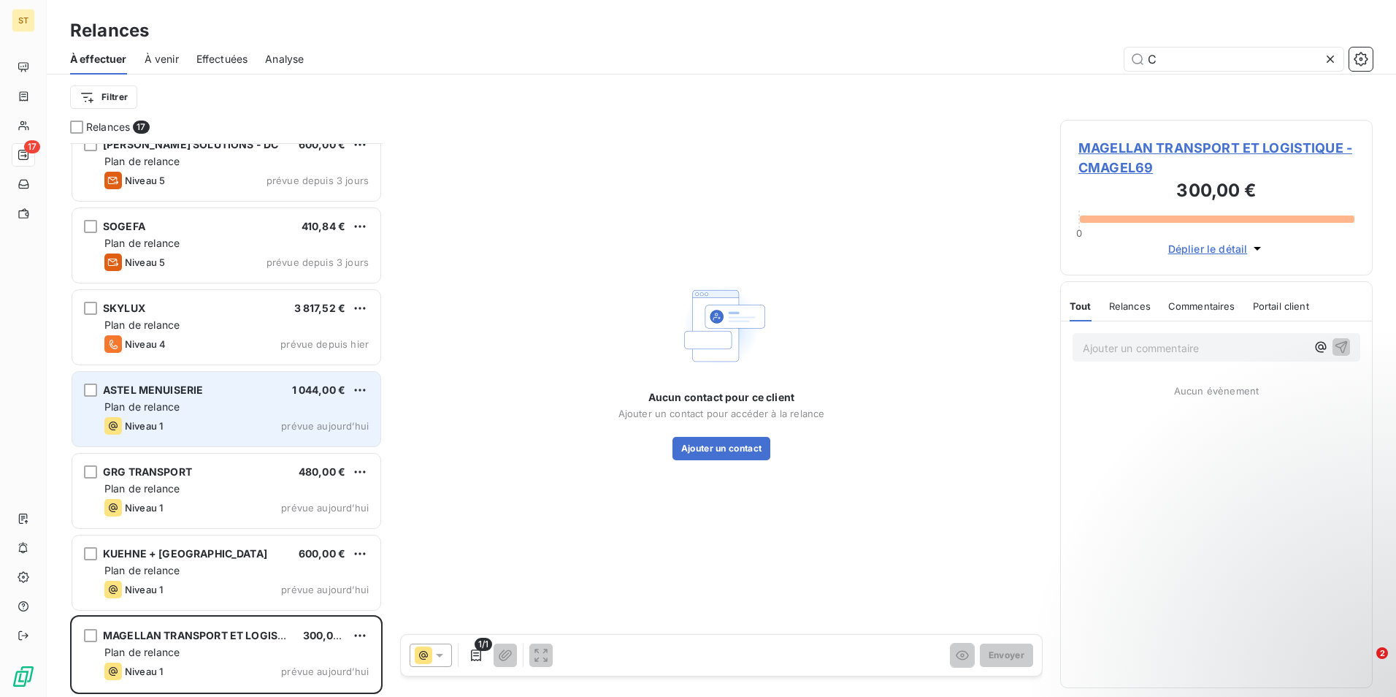
click at [161, 419] on div "Niveau 1" at bounding box center [133, 426] width 58 height 18
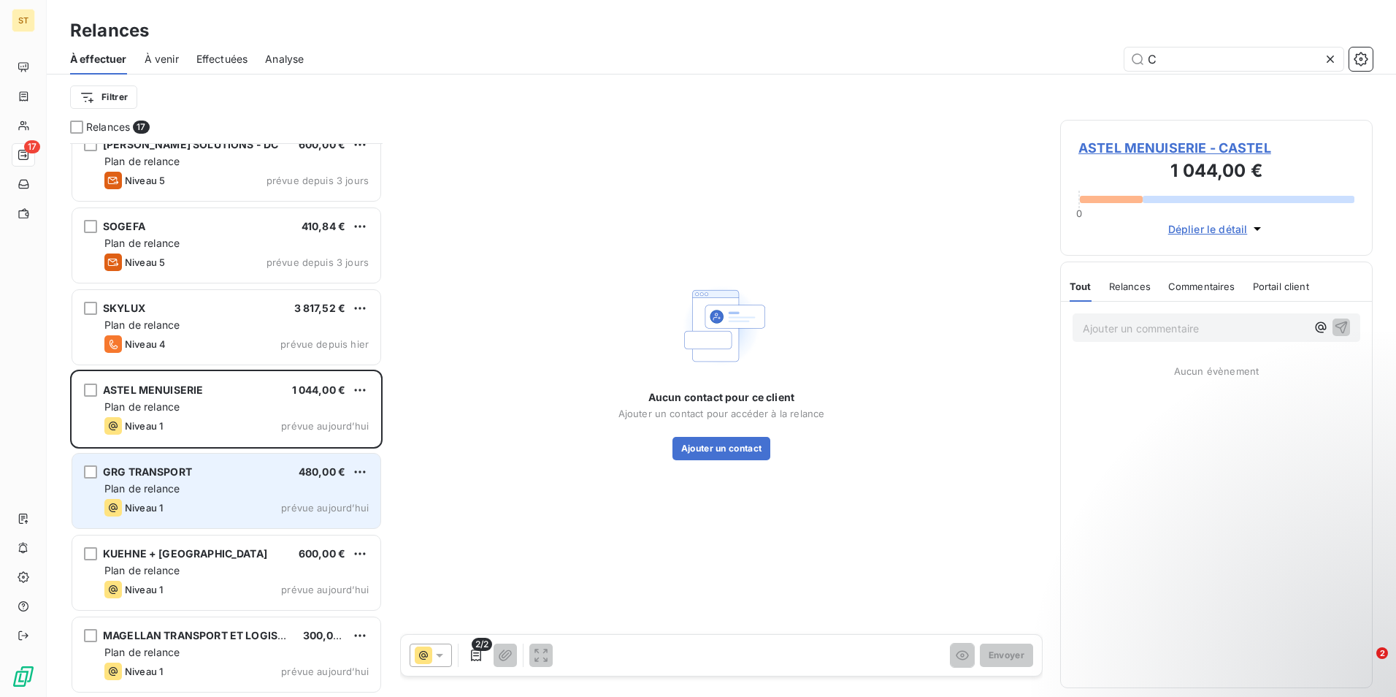
click at [144, 481] on div "Plan de relance" at bounding box center [236, 488] width 264 height 15
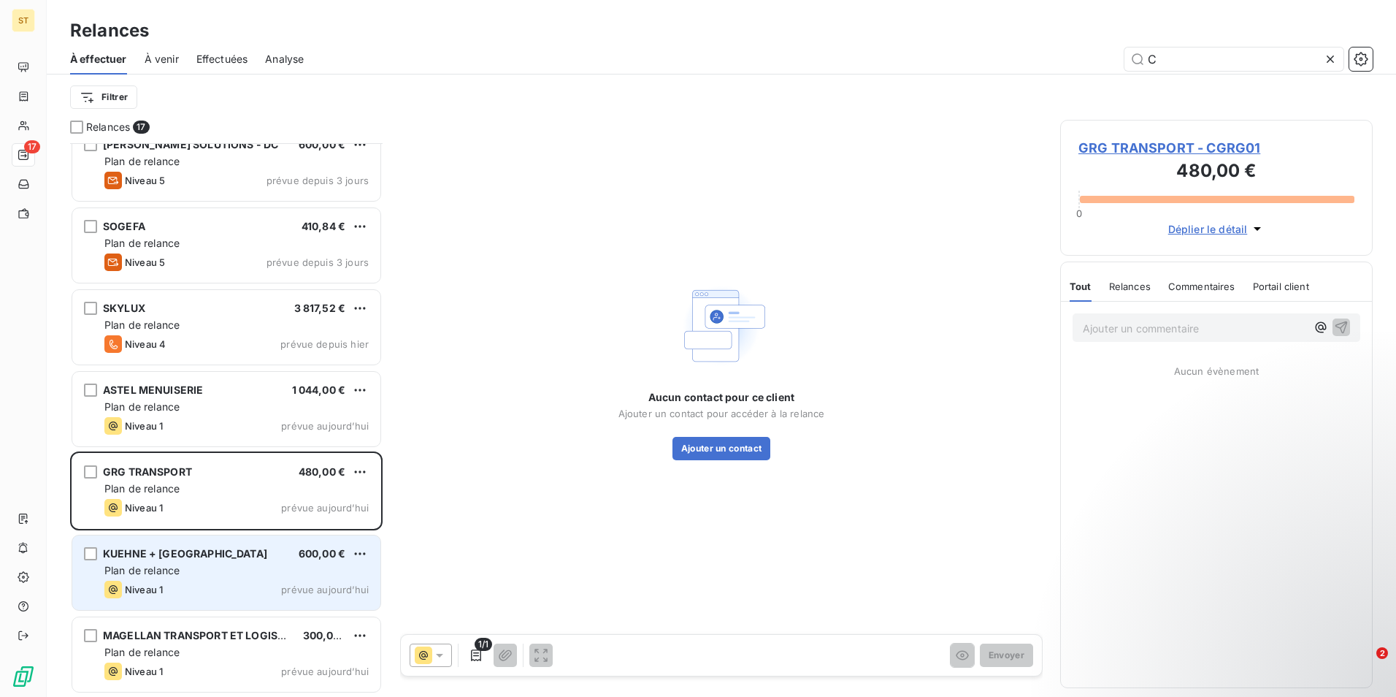
click at [219, 582] on div "Niveau 1 prévue aujourd’hui" at bounding box center [236, 590] width 264 height 18
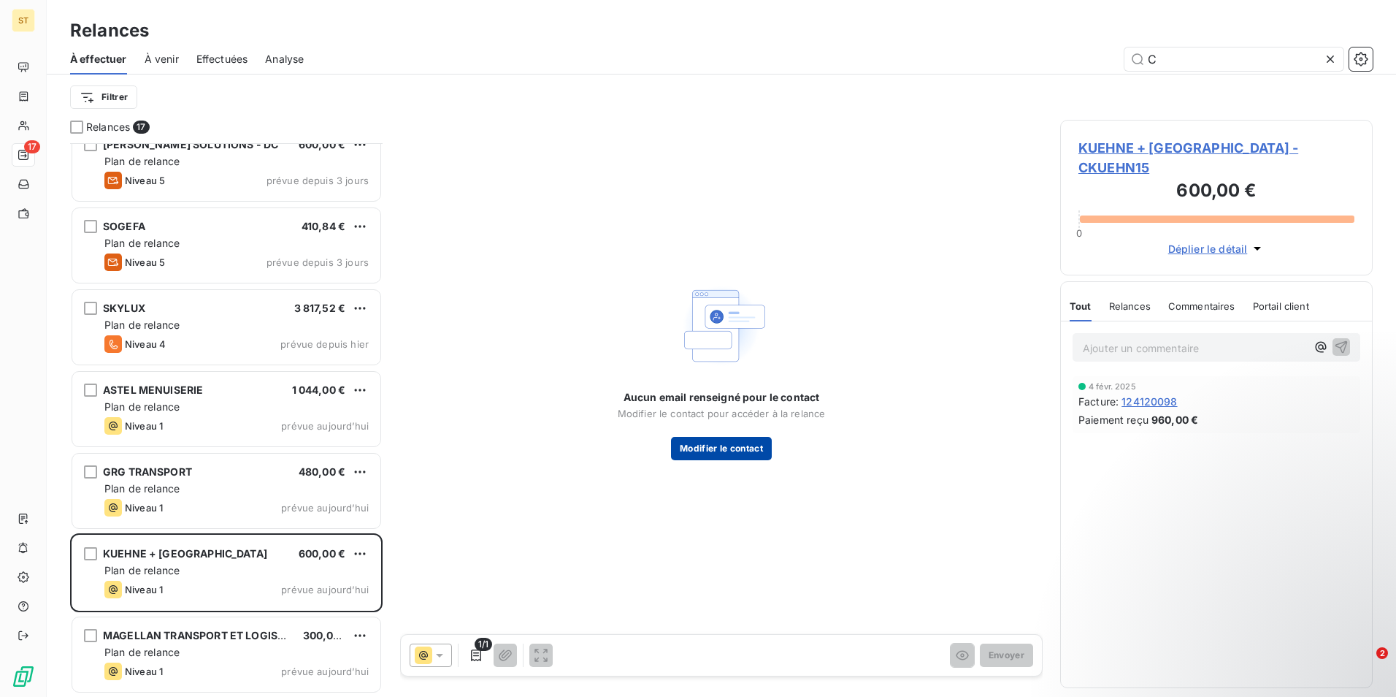
click at [723, 445] on button "Modifier le contact" at bounding box center [721, 448] width 101 height 23
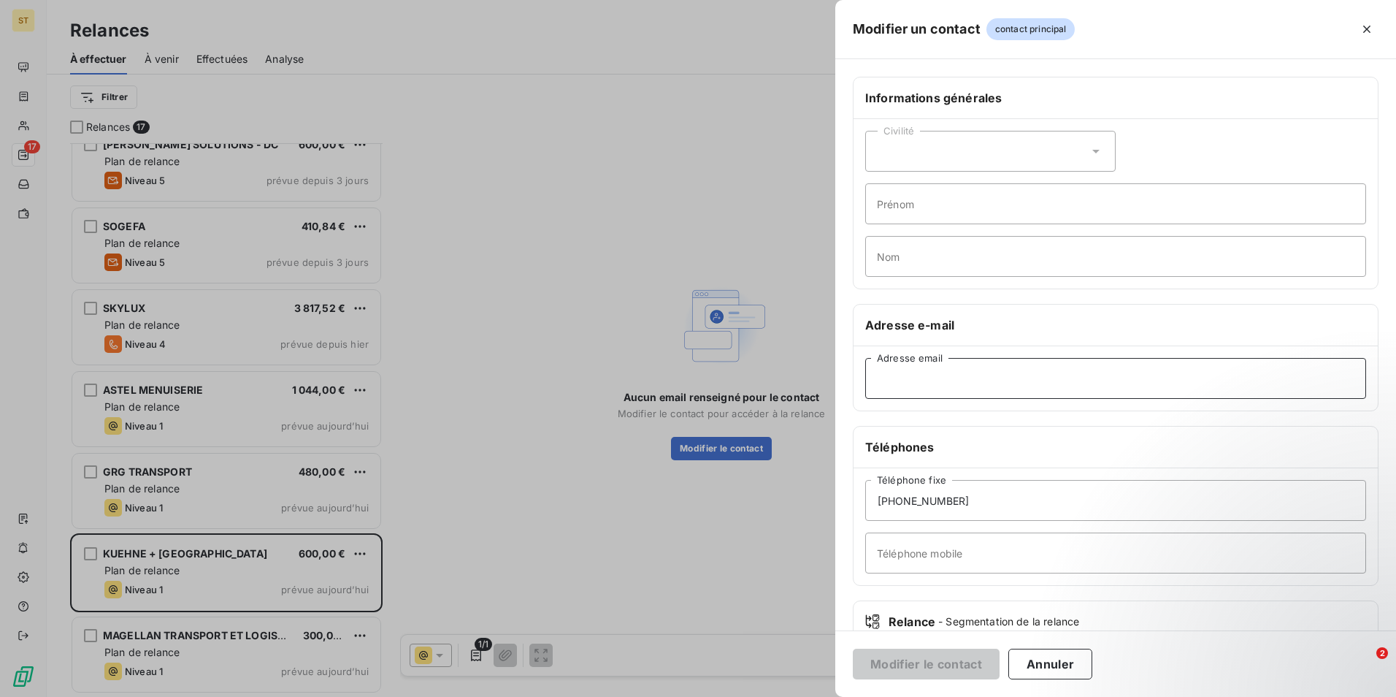
paste input "[EMAIL_ADDRESS][DOMAIN_NAME]"
type input "[EMAIL_ADDRESS][DOMAIN_NAME]"
click at [914, 667] on button "Modifier le contact" at bounding box center [926, 663] width 147 height 31
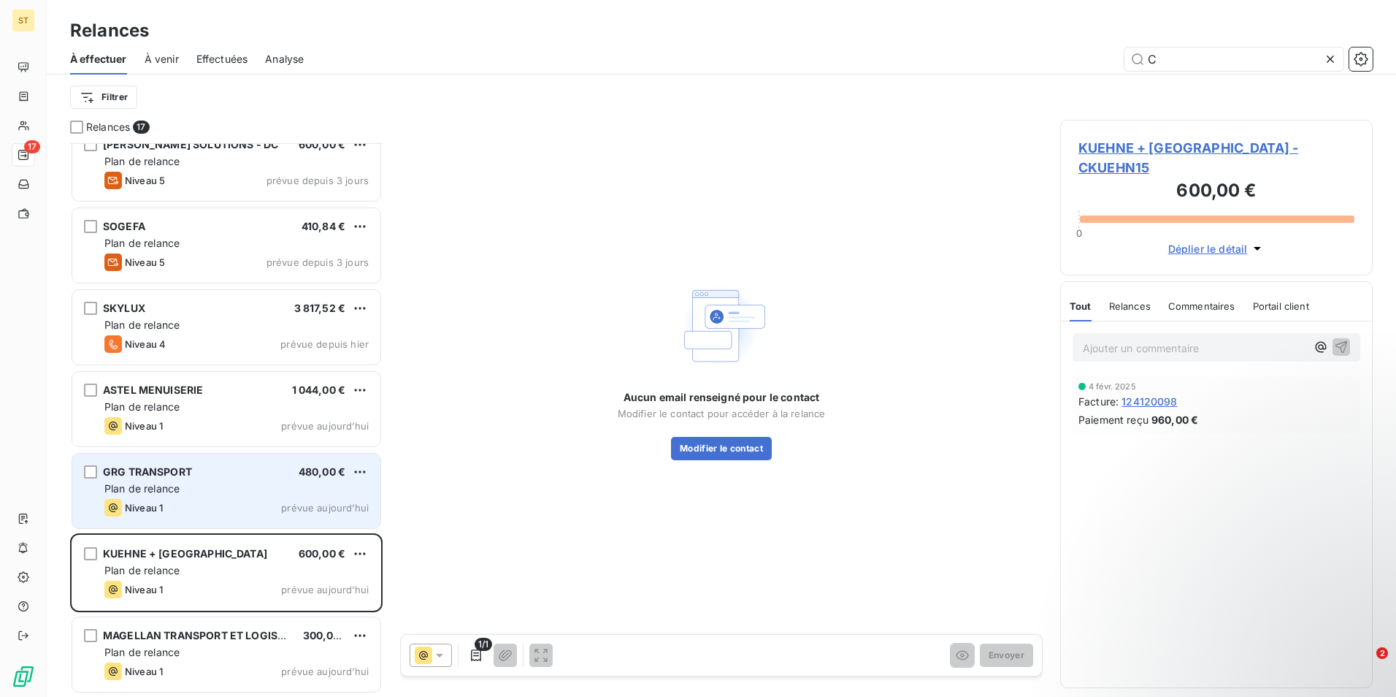
click at [160, 491] on span "Plan de relance" at bounding box center [141, 488] width 75 height 12
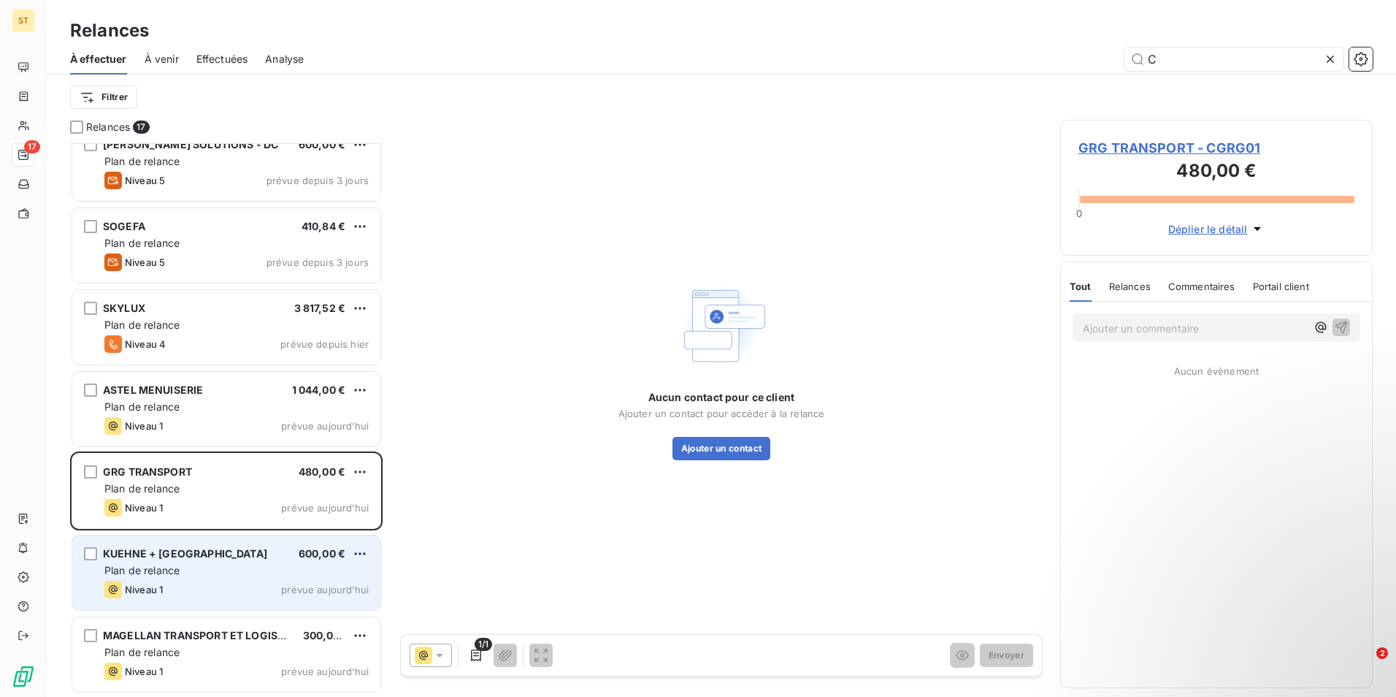
click at [176, 556] on span "KUEHNE + [GEOGRAPHIC_DATA]" at bounding box center [185, 553] width 164 height 12
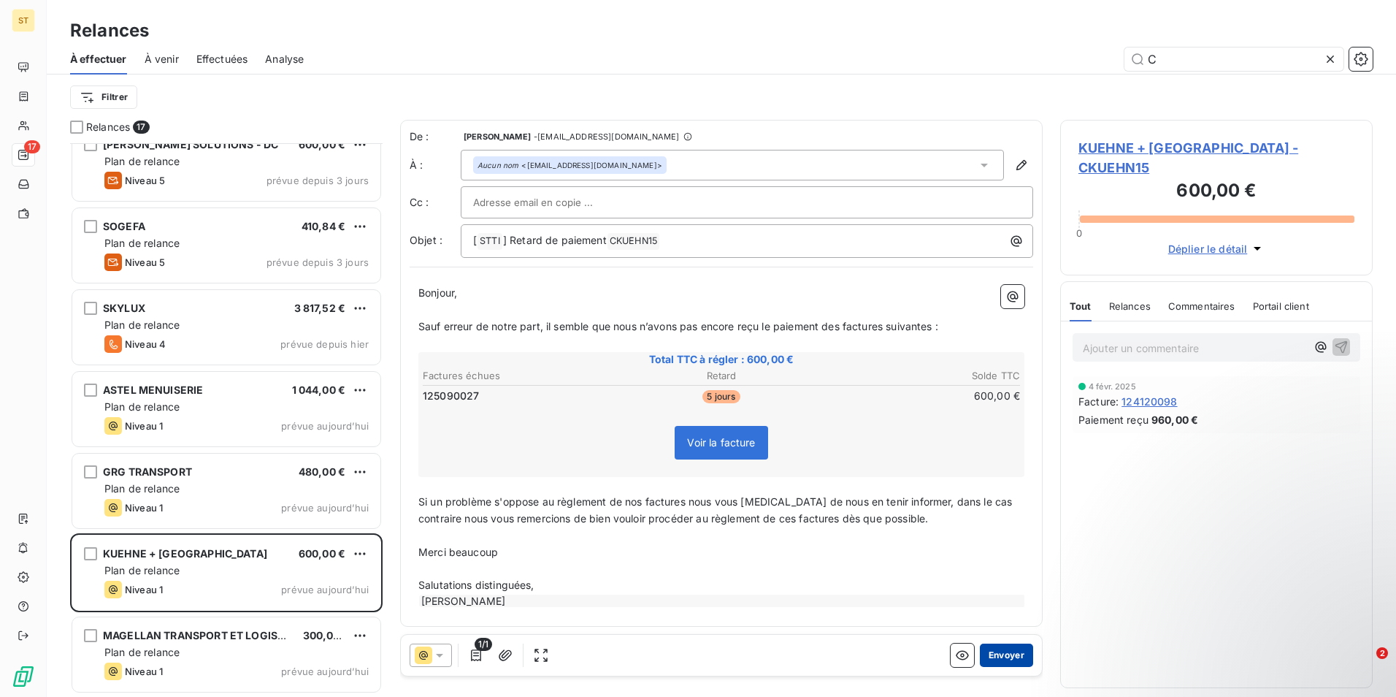
click at [999, 653] on button "Envoyer" at bounding box center [1006, 654] width 53 height 23
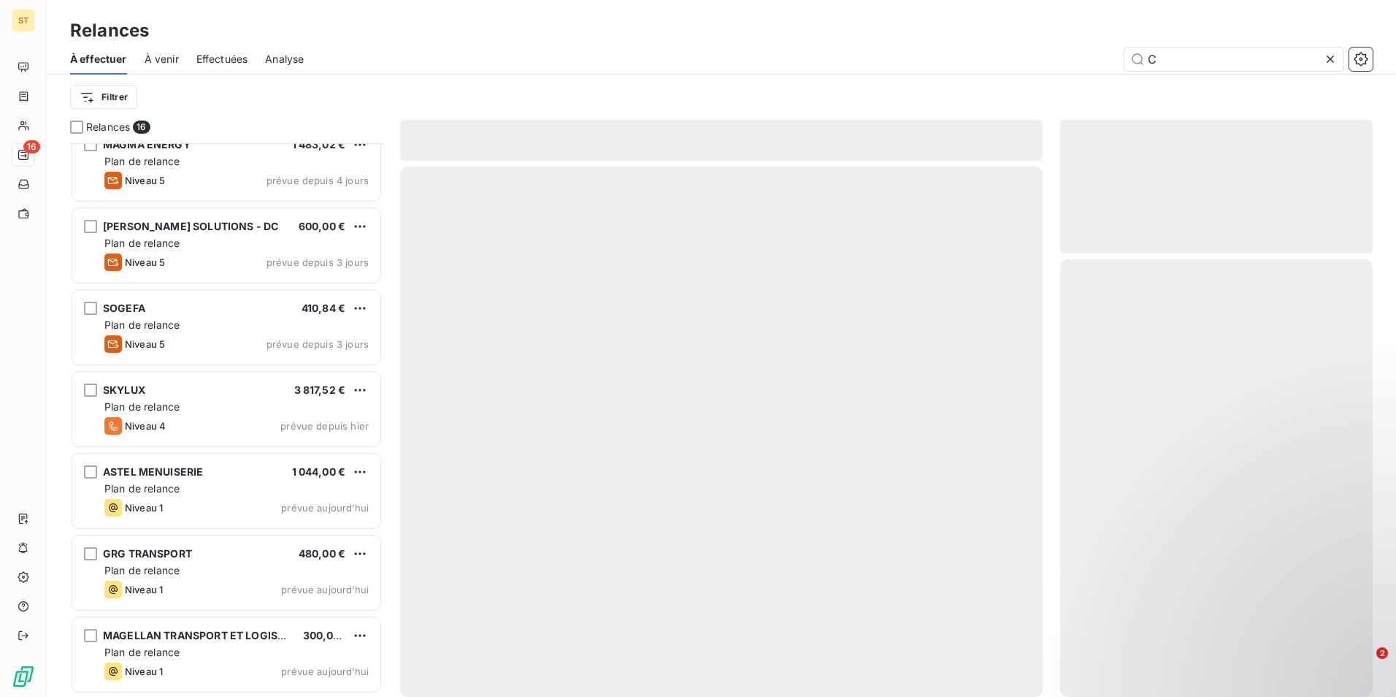
scroll to position [755, 0]
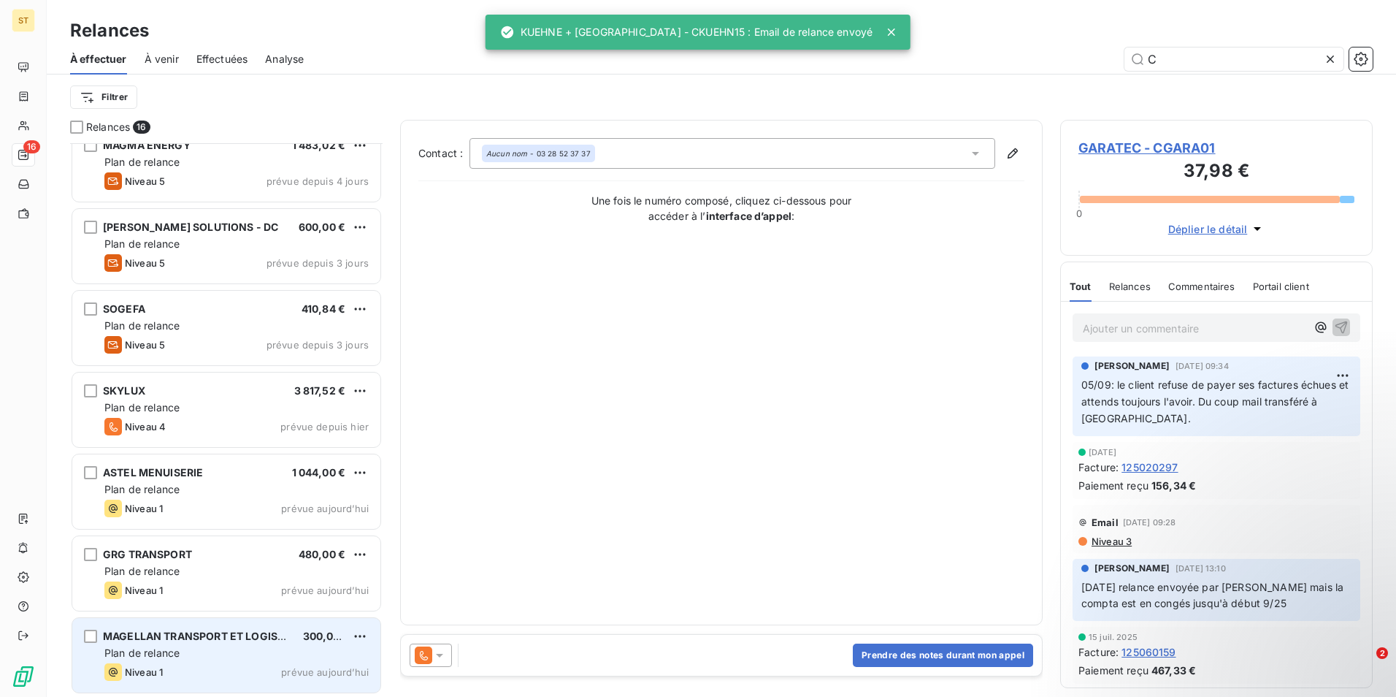
click at [181, 667] on div "Niveau 1 prévue aujourd’hui" at bounding box center [236, 672] width 264 height 18
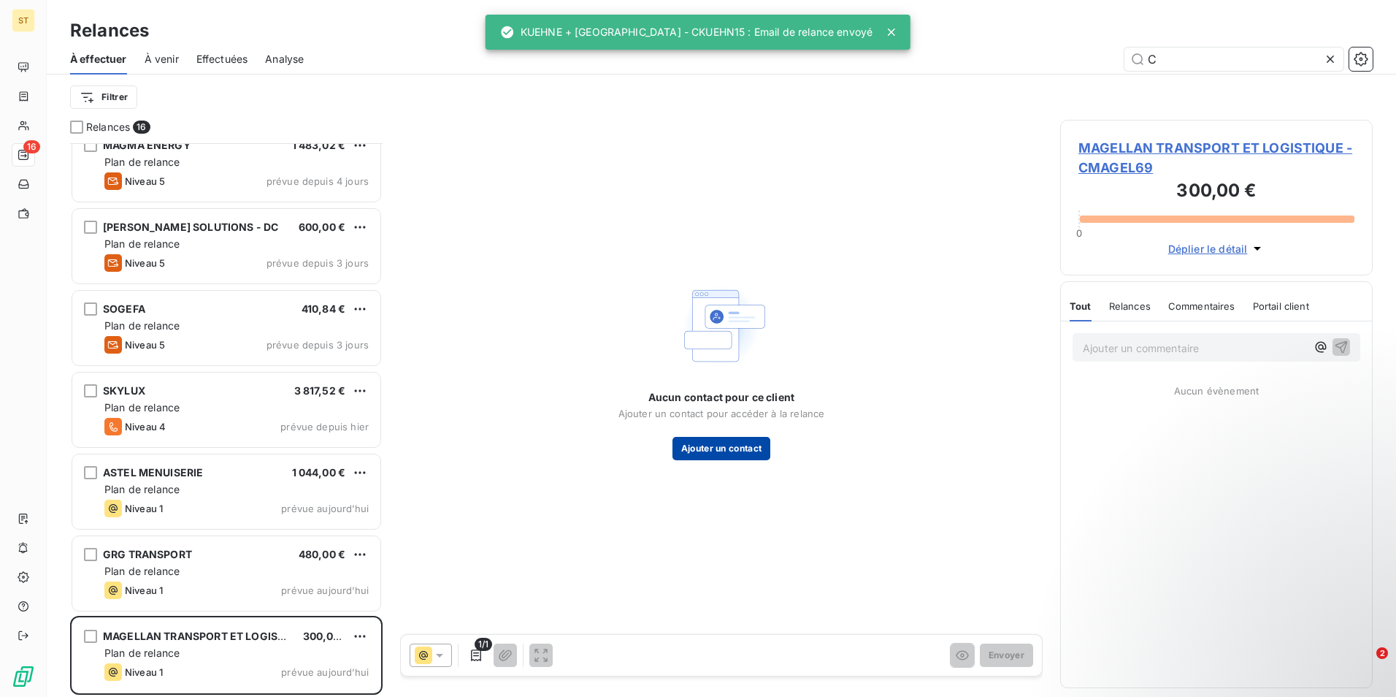
click at [741, 446] on button "Ajouter un contact" at bounding box center [722, 448] width 99 height 23
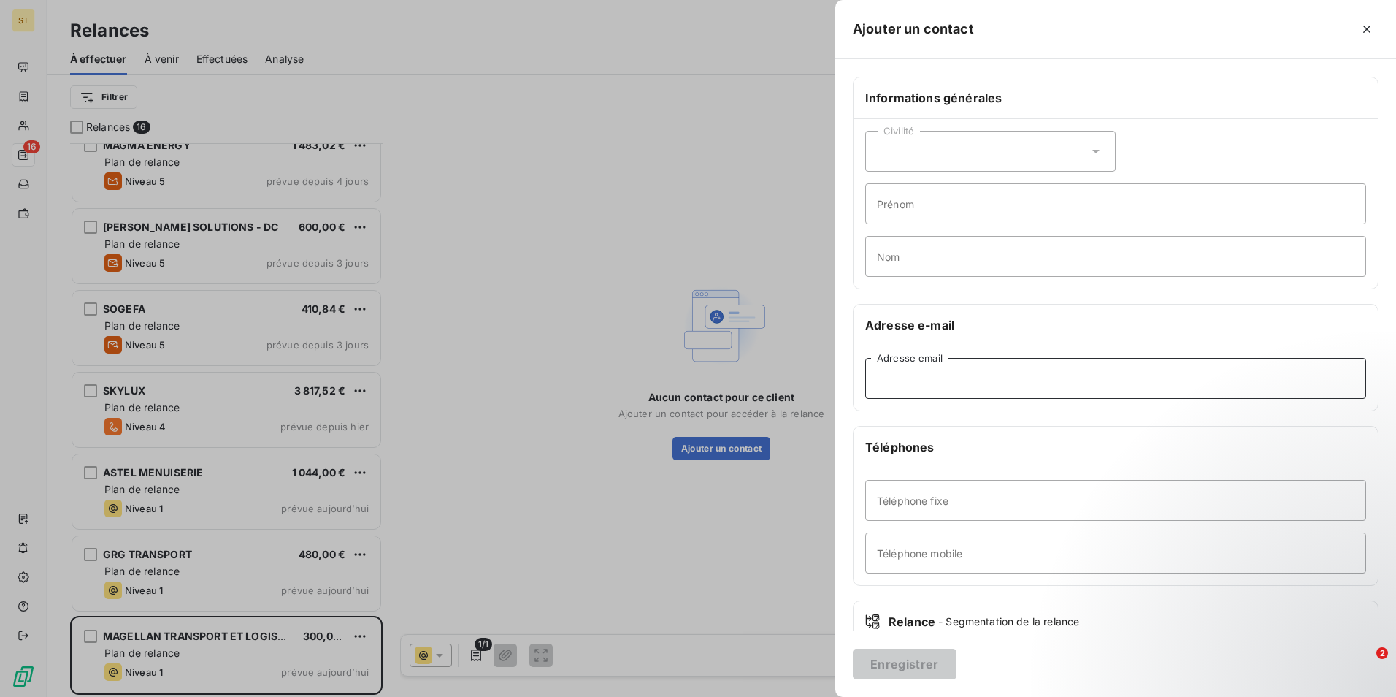
paste input "[PERSON_NAME][EMAIL_ADDRESS][DOMAIN_NAME]"
type input "[PERSON_NAME][EMAIL_ADDRESS][DOMAIN_NAME]"
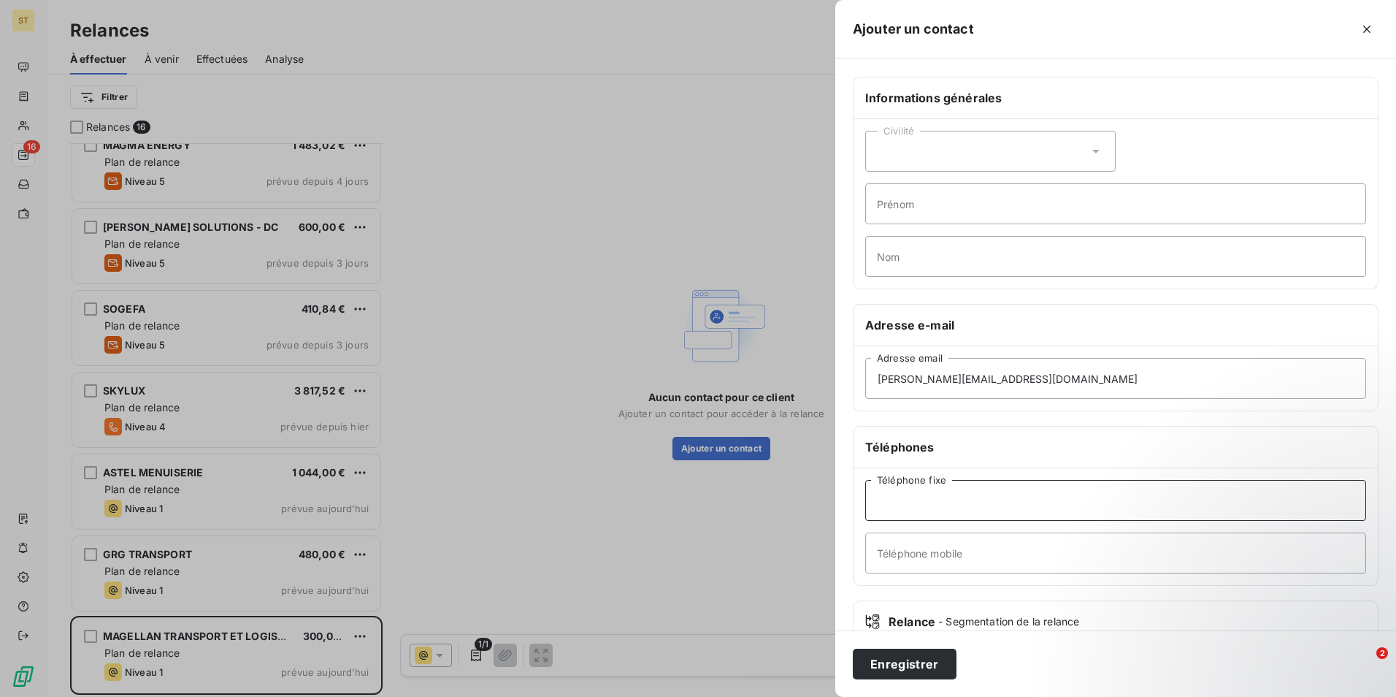
click at [949, 495] on input "Téléphone fixe" at bounding box center [1115, 500] width 501 height 41
type input "04 87 01 00 52"
click at [910, 662] on button "Enregistrer" at bounding box center [905, 663] width 104 height 31
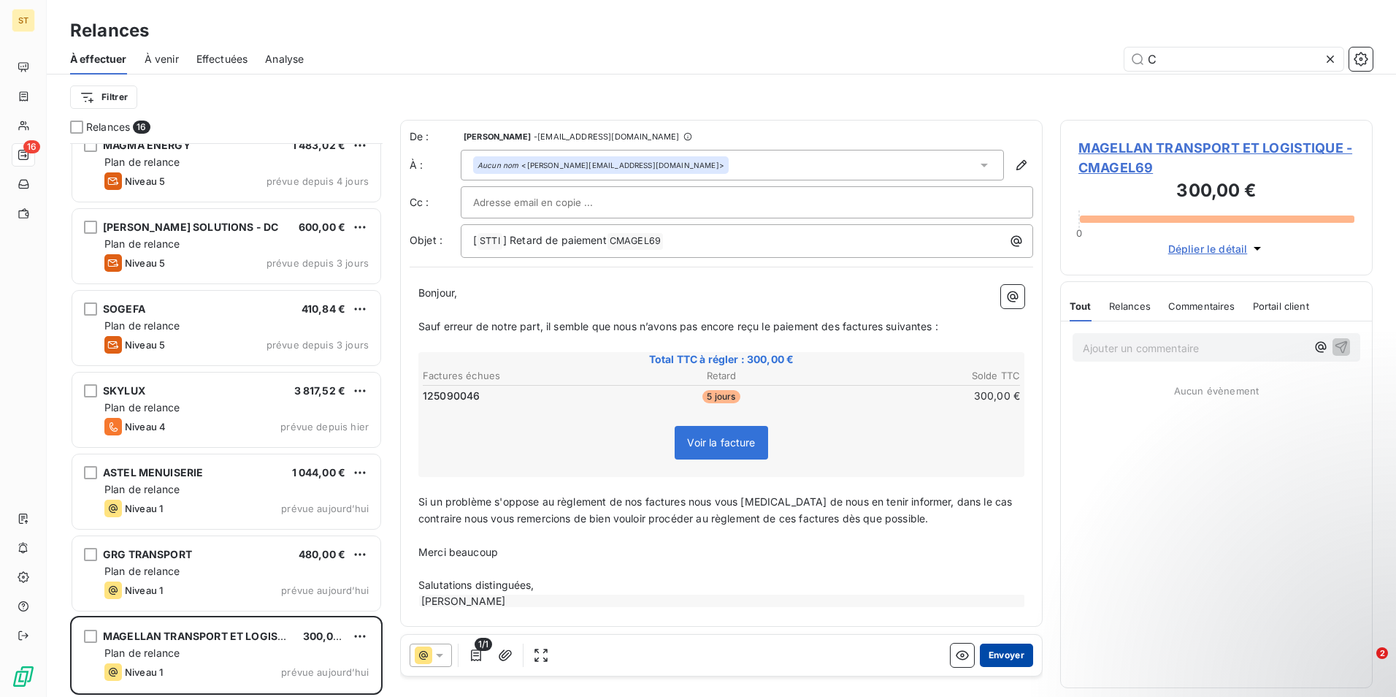
click at [1004, 657] on button "Envoyer" at bounding box center [1006, 654] width 53 height 23
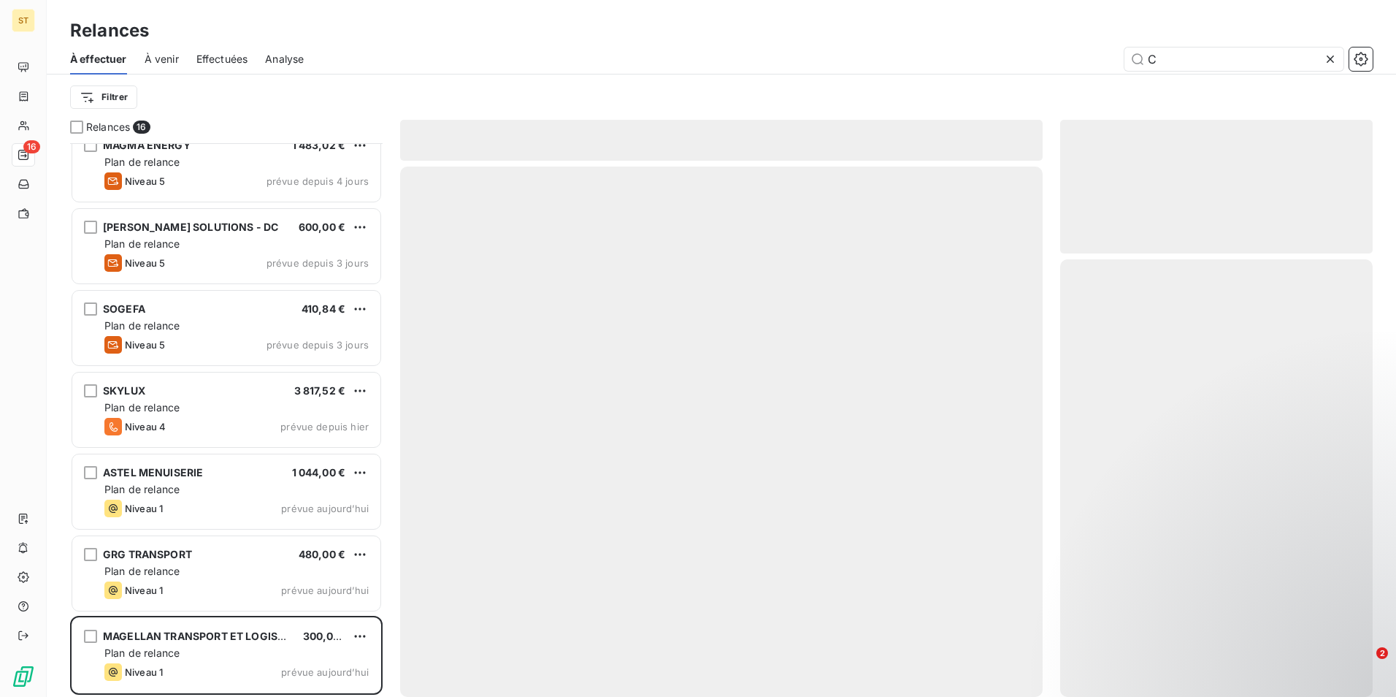
scroll to position [673, 0]
